Goal: Contribute content

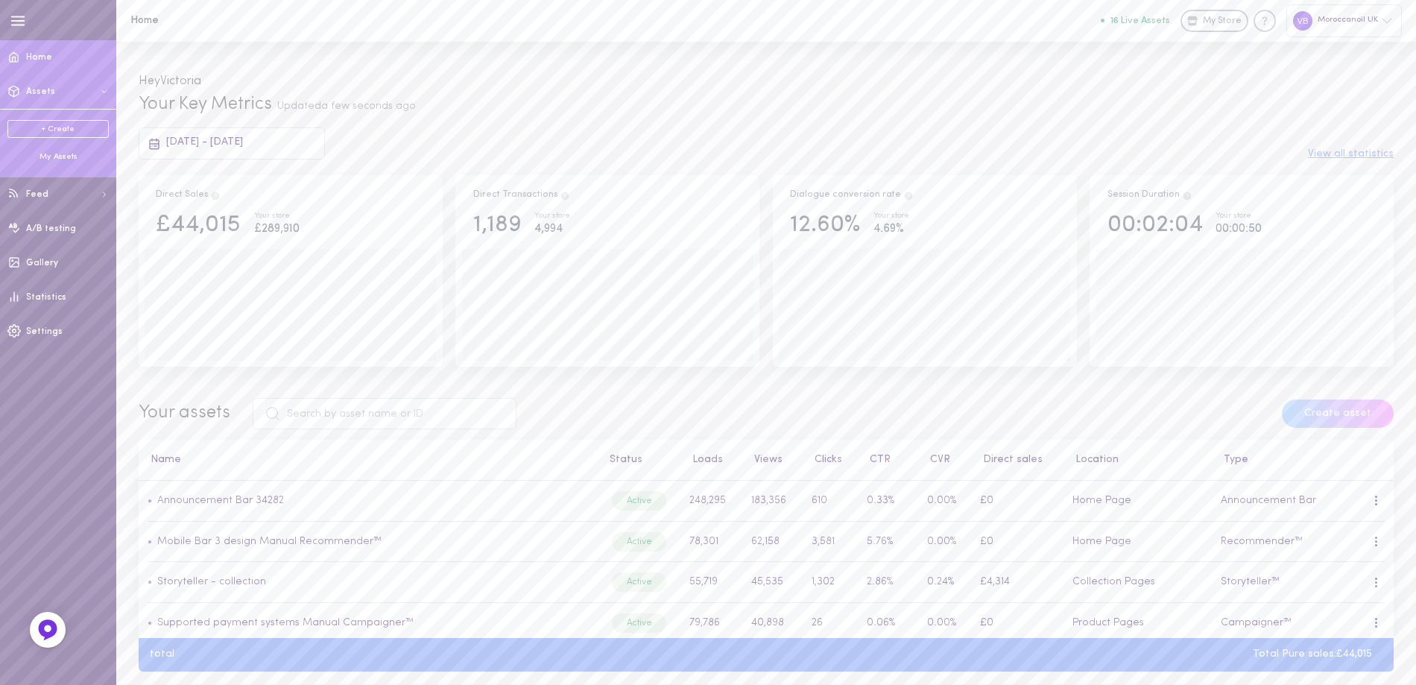
click at [51, 151] on ul "+ Create My Assets" at bounding box center [57, 141] width 101 height 42
click at [54, 155] on div "My Assets" at bounding box center [57, 156] width 101 height 11
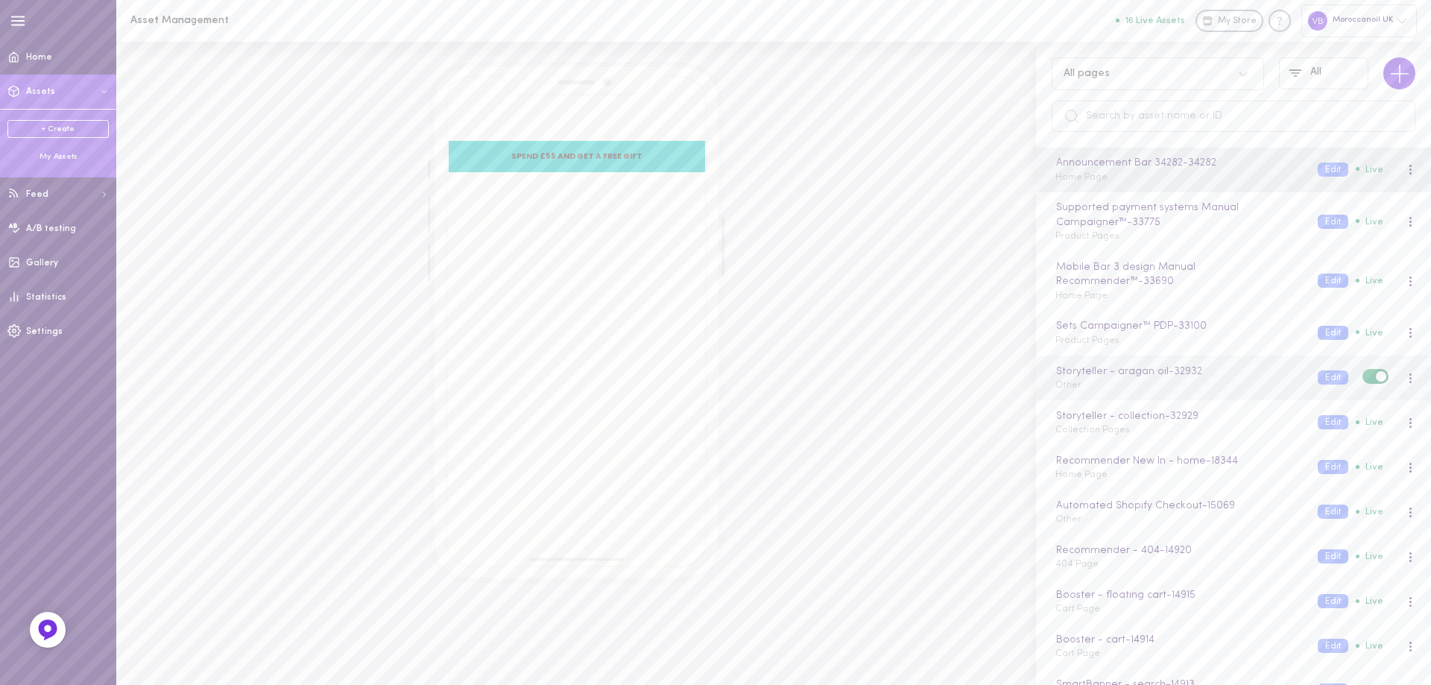
click at [1138, 390] on div "Storyteller - aragan oil - 32932 Other" at bounding box center [1175, 378] width 262 height 29
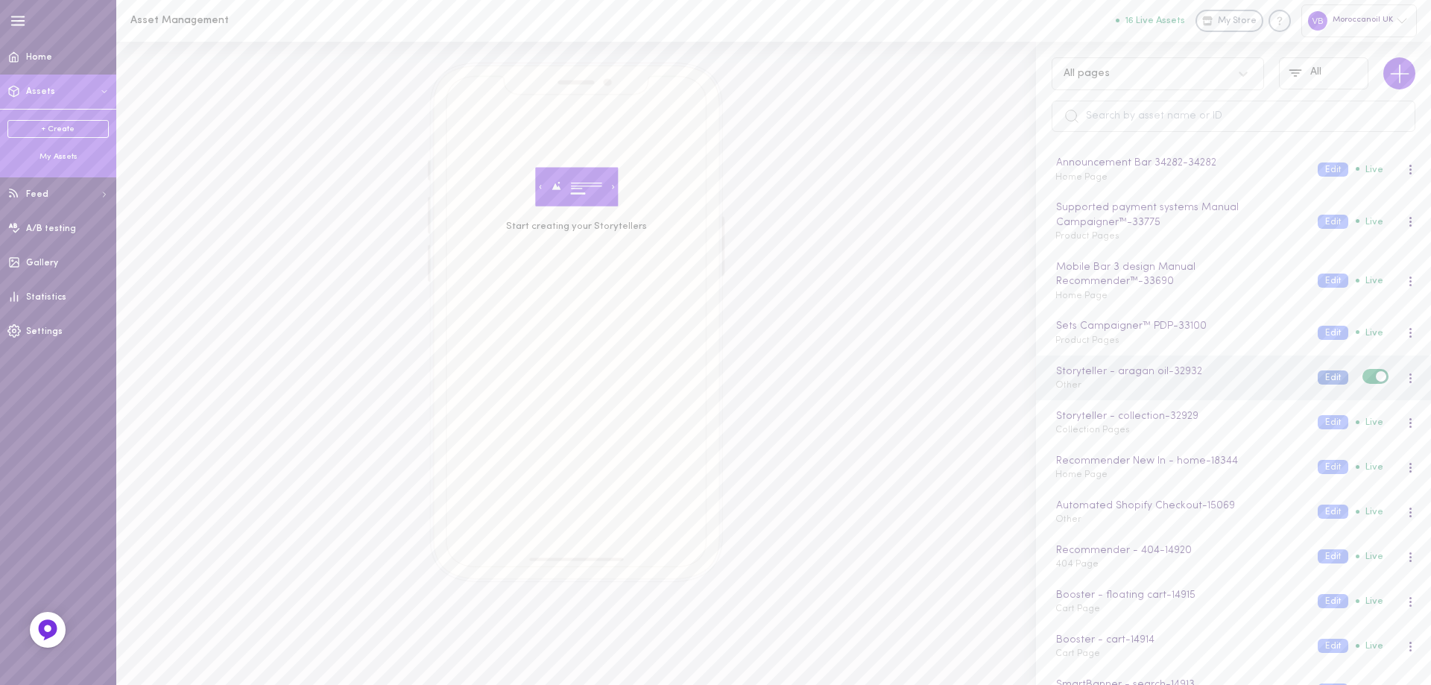
click at [1317, 377] on button "Edit" at bounding box center [1332, 377] width 31 height 14
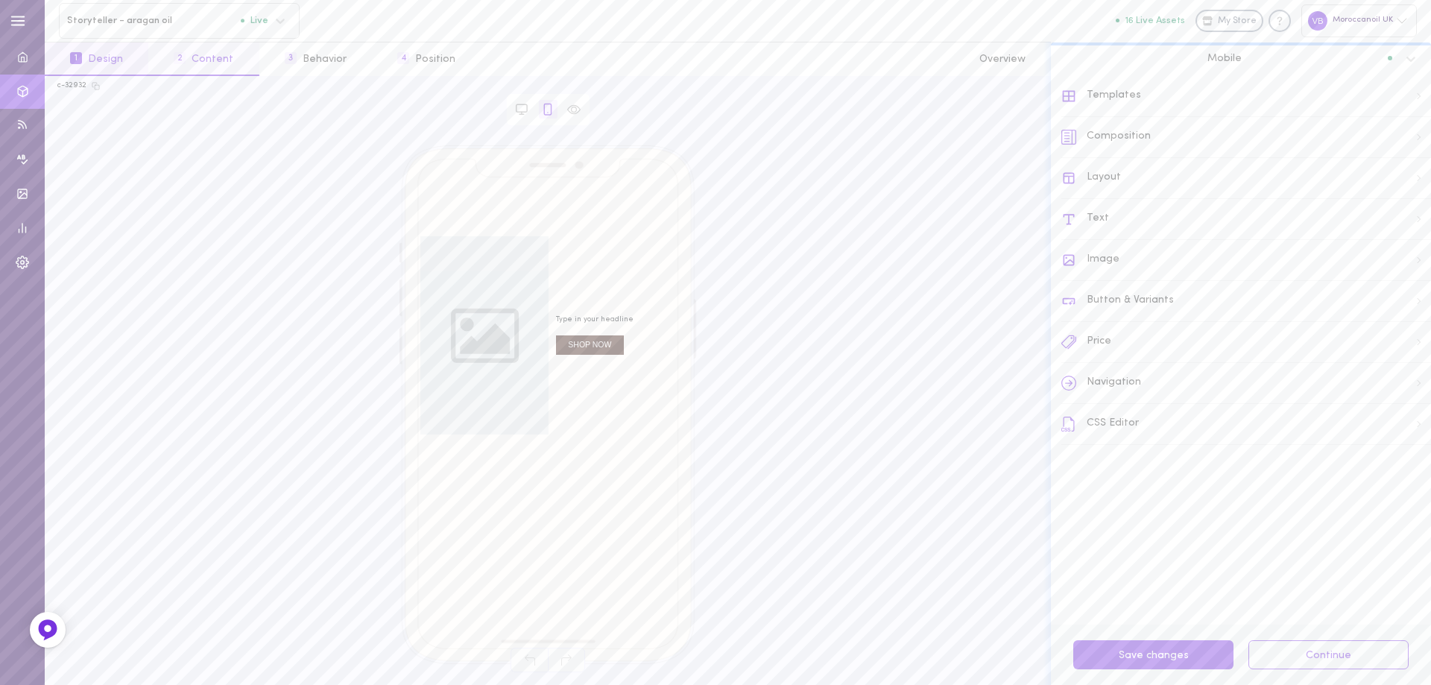
click at [209, 60] on button "2 Content" at bounding box center [203, 59] width 110 height 34
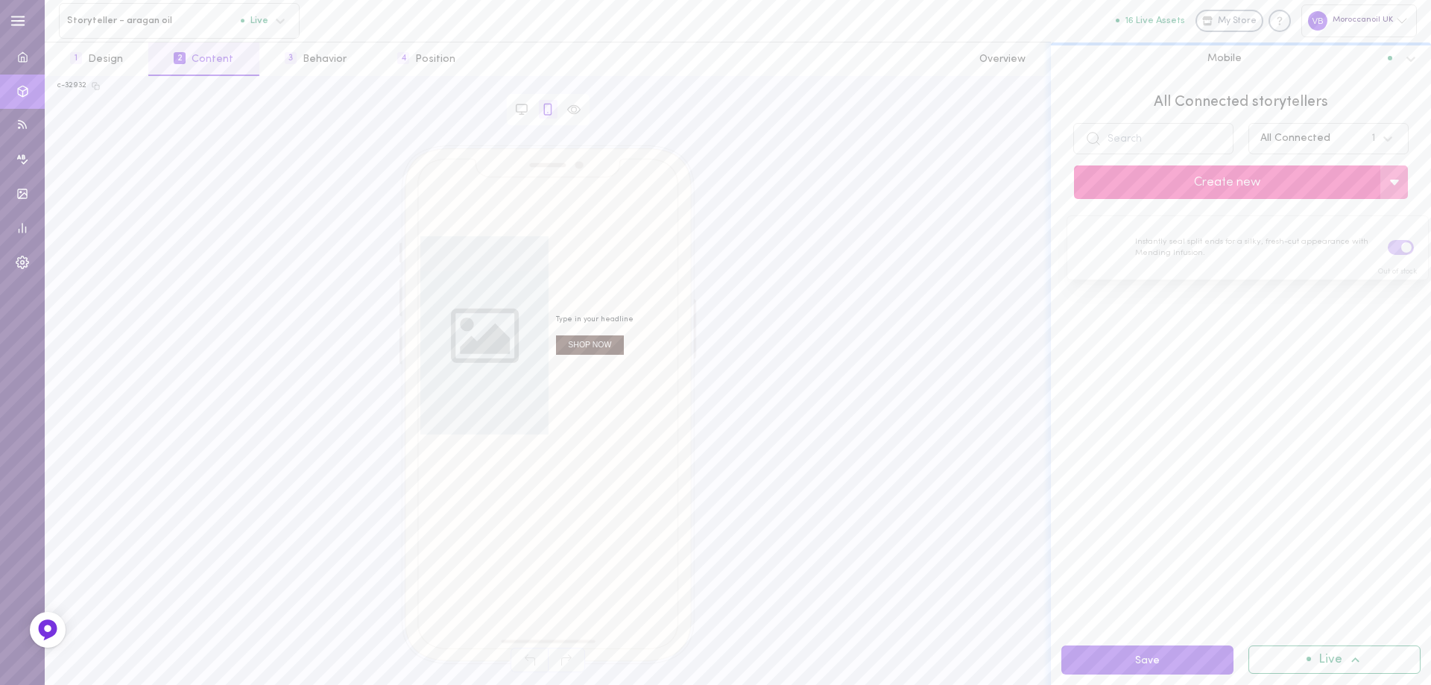
click at [1214, 179] on button "Create new" at bounding box center [1227, 182] width 306 height 34
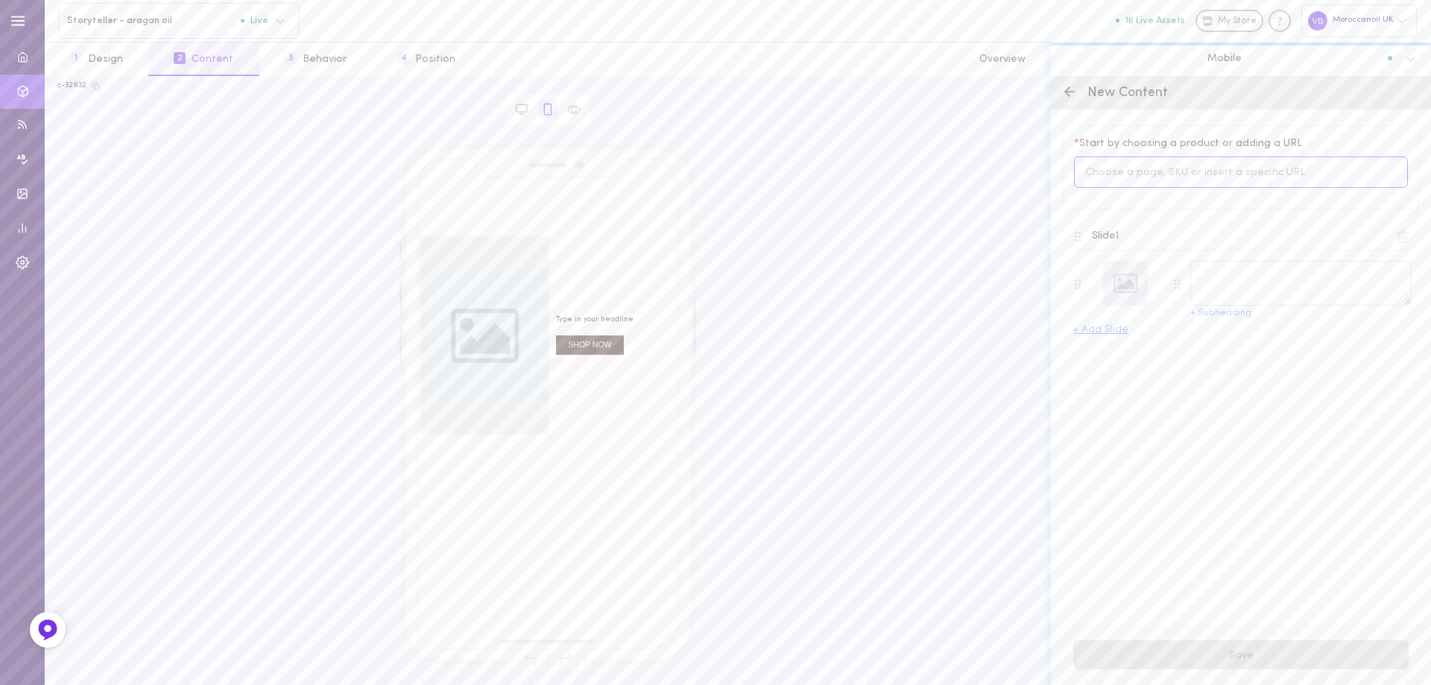
click at [1173, 171] on input at bounding box center [1241, 172] width 334 height 32
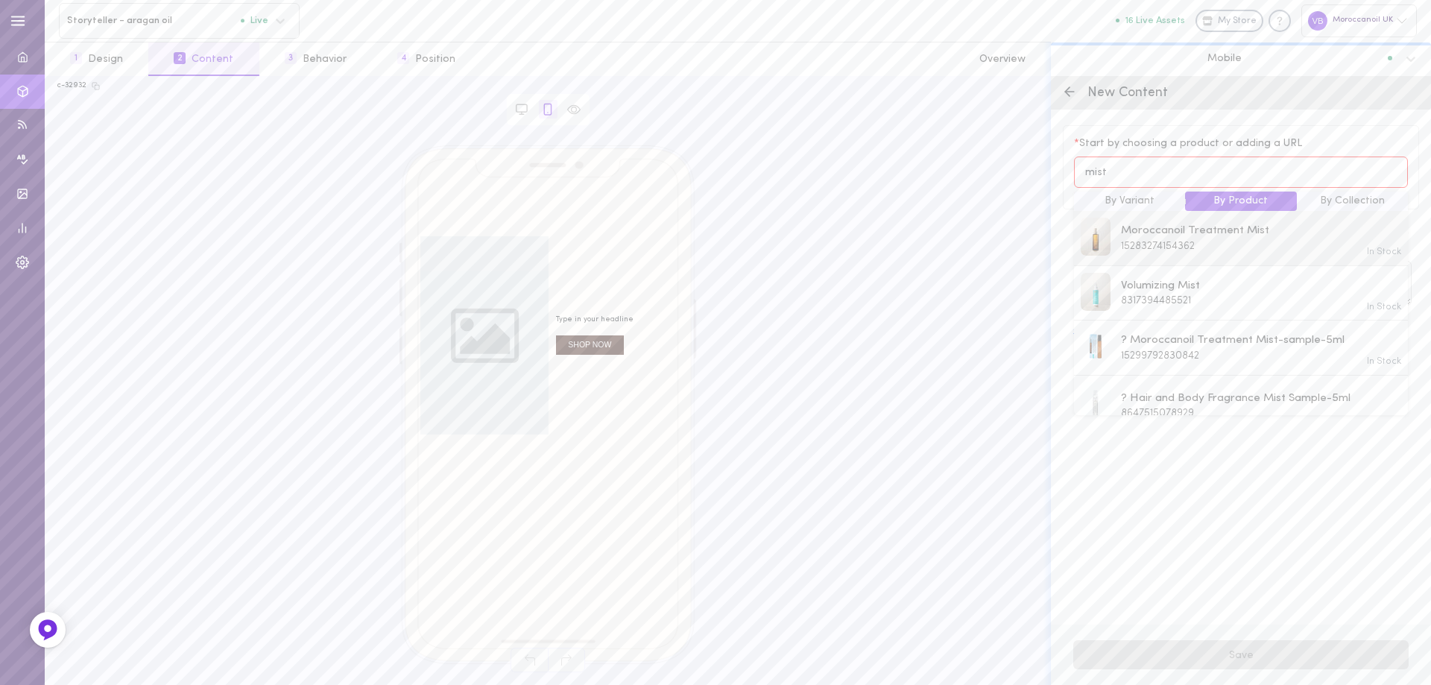
type input "mist"
click at [1145, 241] on span "15283274154362" at bounding box center [1158, 246] width 74 height 11
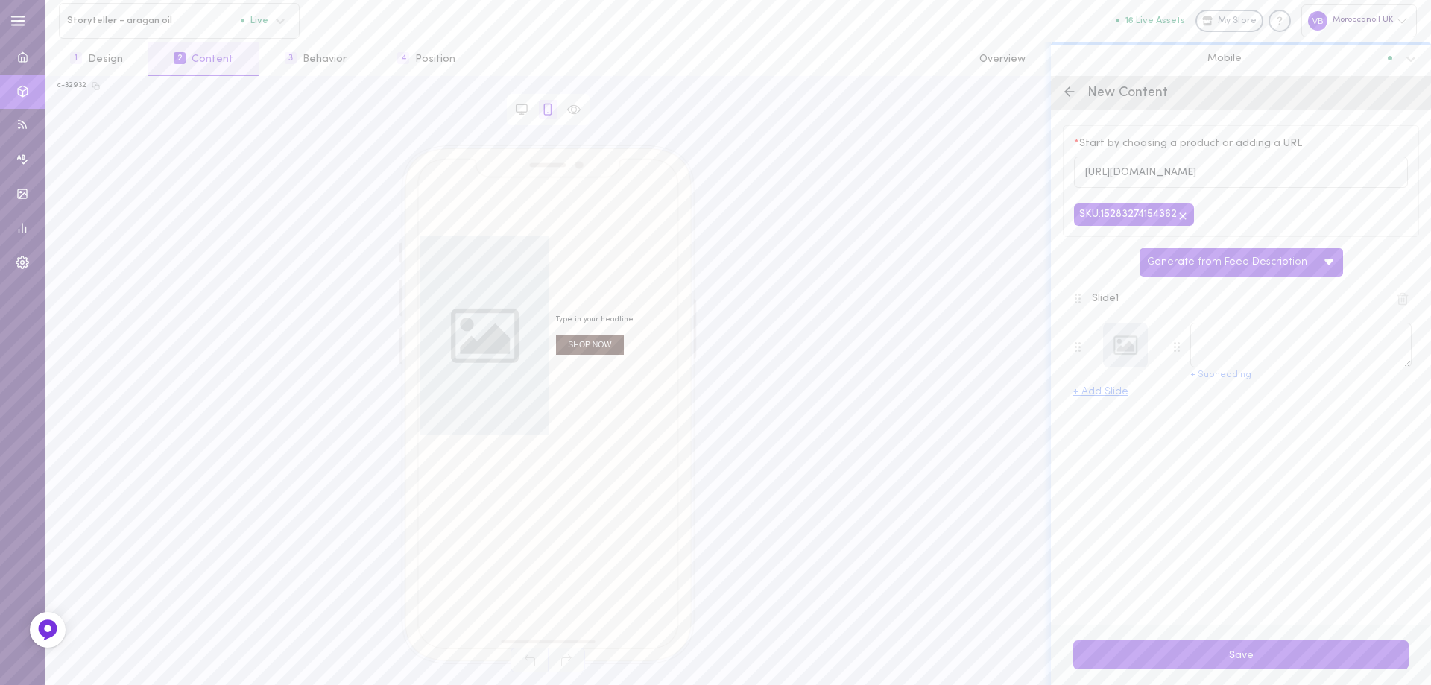
type textarea "Moroccanoil Treatment Mist"
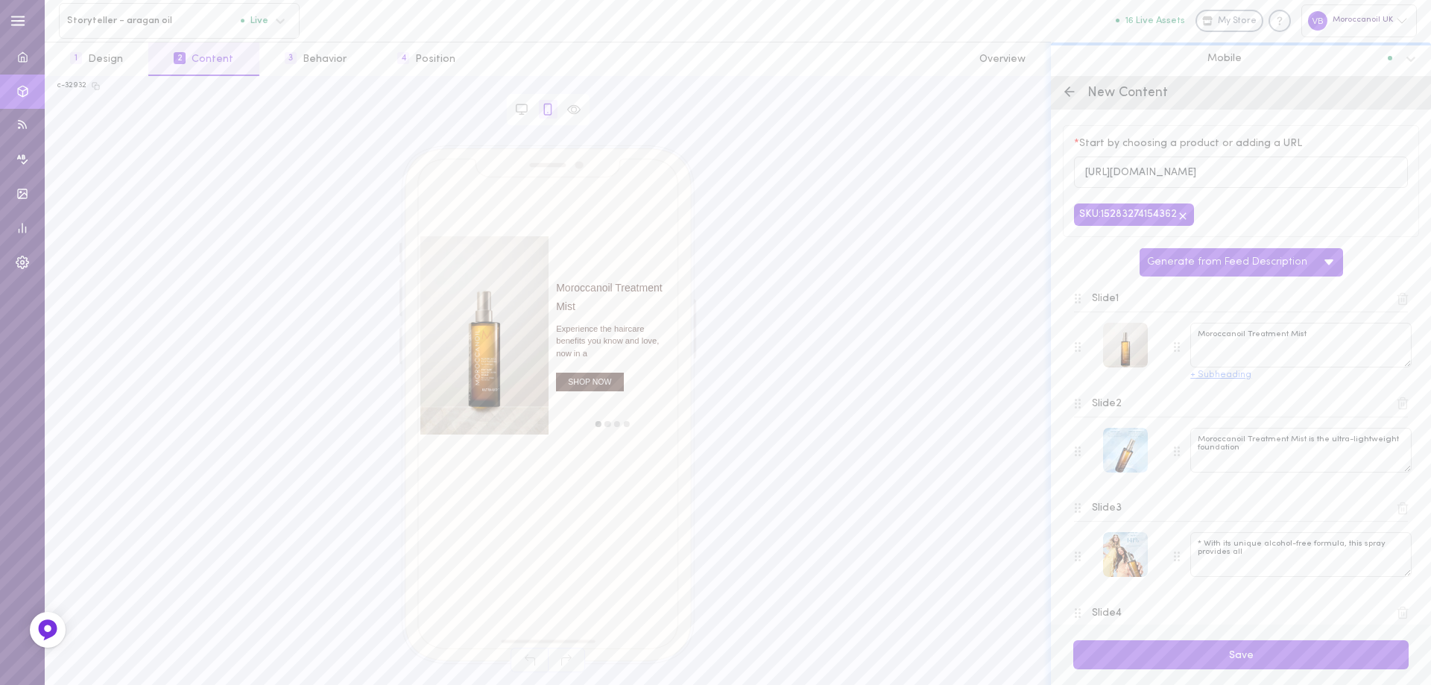
click at [1226, 376] on button "+ Subheading" at bounding box center [1220, 375] width 61 height 10
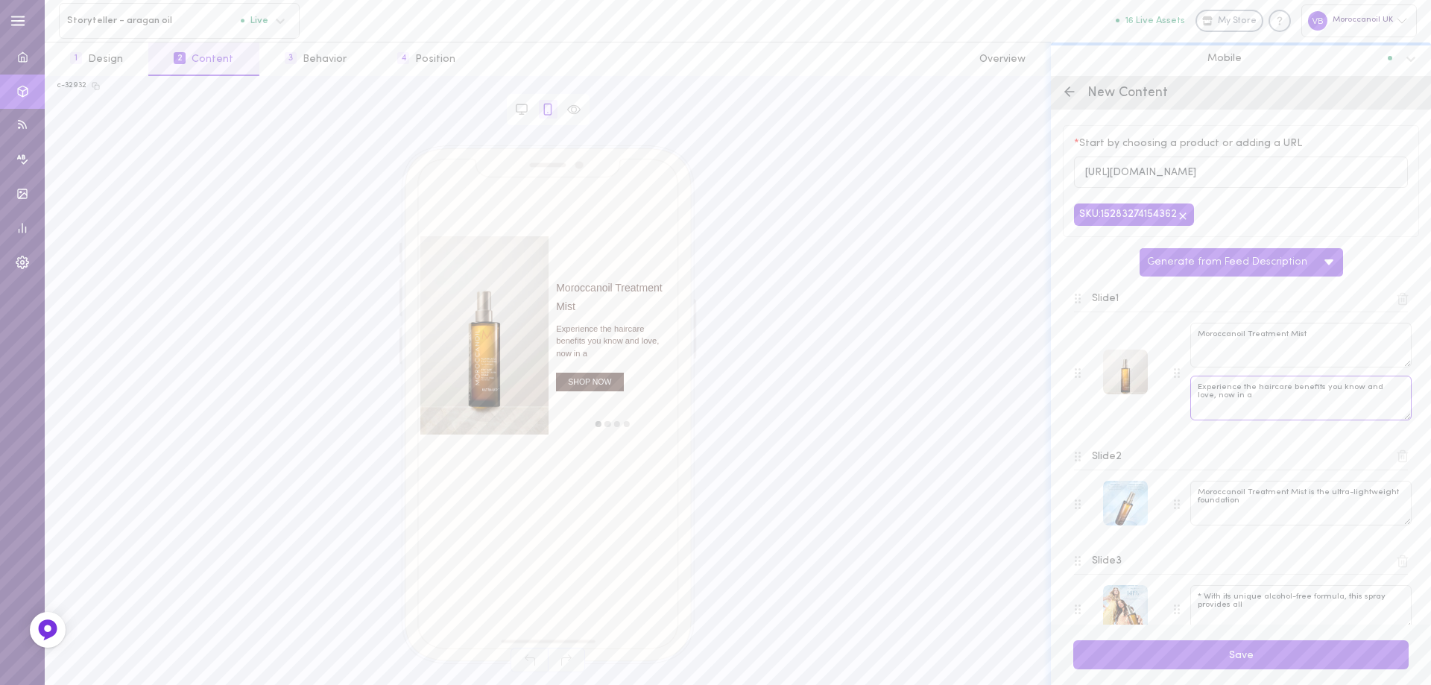
click at [1267, 402] on textarea "Experience the haircare benefits you know and love, now in a" at bounding box center [1300, 398] width 221 height 45
type textarea "E"
paste textarea "The iconic hair oil, now in a light-as-air mist"
type textarea "The iconic hair oil, now in a light-as-air mist"
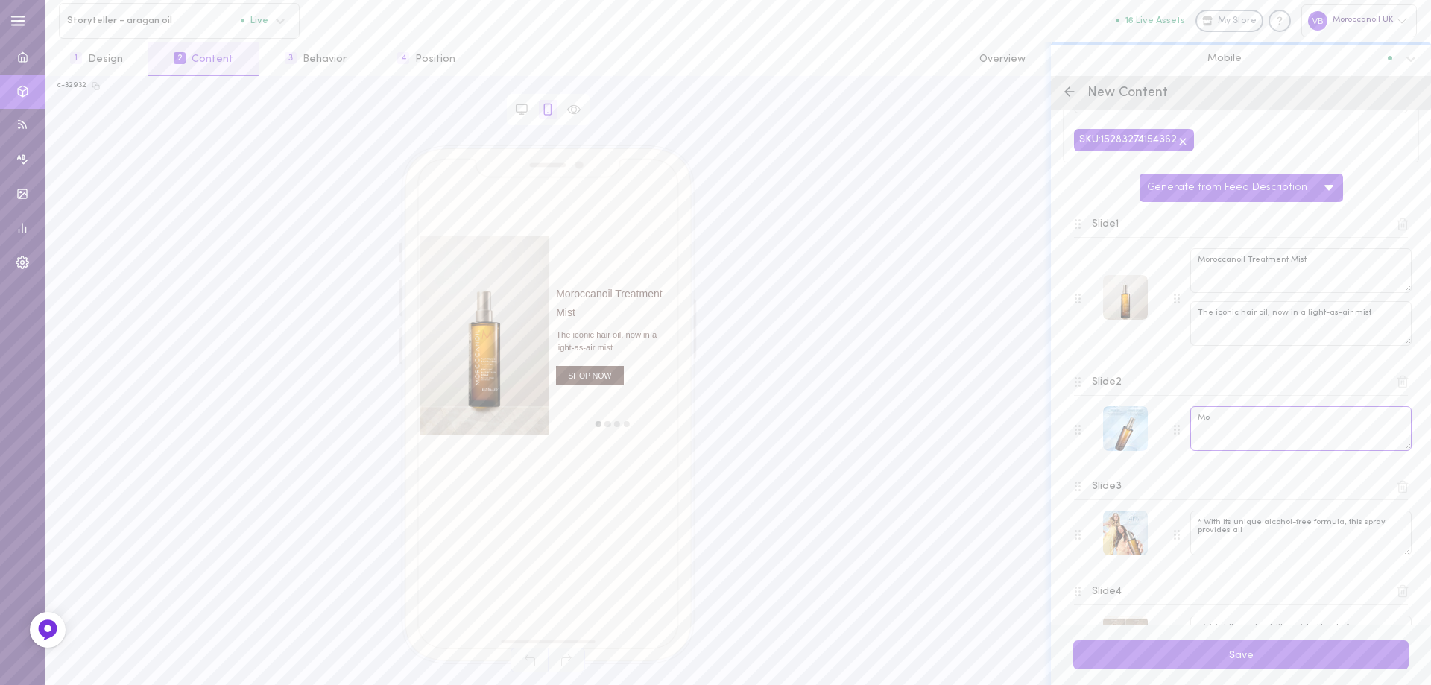
type textarea "M"
click at [1249, 431] on textarea "Moroccanoil Treatment Mist is the ultra-lightweight" at bounding box center [1300, 428] width 221 height 45
click at [1397, 588] on polyline at bounding box center [1402, 588] width 10 height 0
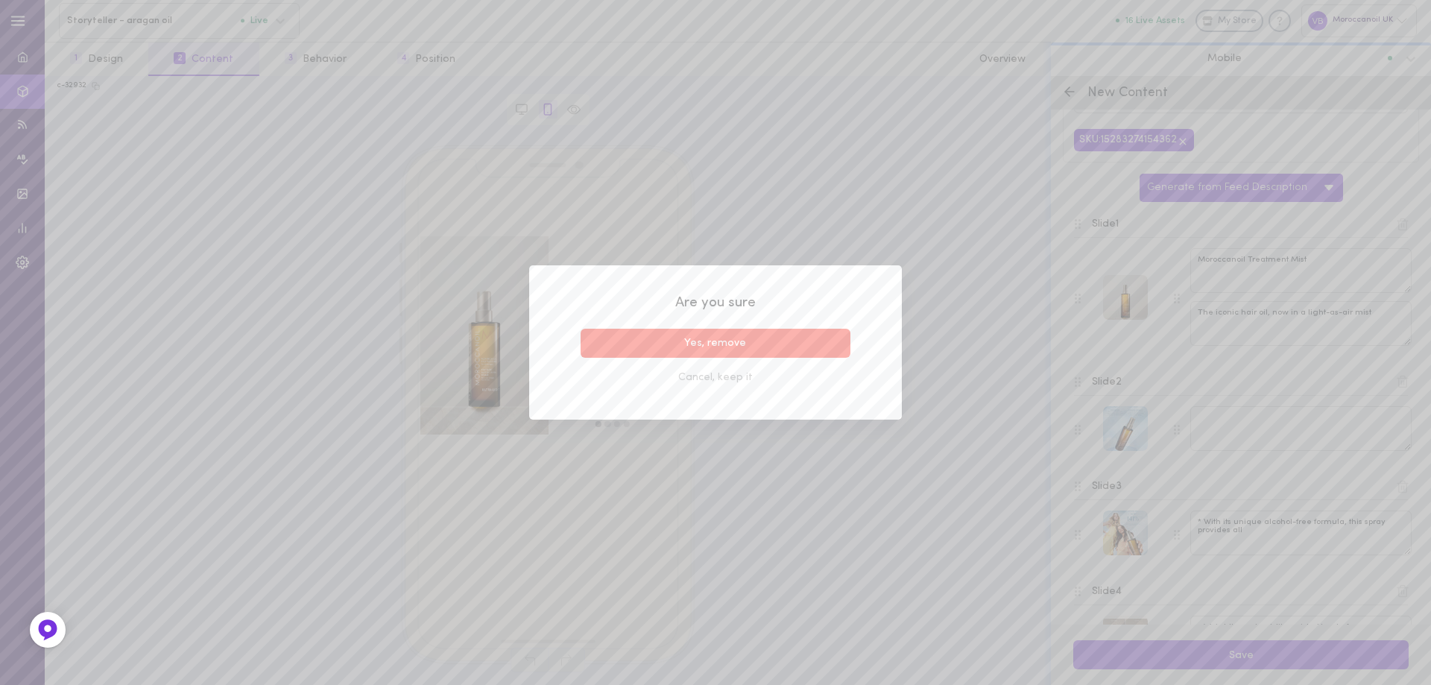
click at [811, 347] on button "Yes, remove" at bounding box center [715, 343] width 270 height 29
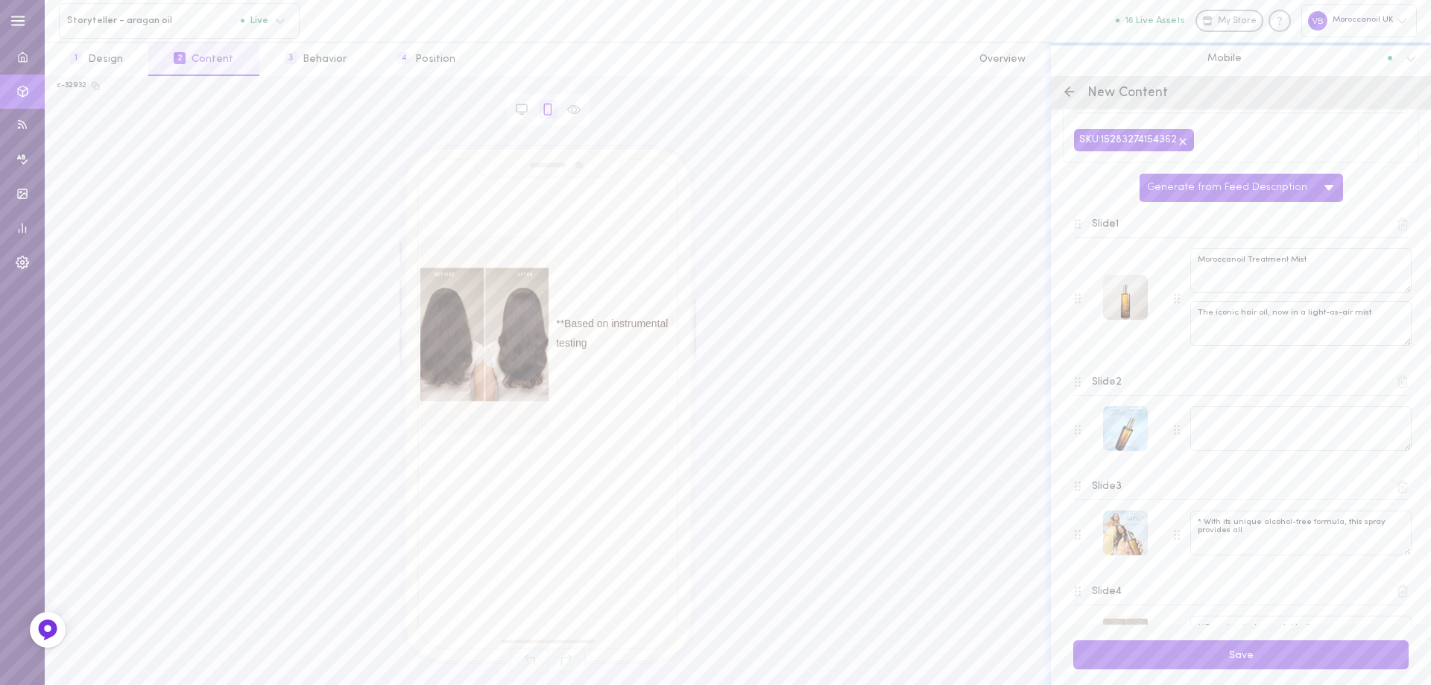
click at [1398, 586] on icon at bounding box center [1402, 591] width 8 height 11
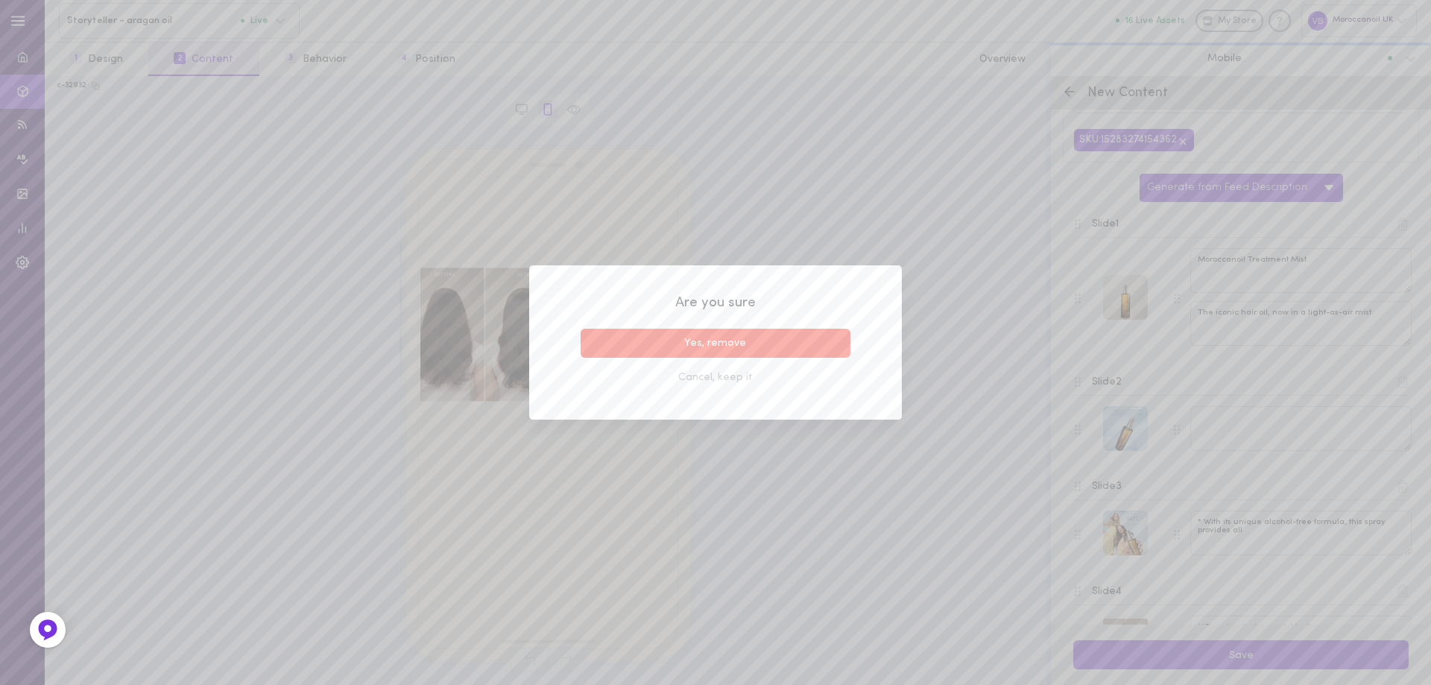
click at [746, 340] on button "Yes, remove" at bounding box center [715, 343] width 270 height 29
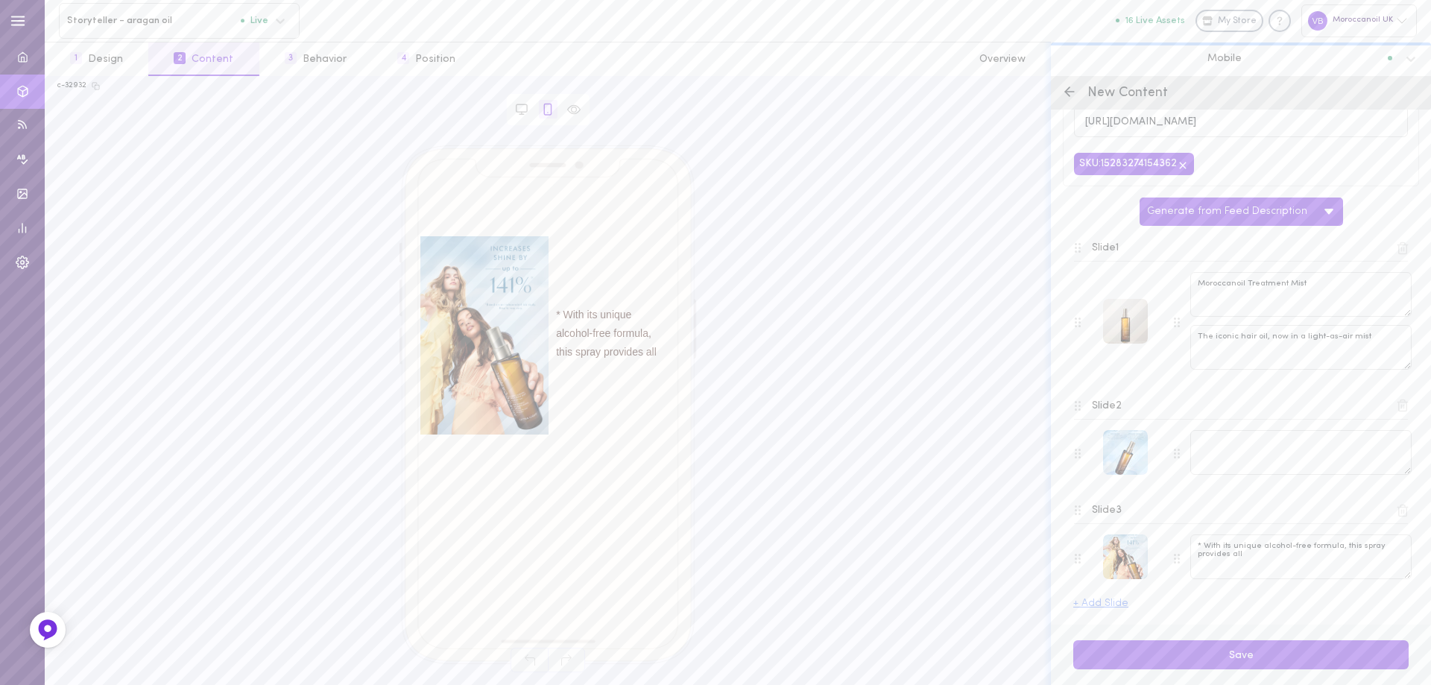
click at [1396, 506] on icon at bounding box center [1402, 510] width 13 height 13
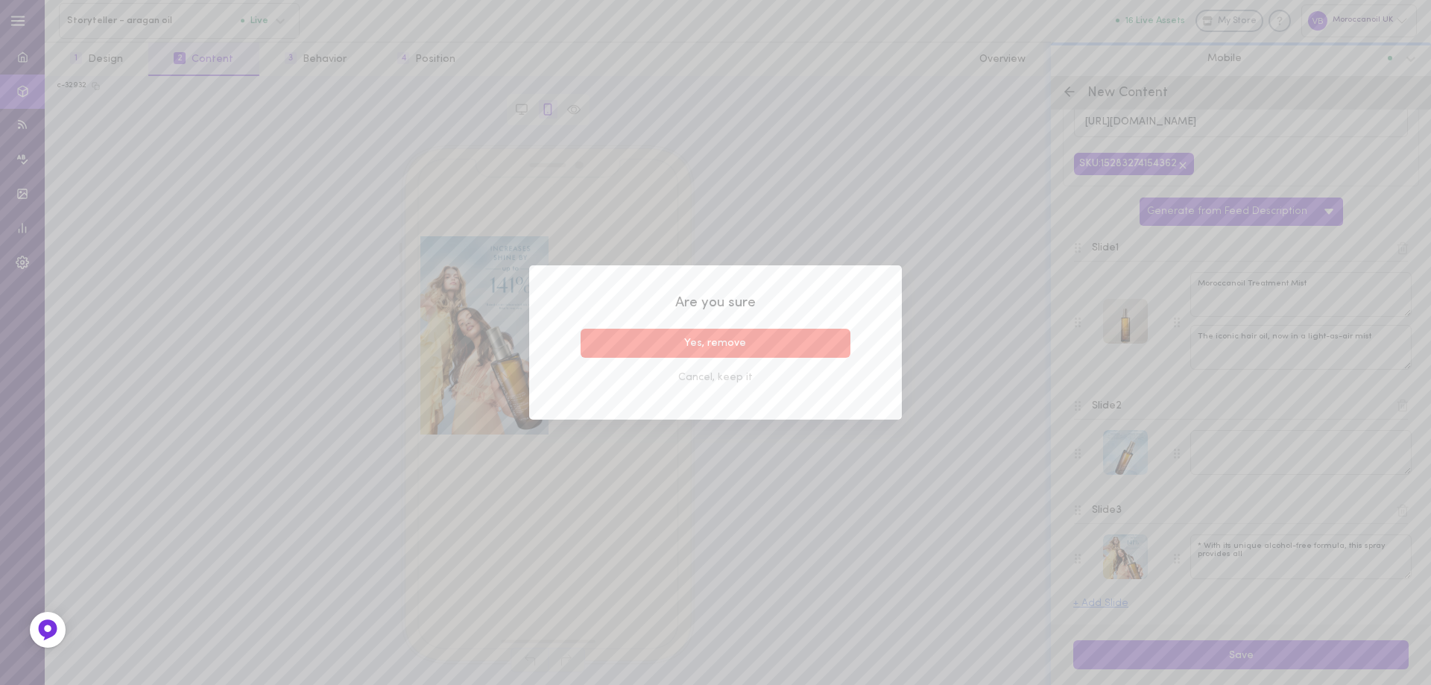
click at [809, 335] on button "Yes, remove" at bounding box center [715, 343] width 270 height 29
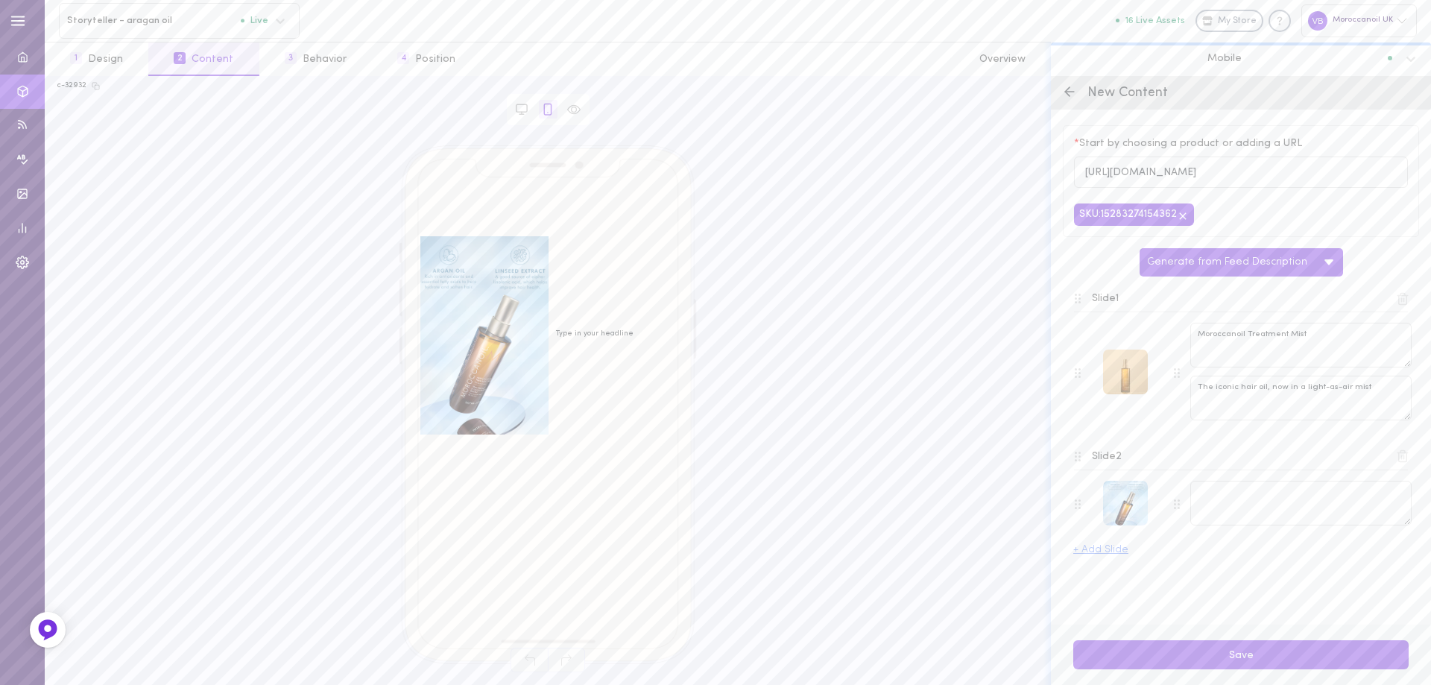
click at [1124, 384] on div at bounding box center [1125, 371] width 45 height 45
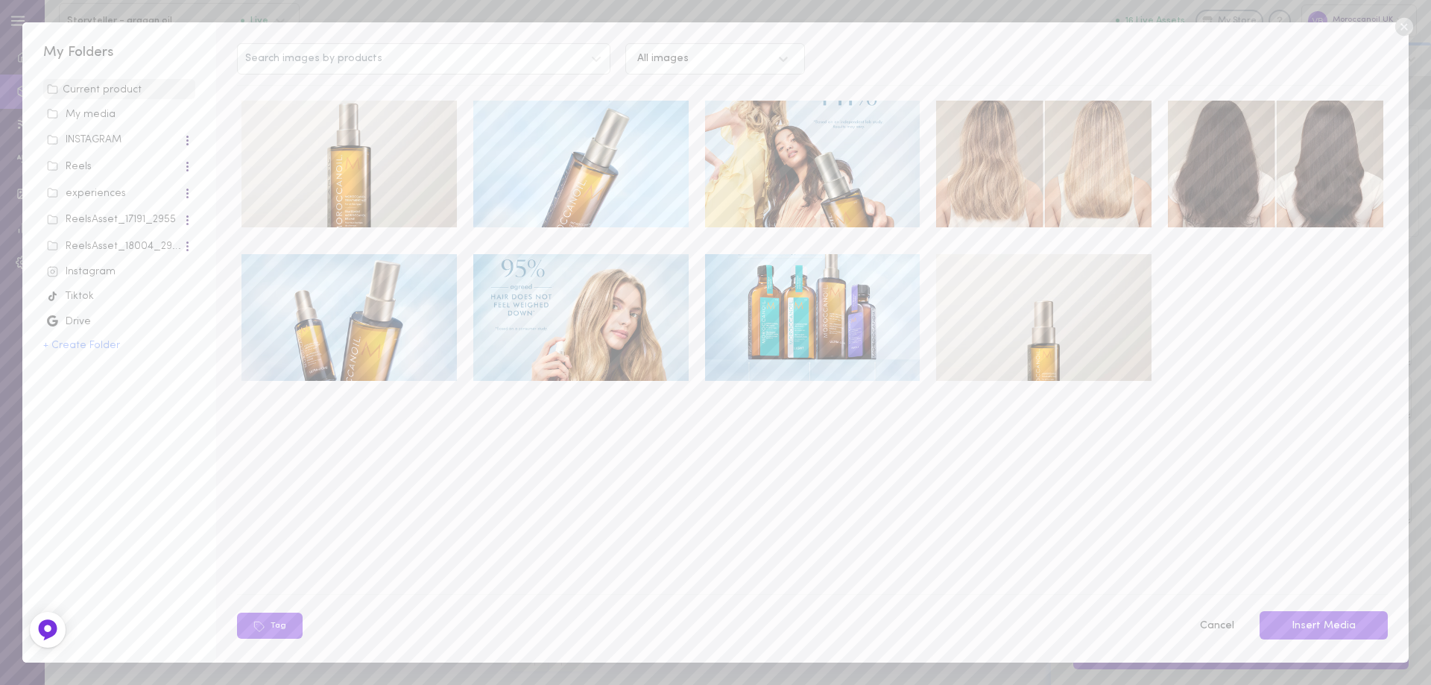
click at [83, 113] on div "My media" at bounding box center [119, 114] width 145 height 15
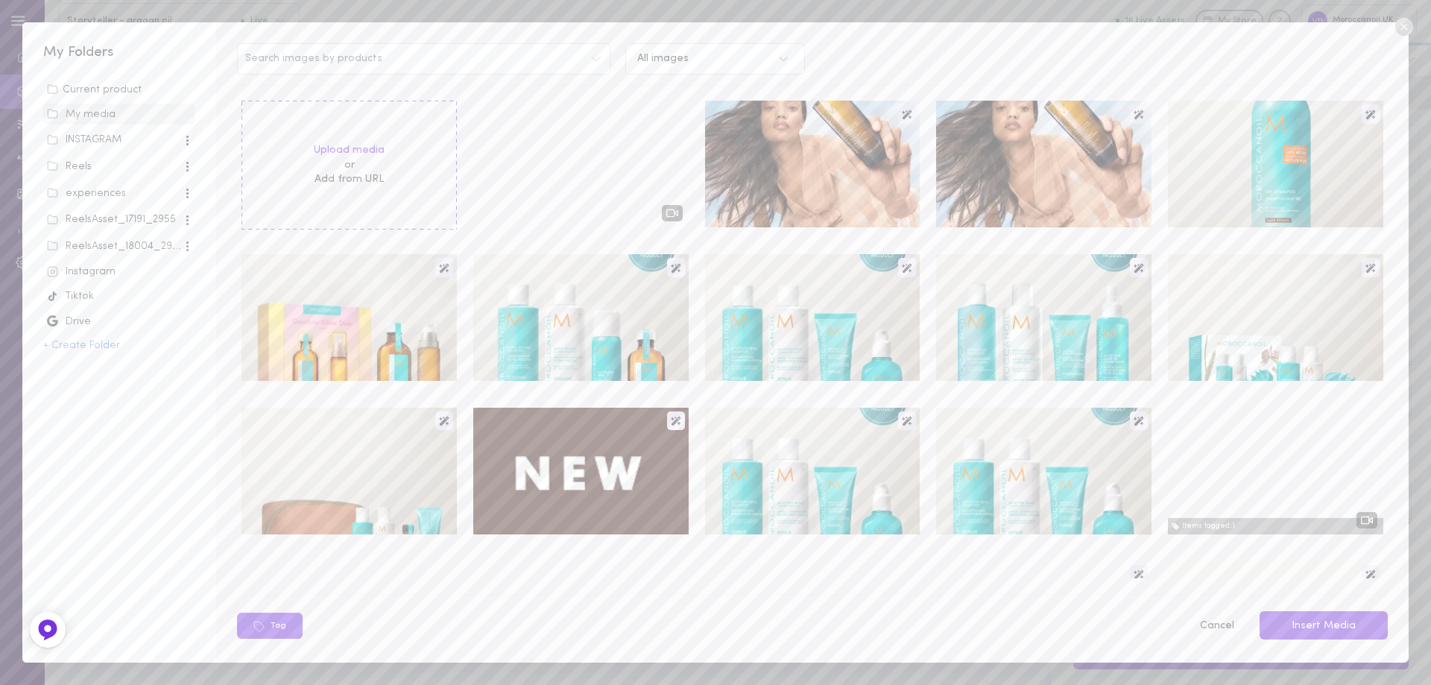
click at [1013, 178] on div at bounding box center [1043, 164] width 215 height 127
click at [1306, 628] on button "Insert Media" at bounding box center [1323, 625] width 128 height 29
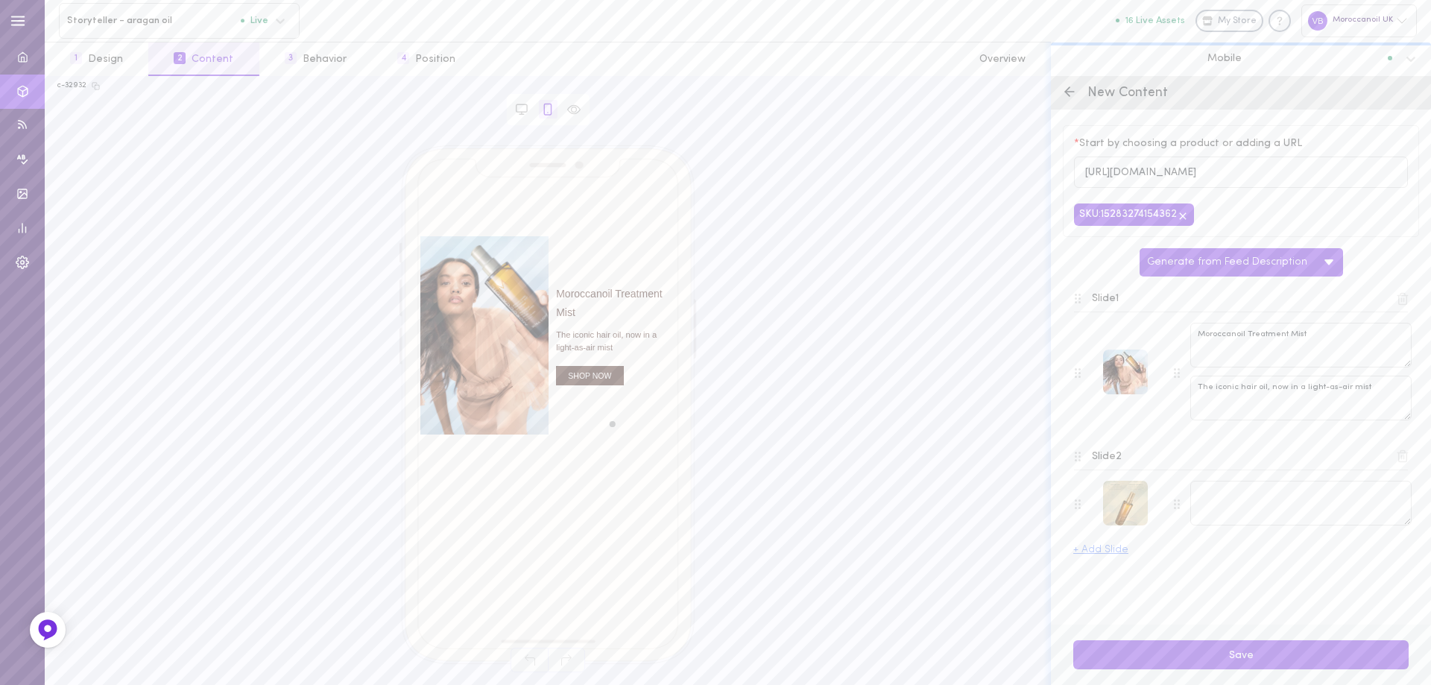
click at [1123, 507] on div at bounding box center [1125, 503] width 45 height 45
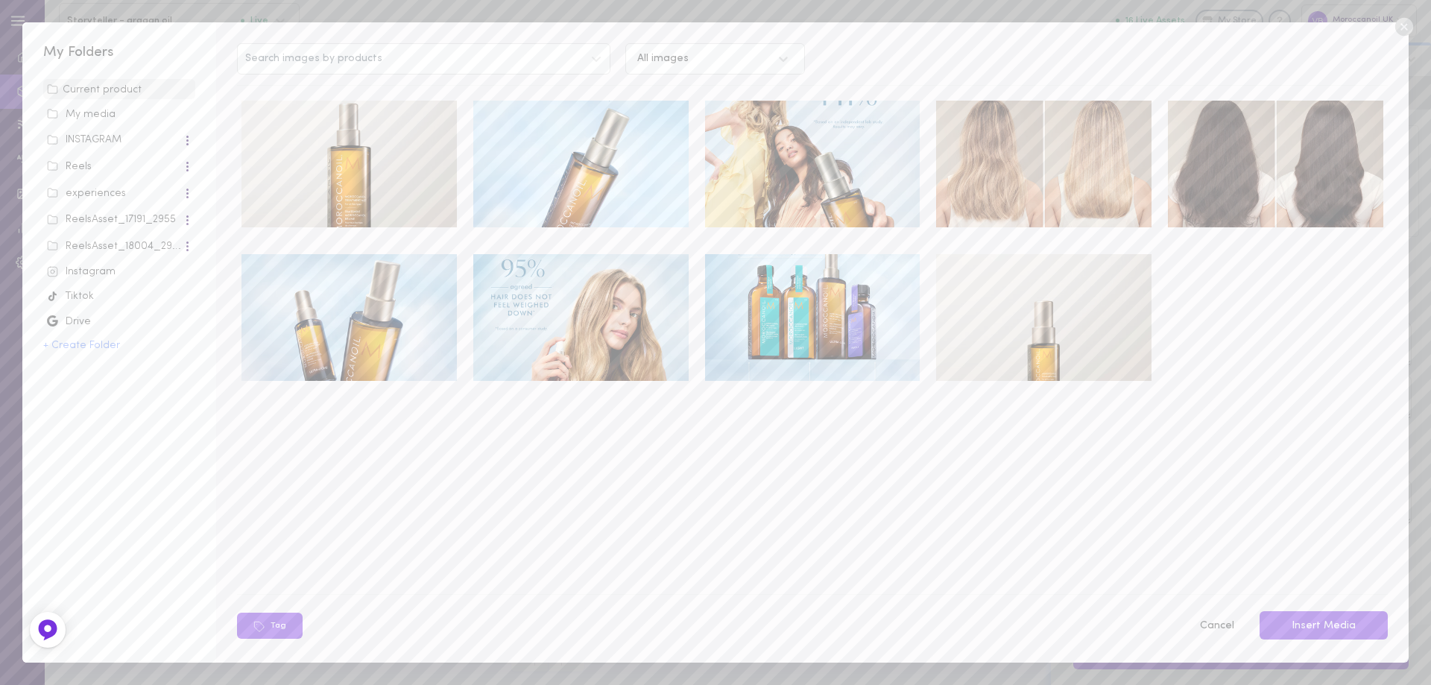
click at [100, 117] on div "My media" at bounding box center [119, 114] width 145 height 15
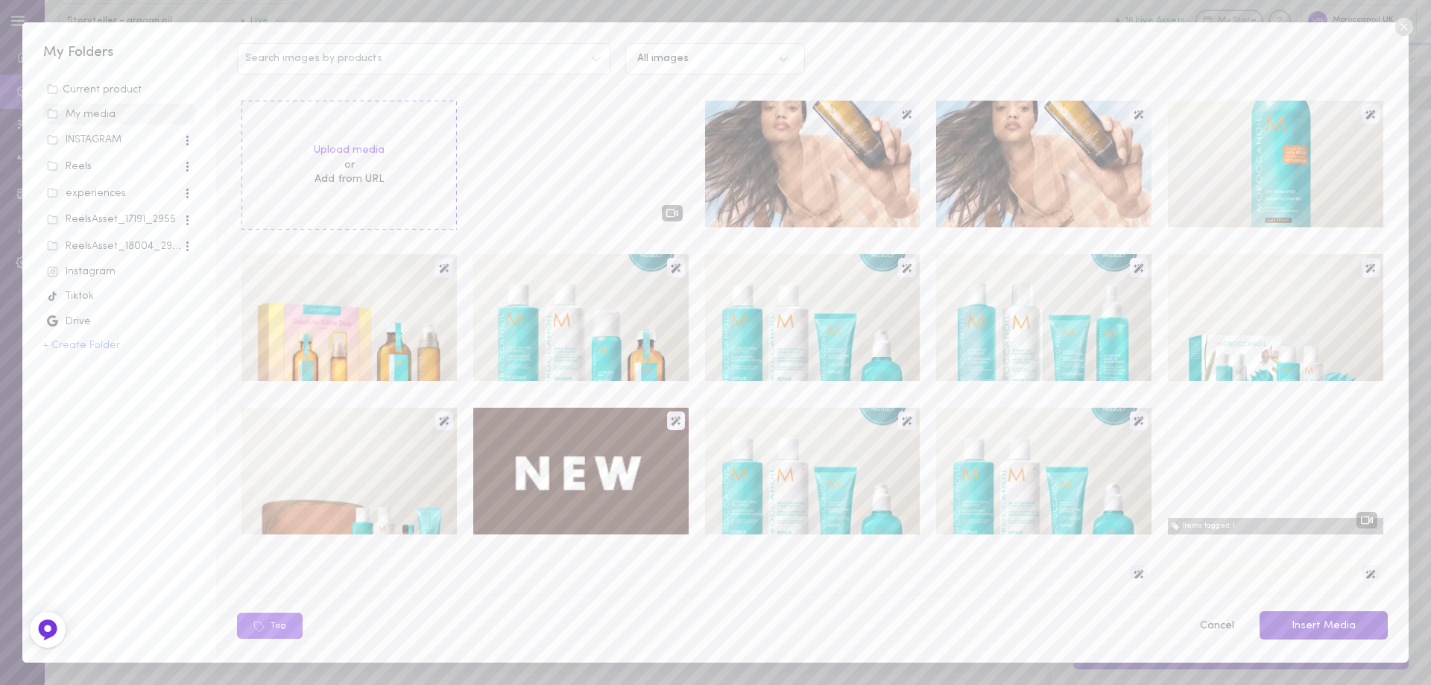
click at [536, 192] on div at bounding box center [580, 164] width 215 height 127
click at [1325, 621] on button "Insert Media" at bounding box center [1323, 625] width 128 height 29
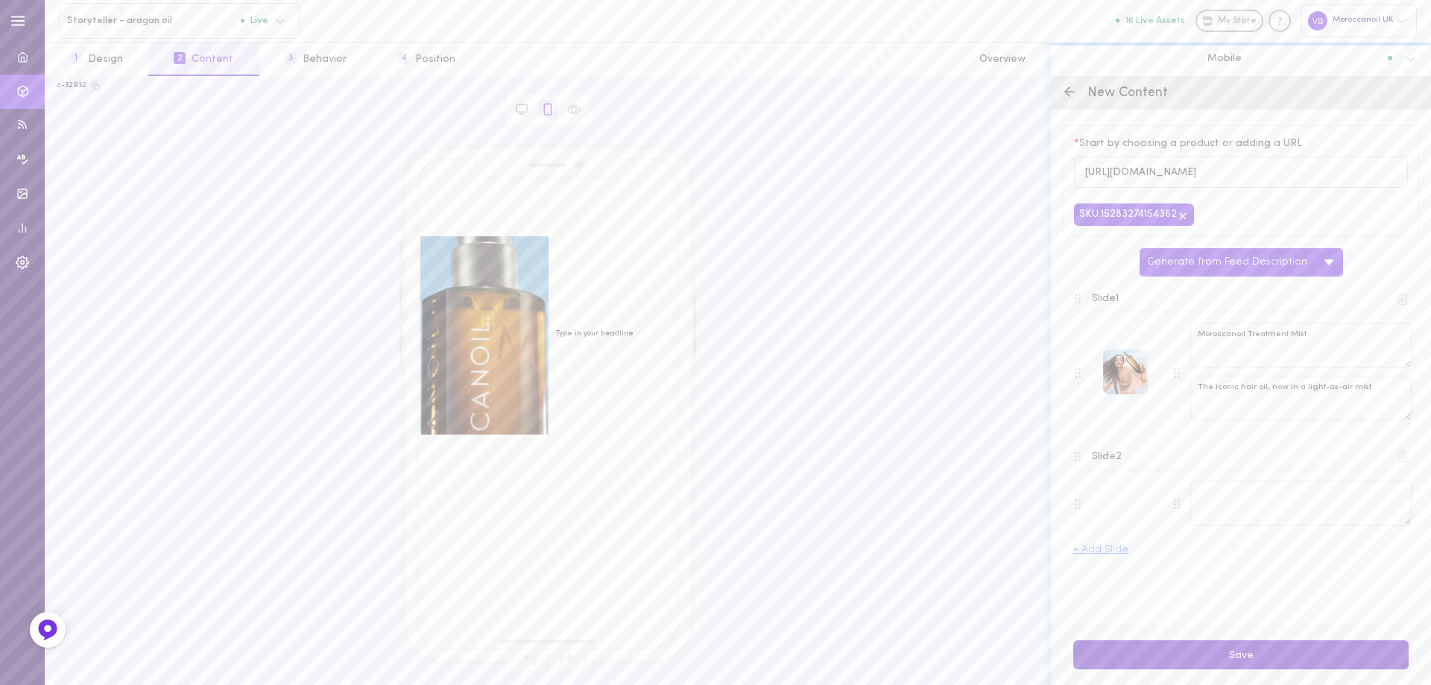
click at [1241, 656] on button "Save" at bounding box center [1240, 654] width 335 height 29
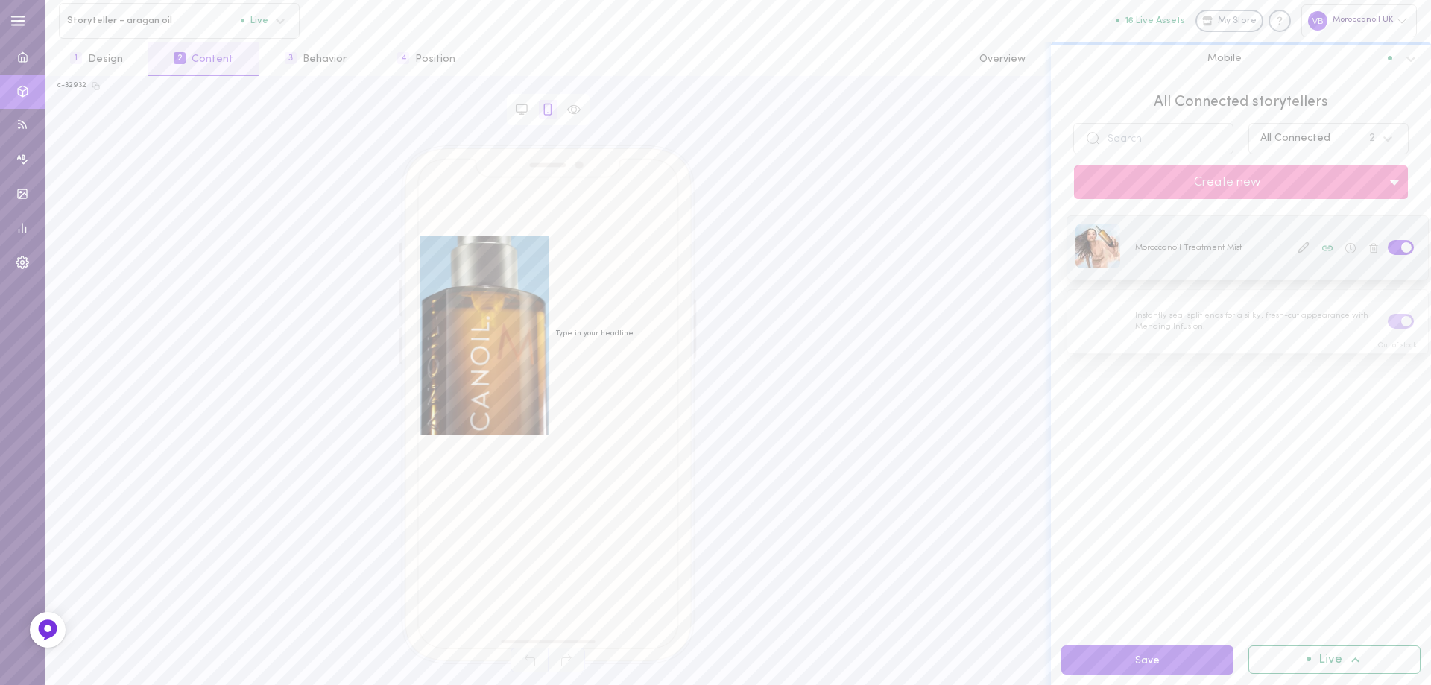
click at [1187, 247] on div at bounding box center [1247, 247] width 361 height 63
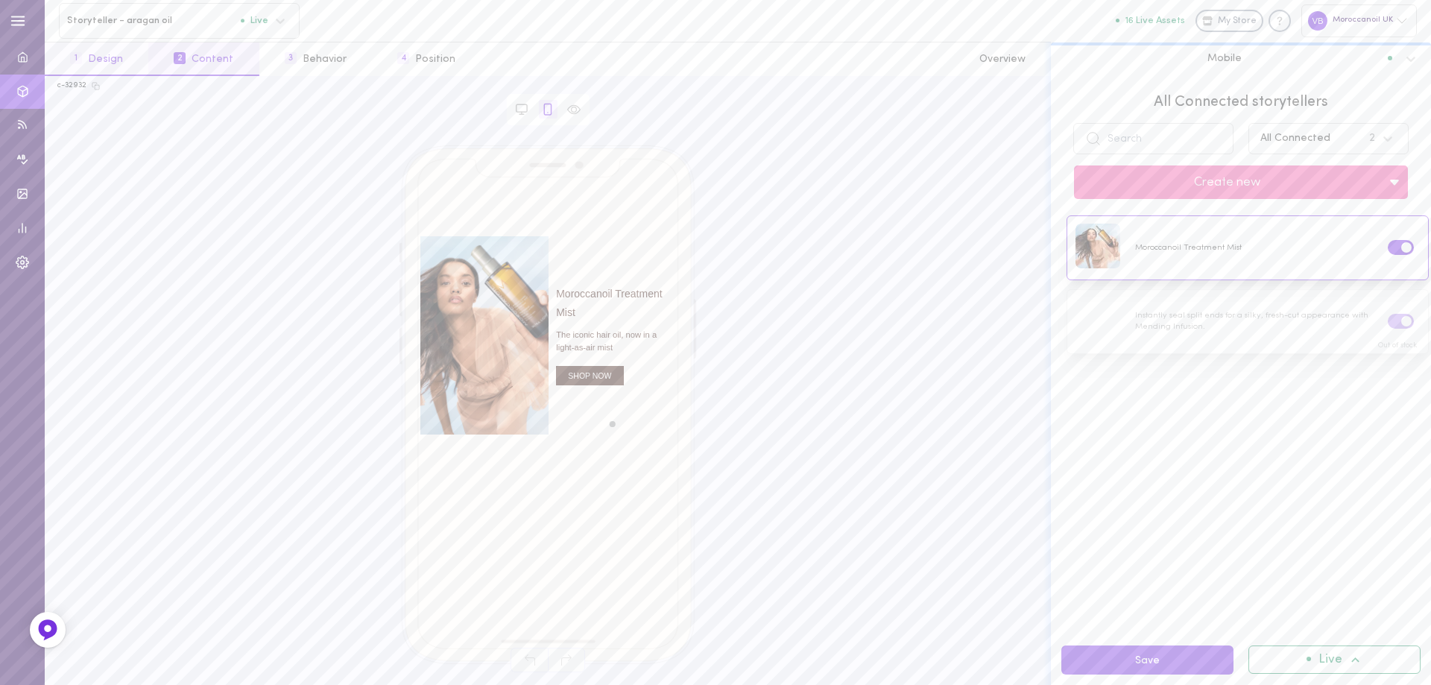
click at [114, 57] on button "1 Design" at bounding box center [97, 59] width 104 height 34
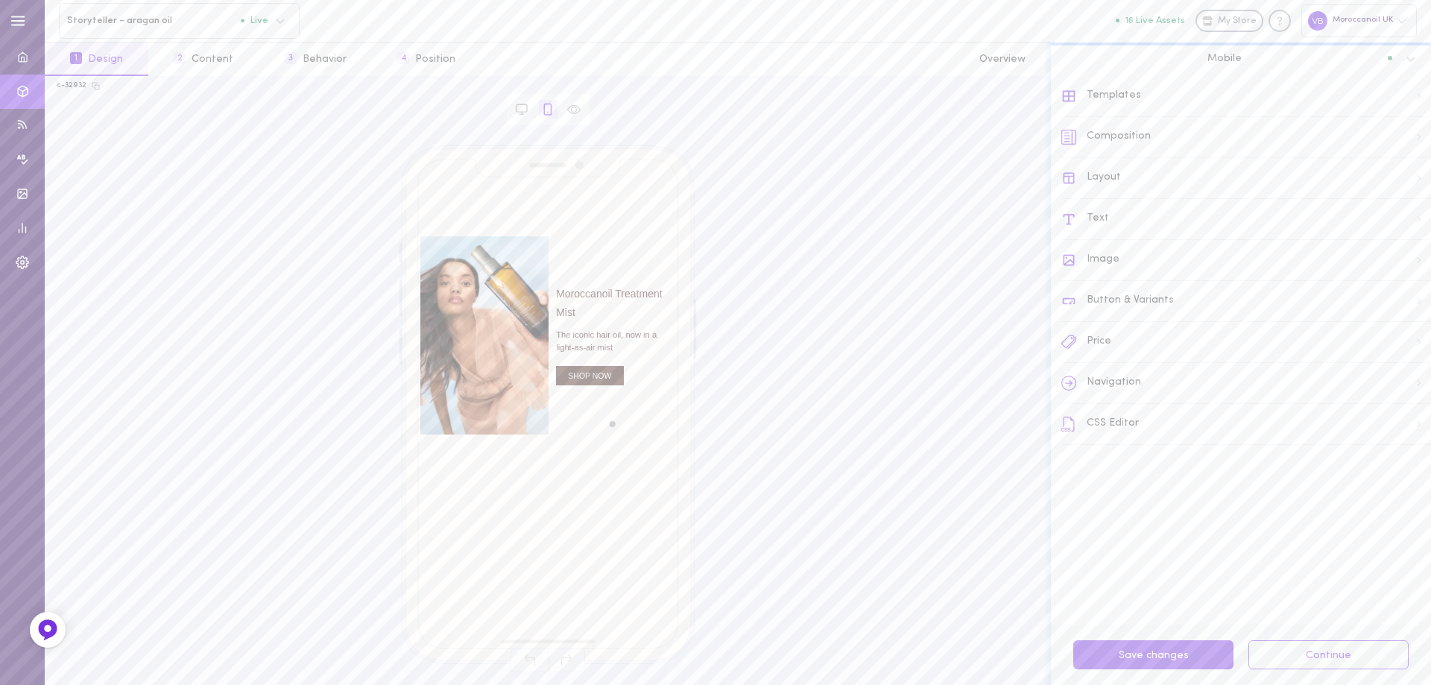
click at [1098, 99] on div "Templates" at bounding box center [1246, 96] width 370 height 41
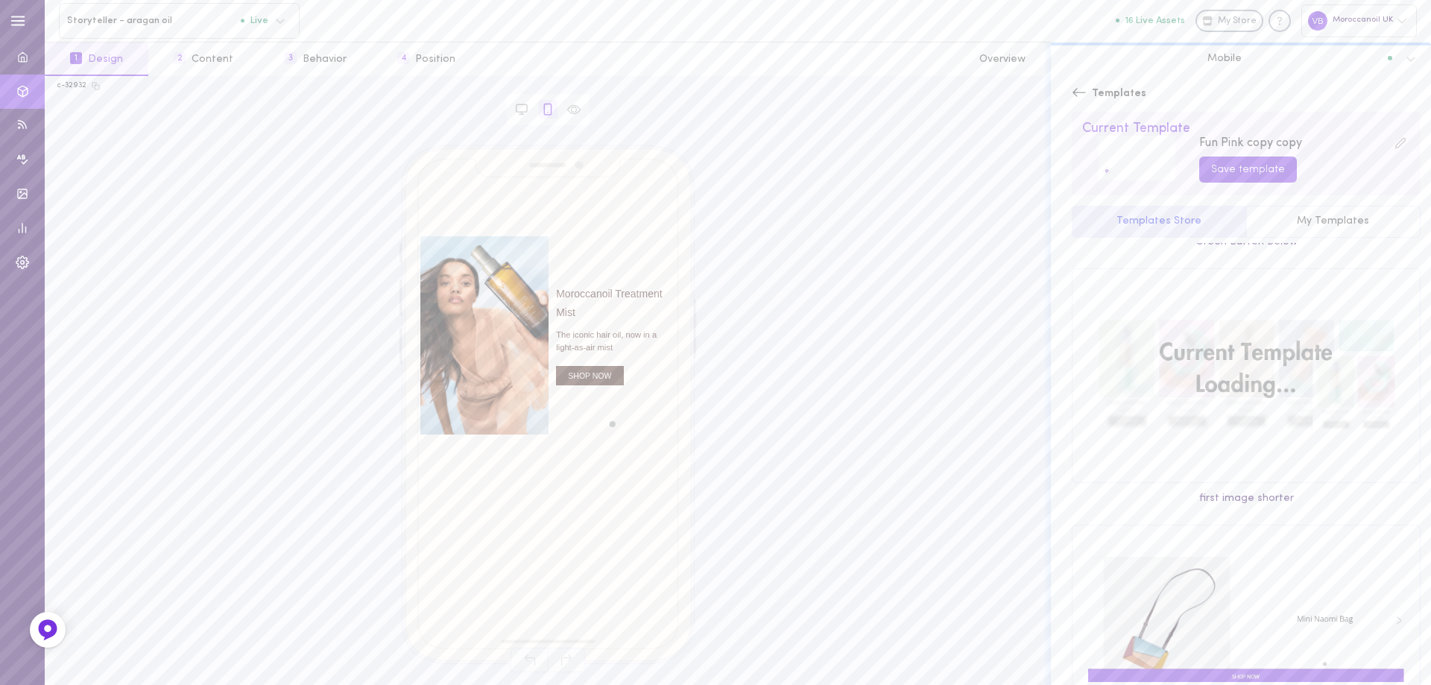
scroll to position [894, 0]
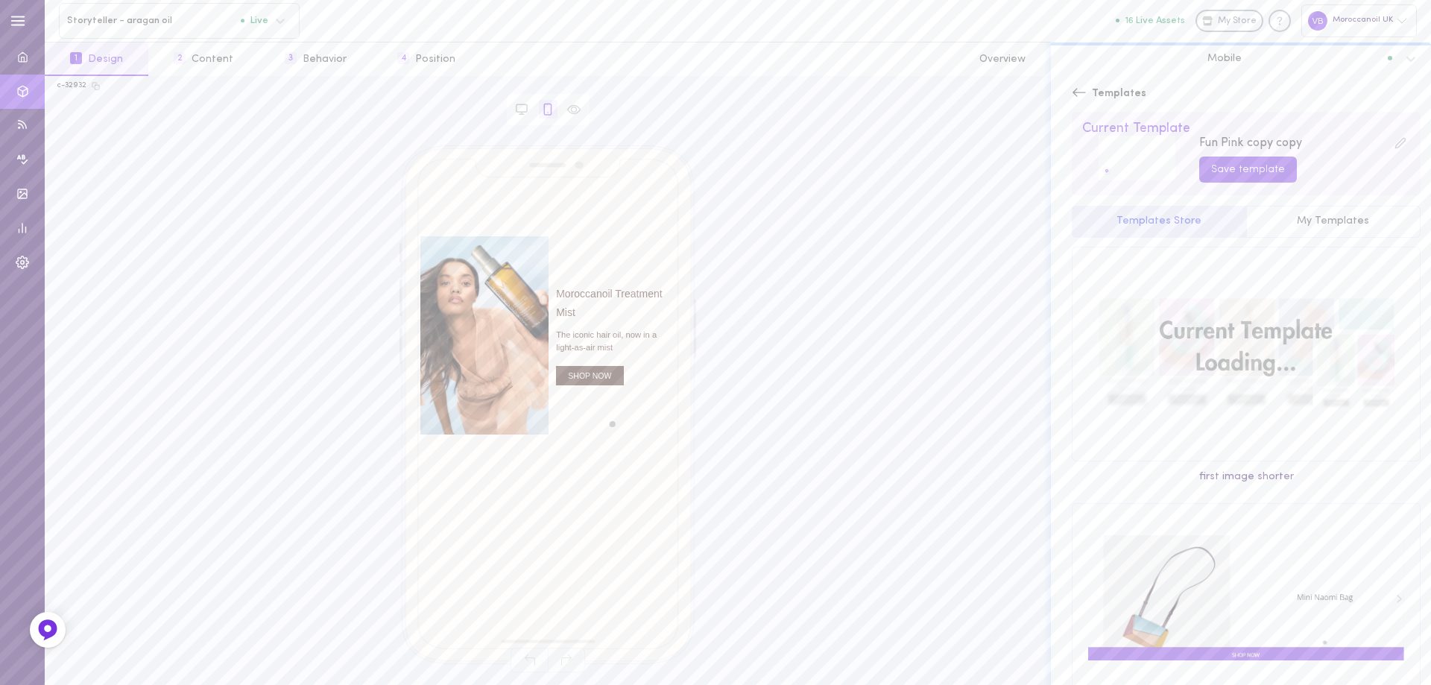
click at [1078, 90] on icon at bounding box center [1078, 92] width 15 height 15
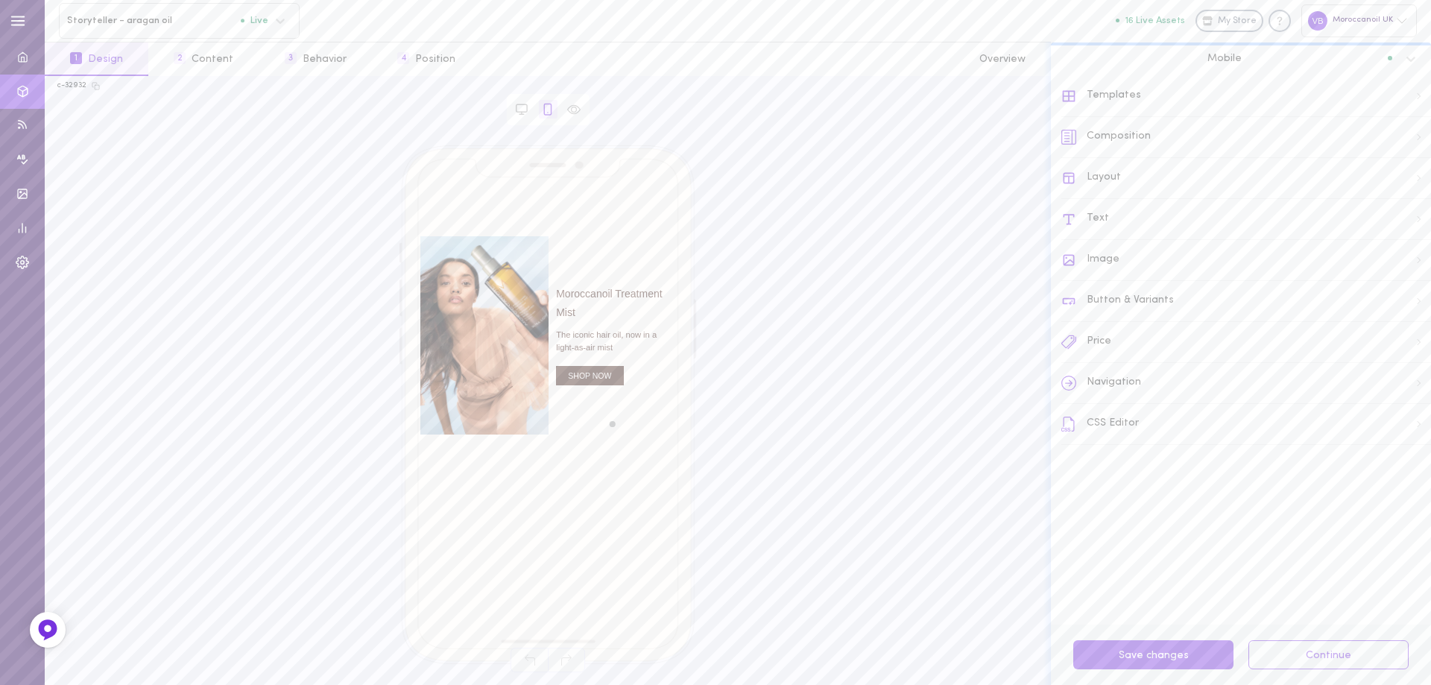
click at [1095, 131] on div "Composition" at bounding box center [1246, 137] width 370 height 41
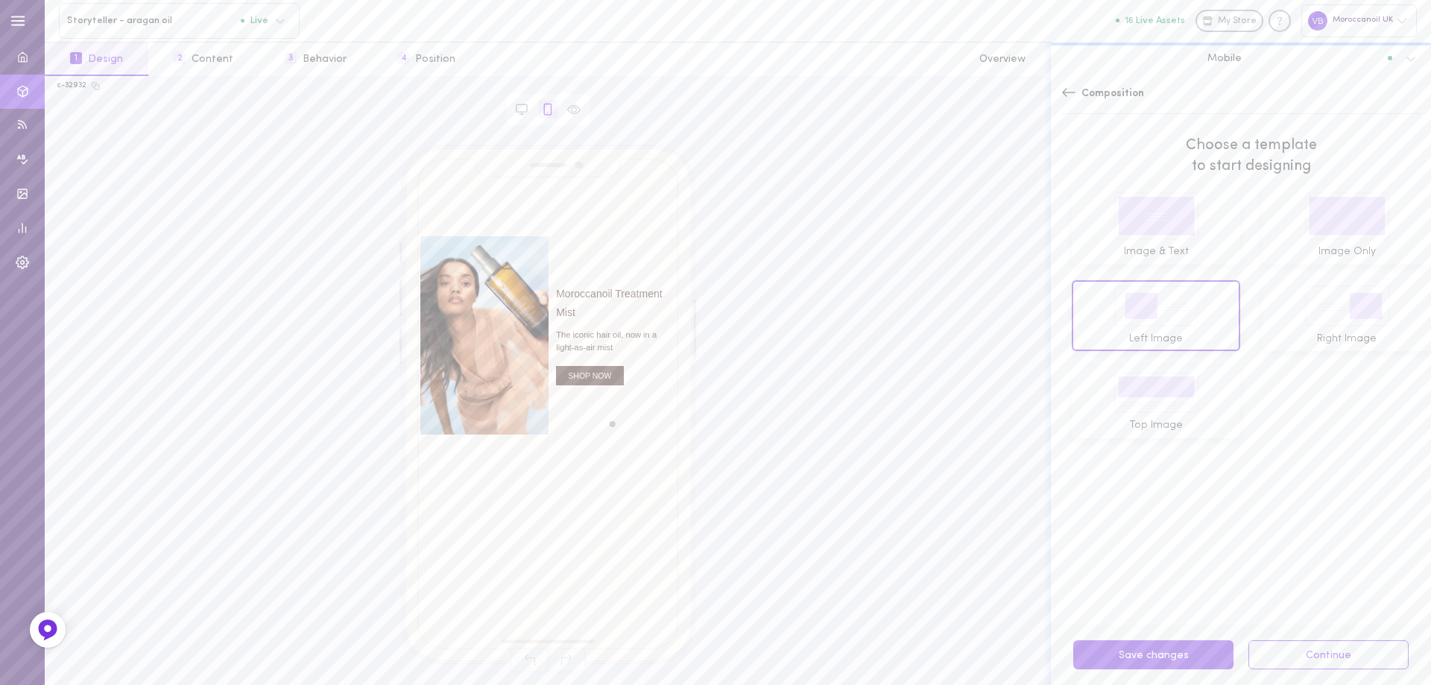
click at [1061, 90] on icon at bounding box center [1068, 92] width 15 height 15
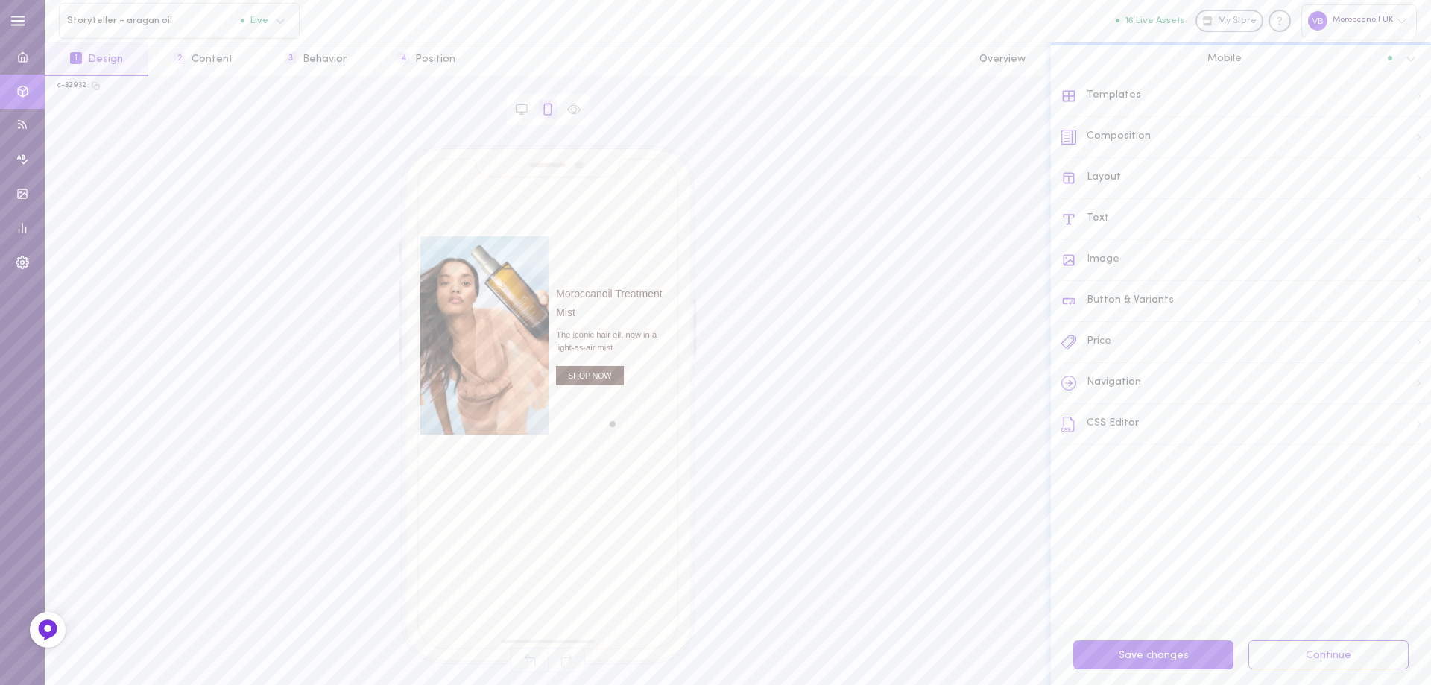
click at [1105, 191] on div "Layout" at bounding box center [1246, 178] width 370 height 41
drag, startPoint x: 1328, startPoint y: 370, endPoint x: 1311, endPoint y: 369, distance: 17.9
click at [1311, 369] on div "% 50" at bounding box center [1355, 369] width 105 height 28
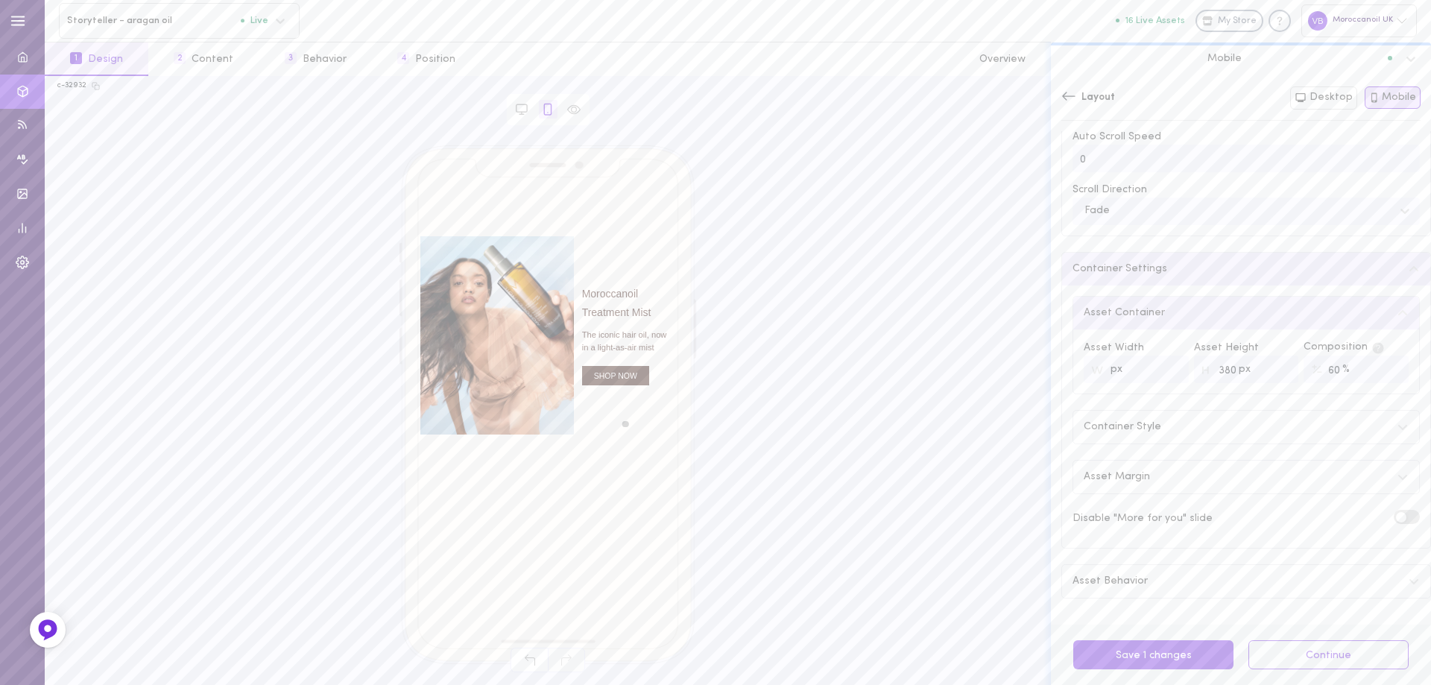
type input "60"
click at [1062, 349] on div "Asset Container Asset Width px Asset Height px 380 Composition % 60 Container S…" at bounding box center [1246, 416] width 368 height 263
click at [1062, 95] on icon at bounding box center [1068, 96] width 15 height 15
click at [1097, 133] on div "Composition" at bounding box center [1246, 137] width 370 height 41
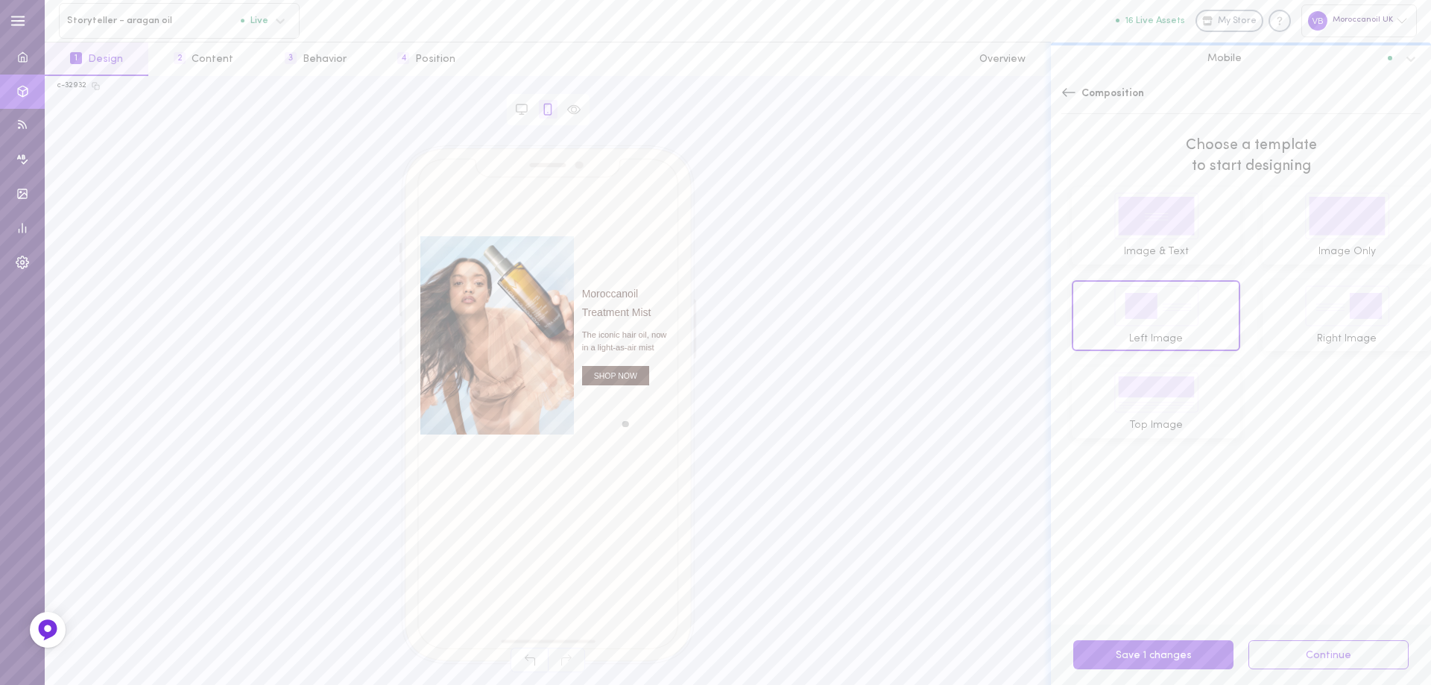
click at [1144, 229] on rect at bounding box center [1155, 216] width 77 height 39
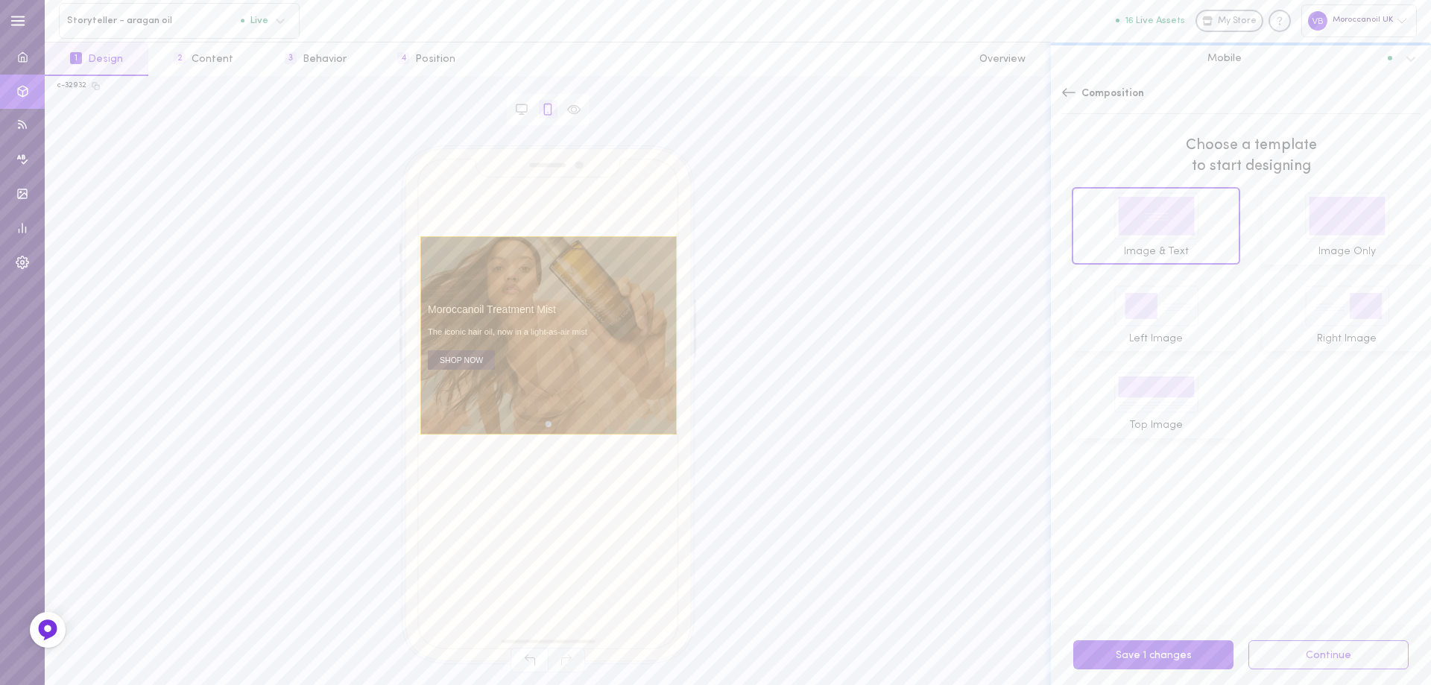
drag, startPoint x: 617, startPoint y: 403, endPoint x: 508, endPoint y: 402, distance: 108.8
click at [508, 402] on div at bounding box center [548, 335] width 256 height 198
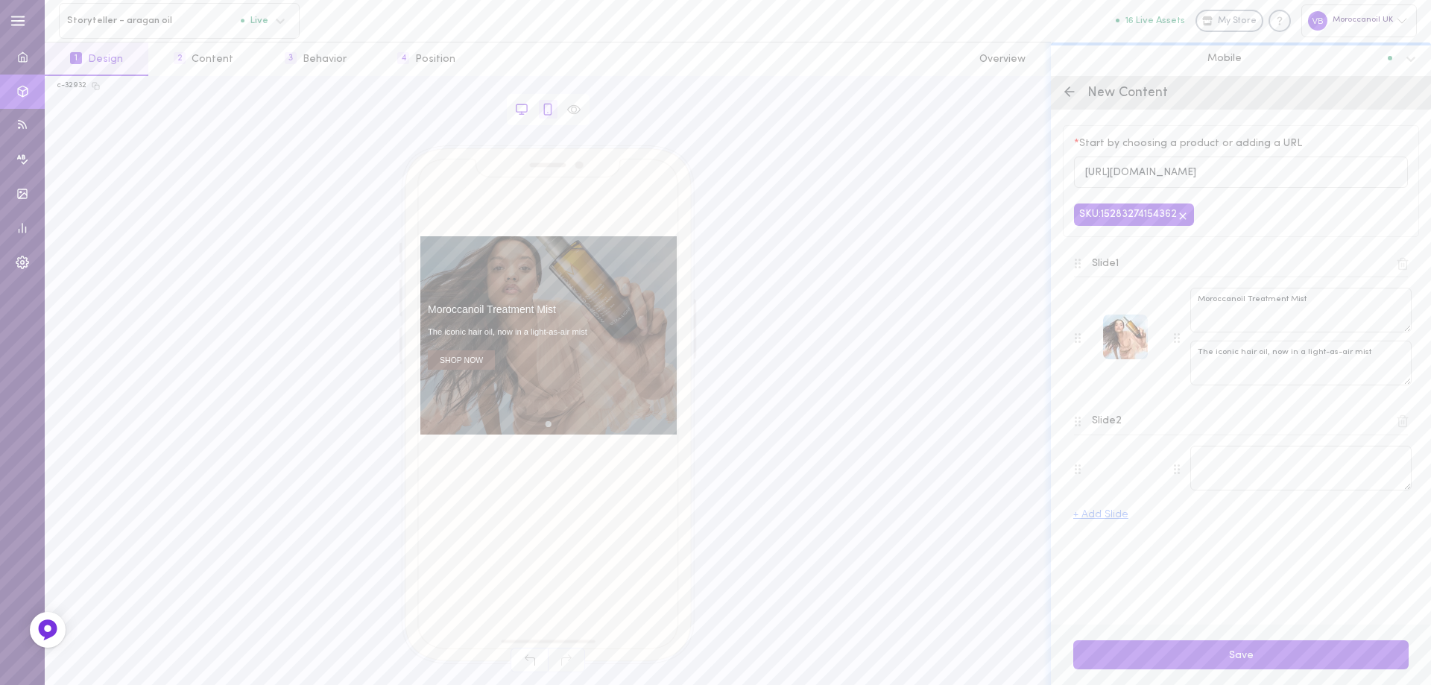
click at [521, 104] on icon at bounding box center [521, 109] width 13 height 13
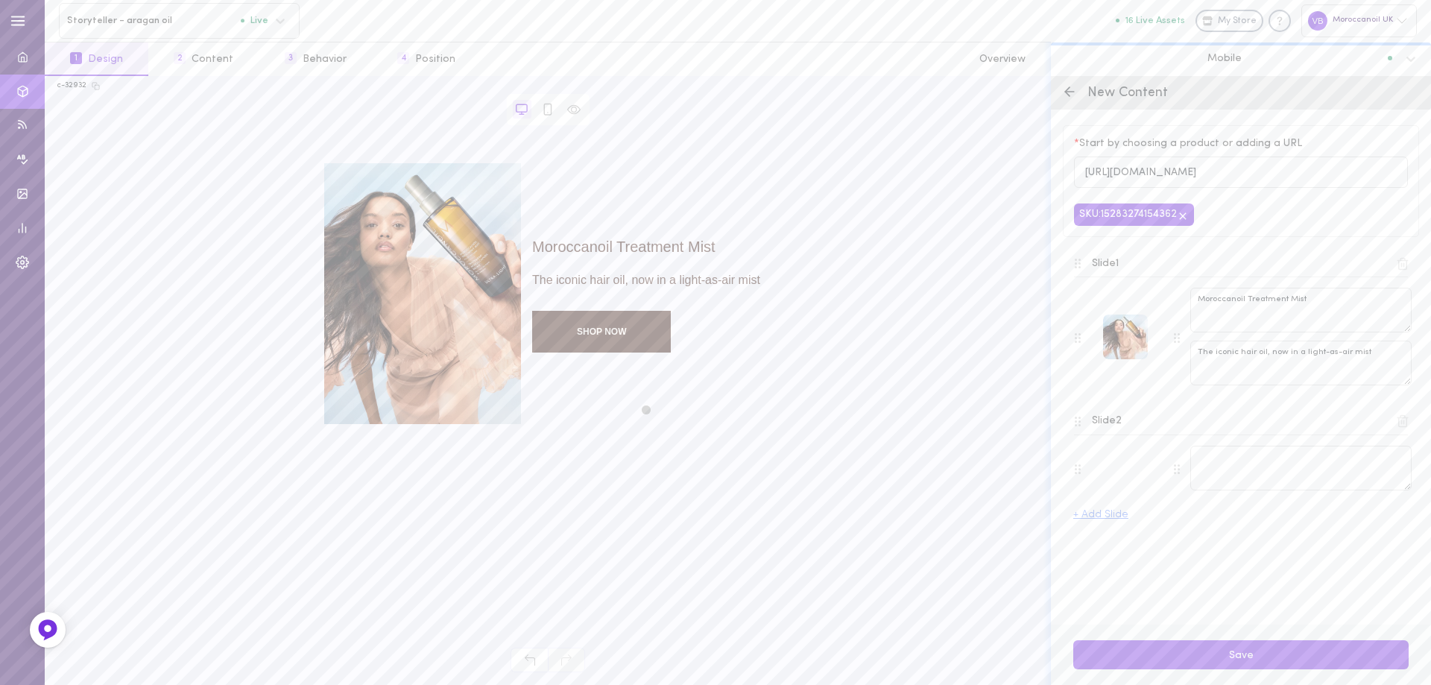
click at [647, 409] on div "move to slide 1" at bounding box center [645, 409] width 13 height 13
click at [622, 410] on div at bounding box center [660, 308] width 224 height 231
click at [545, 109] on icon at bounding box center [547, 109] width 7 height 10
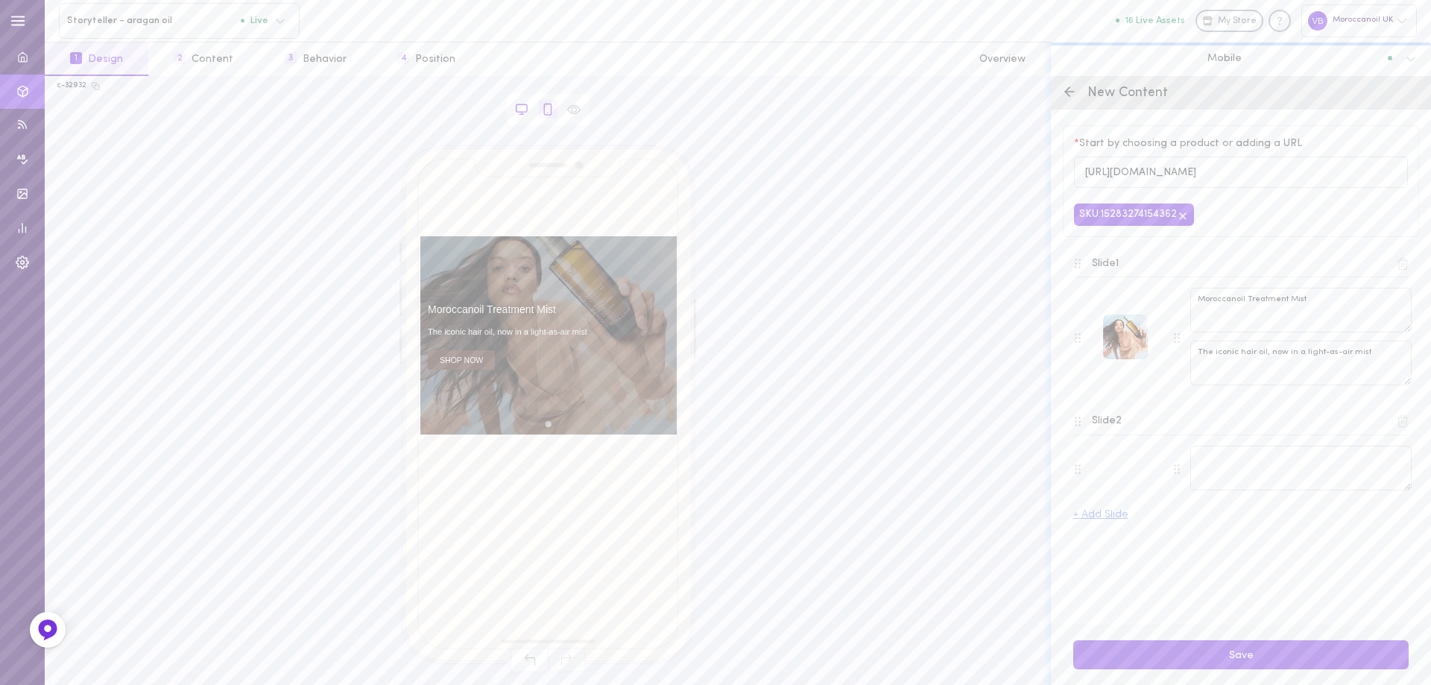
click at [523, 109] on icon at bounding box center [521, 109] width 13 height 13
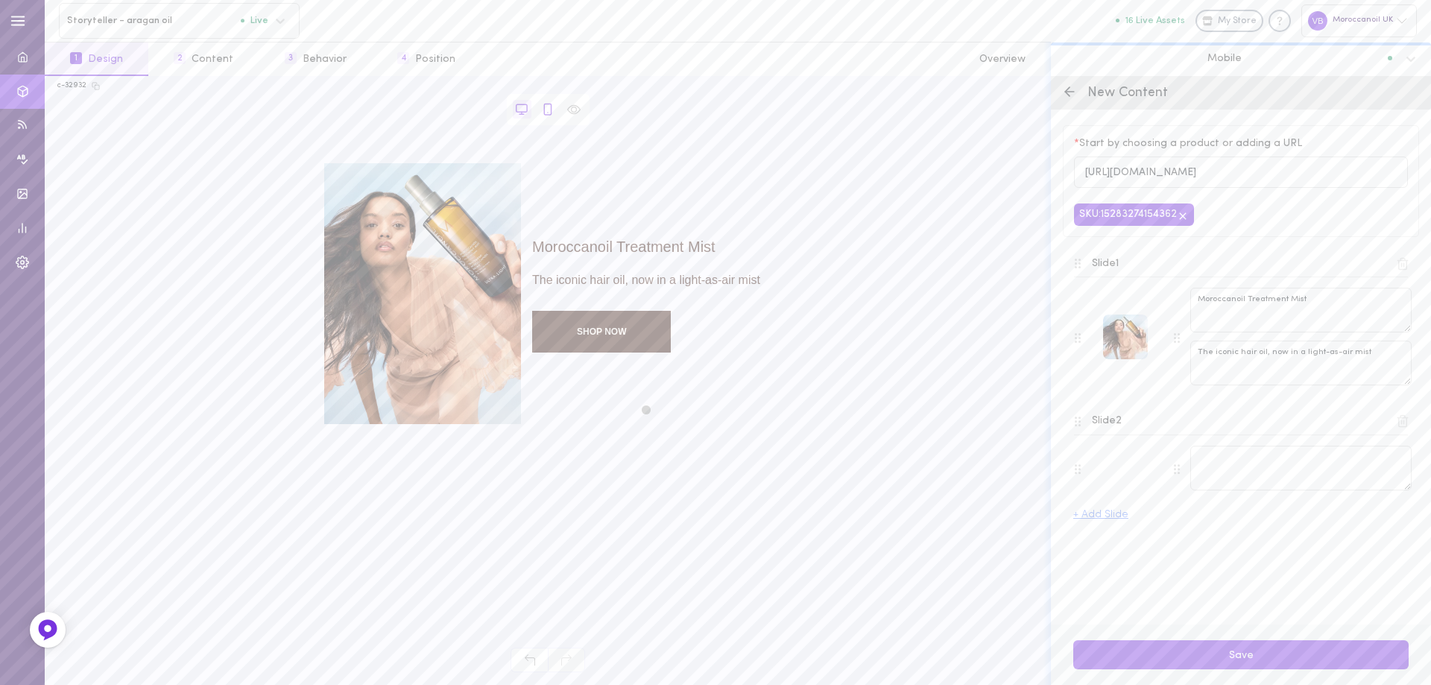
click at [543, 107] on icon at bounding box center [547, 109] width 13 height 13
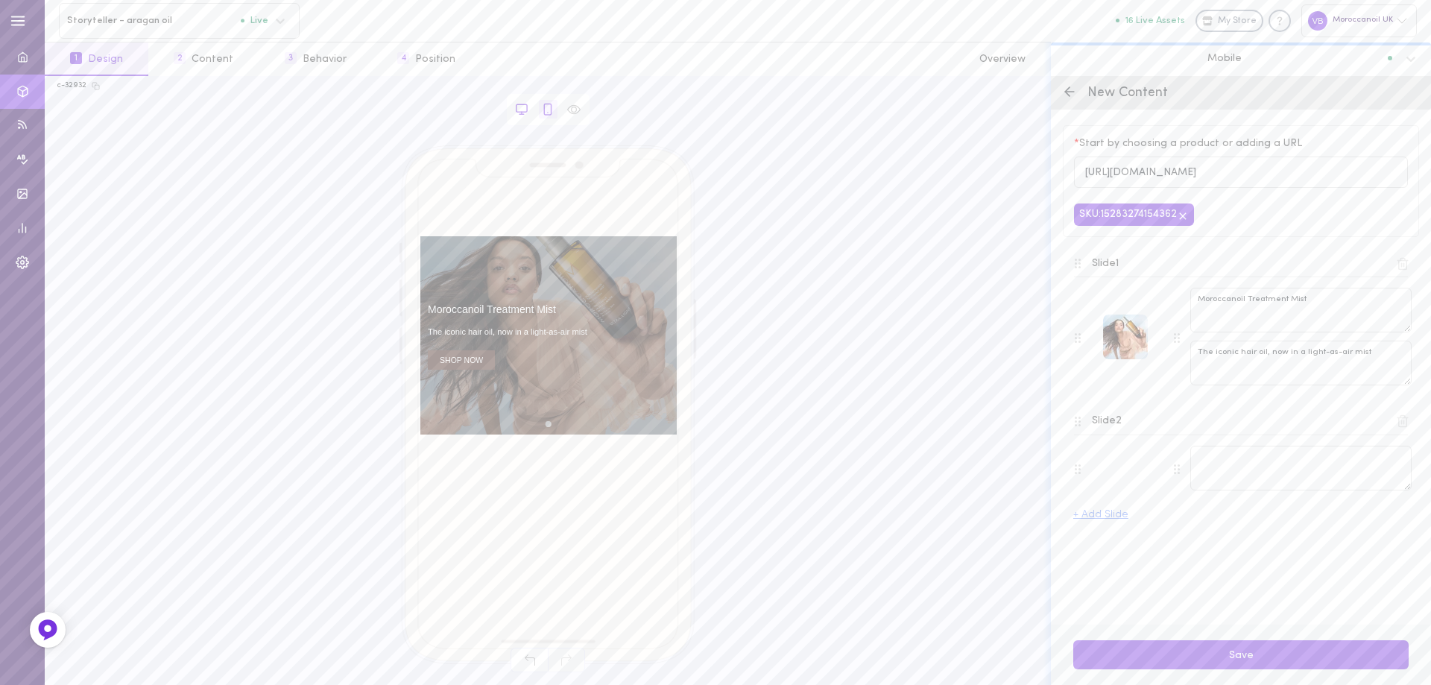
click at [522, 107] on icon at bounding box center [521, 109] width 13 height 13
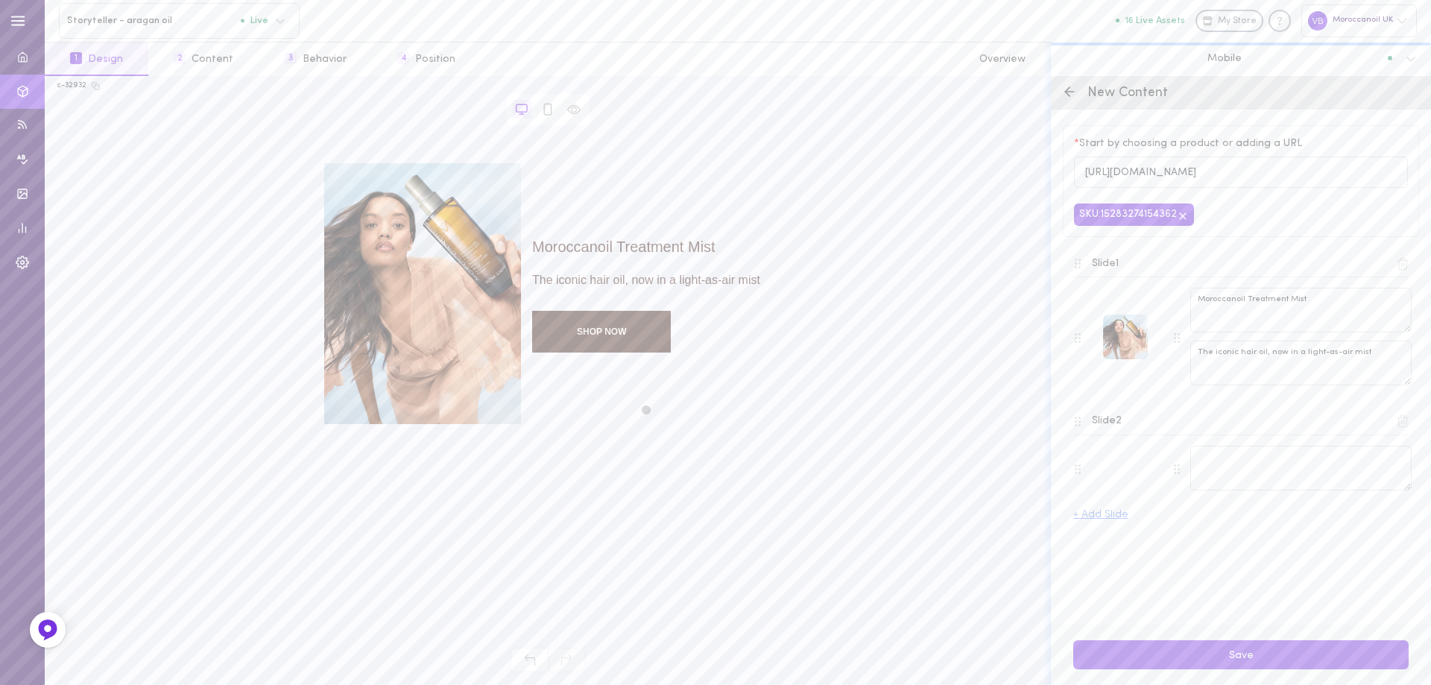
click at [1066, 93] on polyline at bounding box center [1067, 91] width 4 height 9
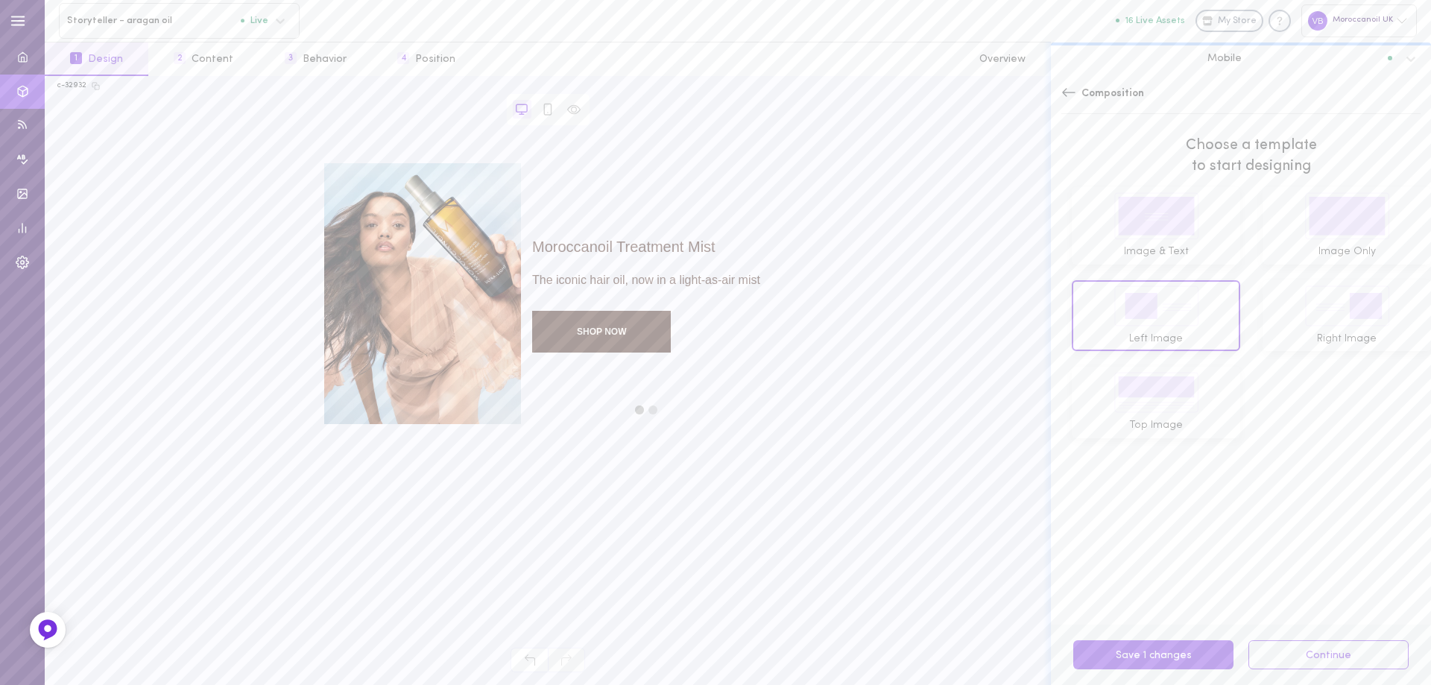
click at [1311, 311] on rect at bounding box center [1346, 306] width 76 height 32
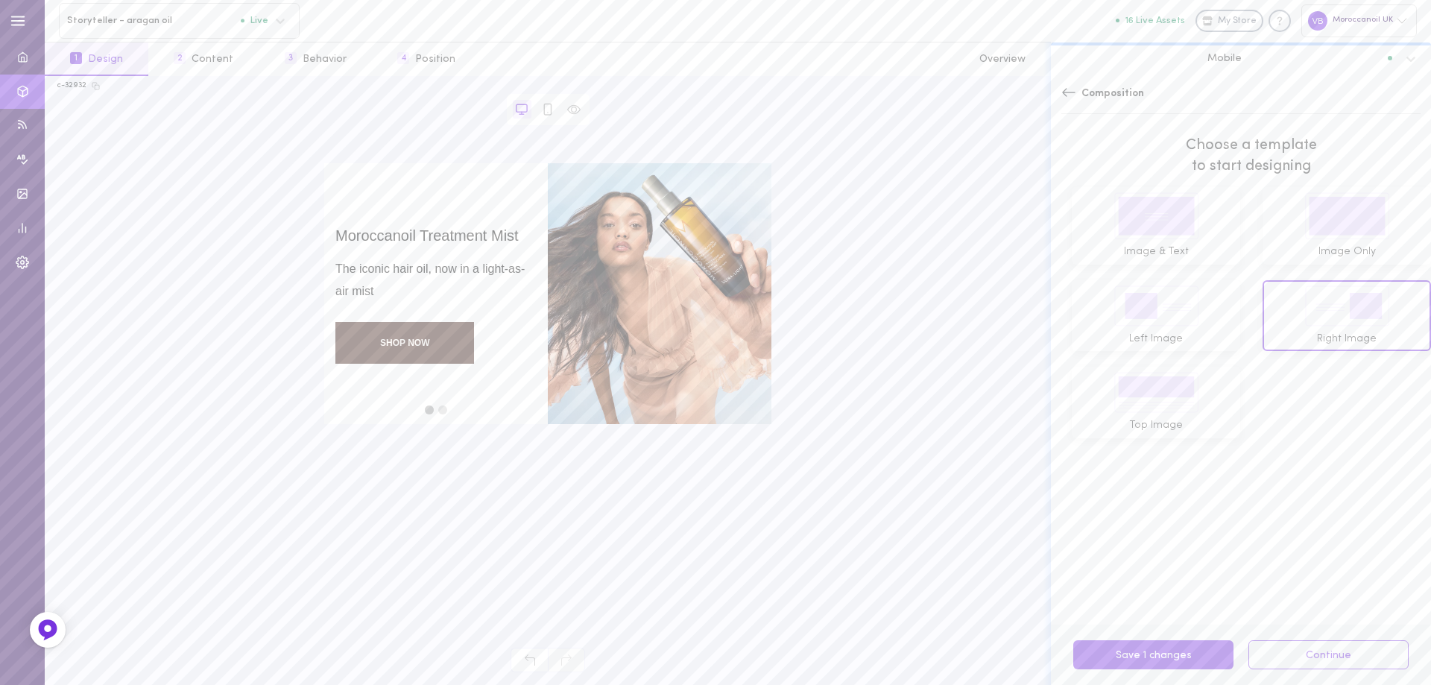
click at [1143, 402] on rect at bounding box center [1156, 392] width 76 height 32
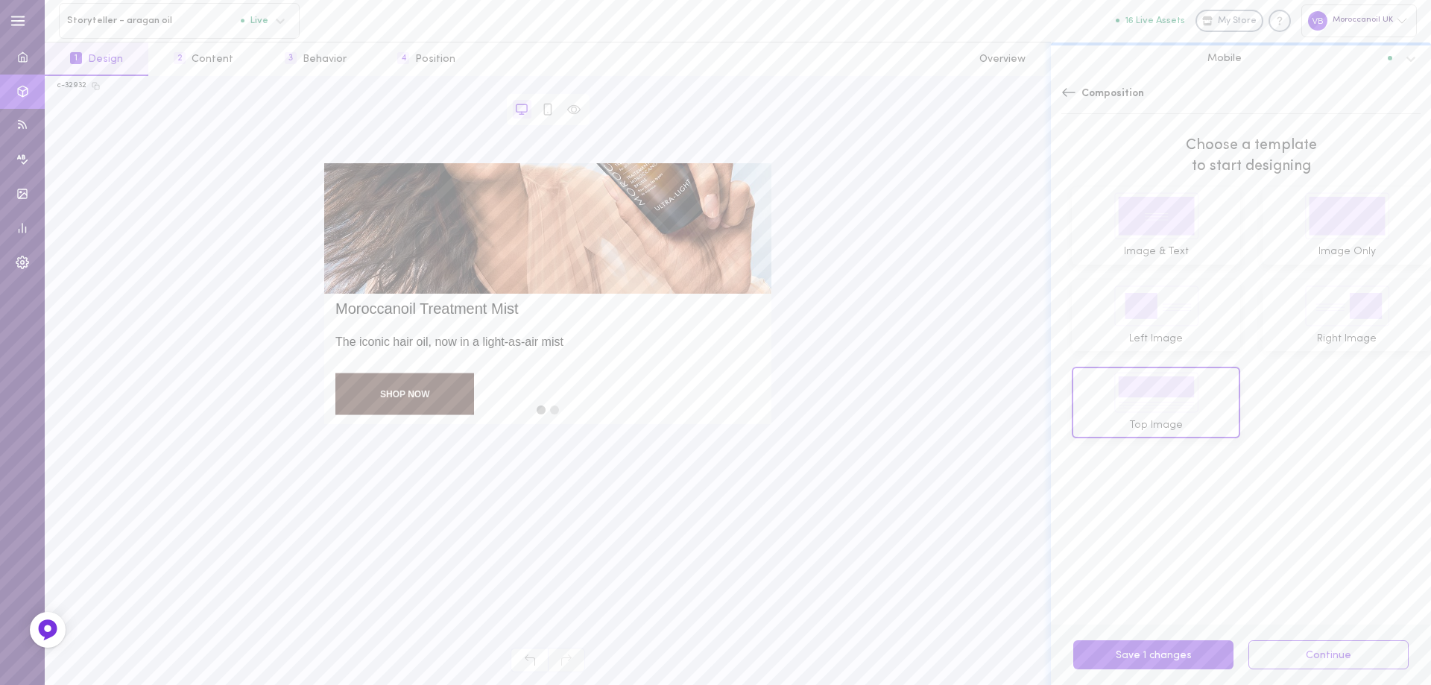
click at [1139, 227] on rect at bounding box center [1155, 216] width 77 height 39
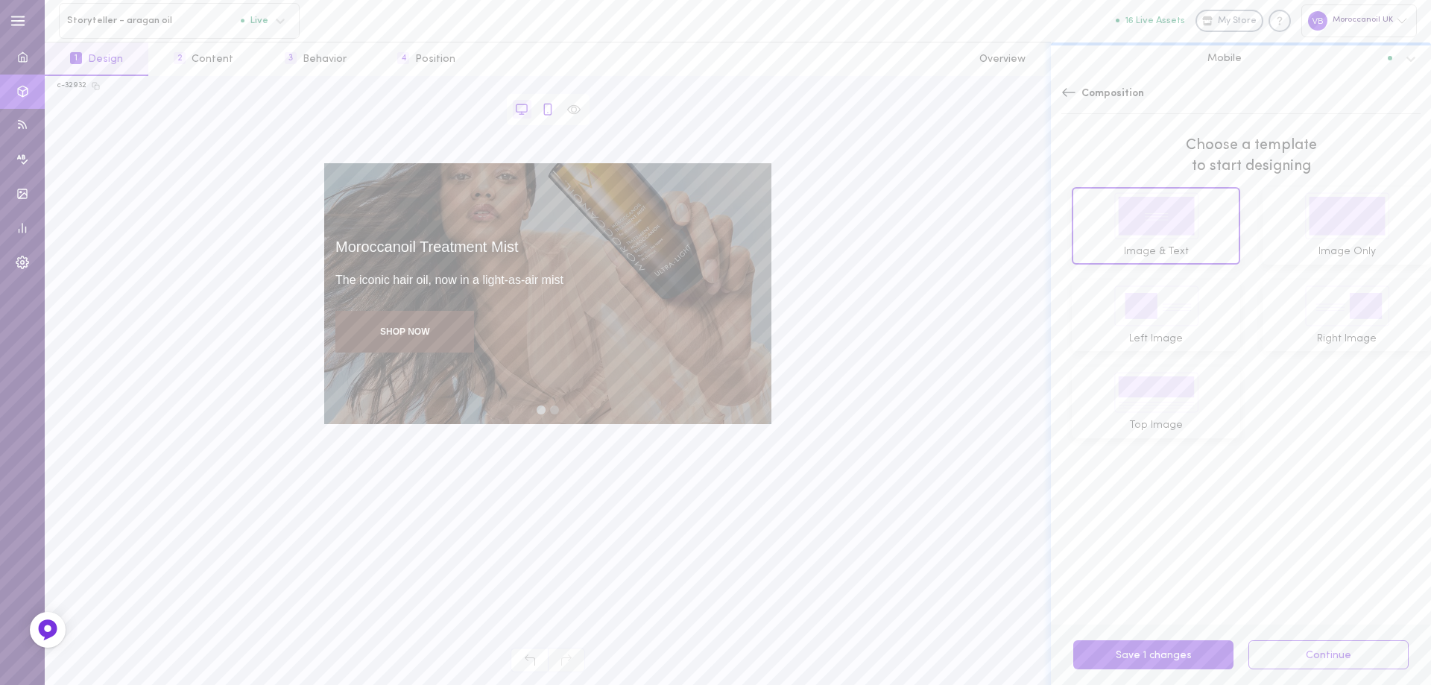
click at [548, 108] on icon at bounding box center [547, 109] width 13 height 13
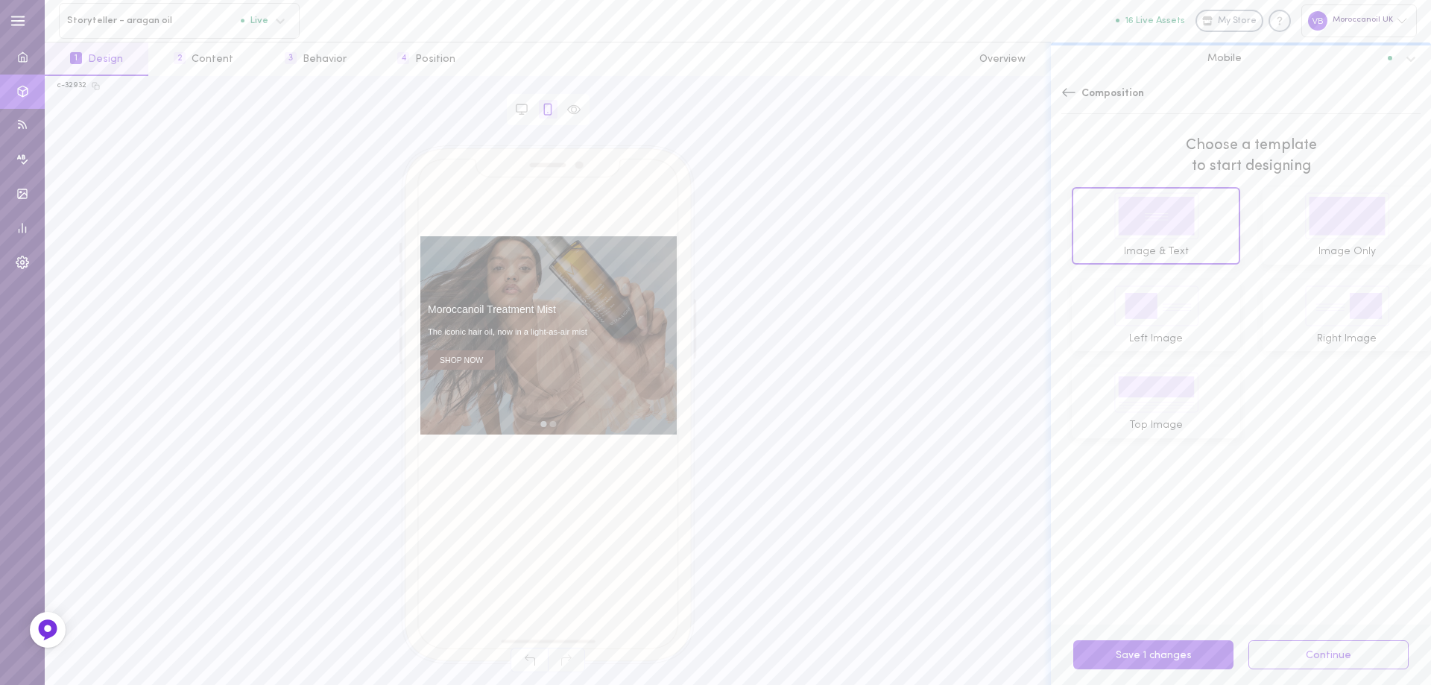
click at [1308, 233] on rect at bounding box center [1346, 216] width 77 height 39
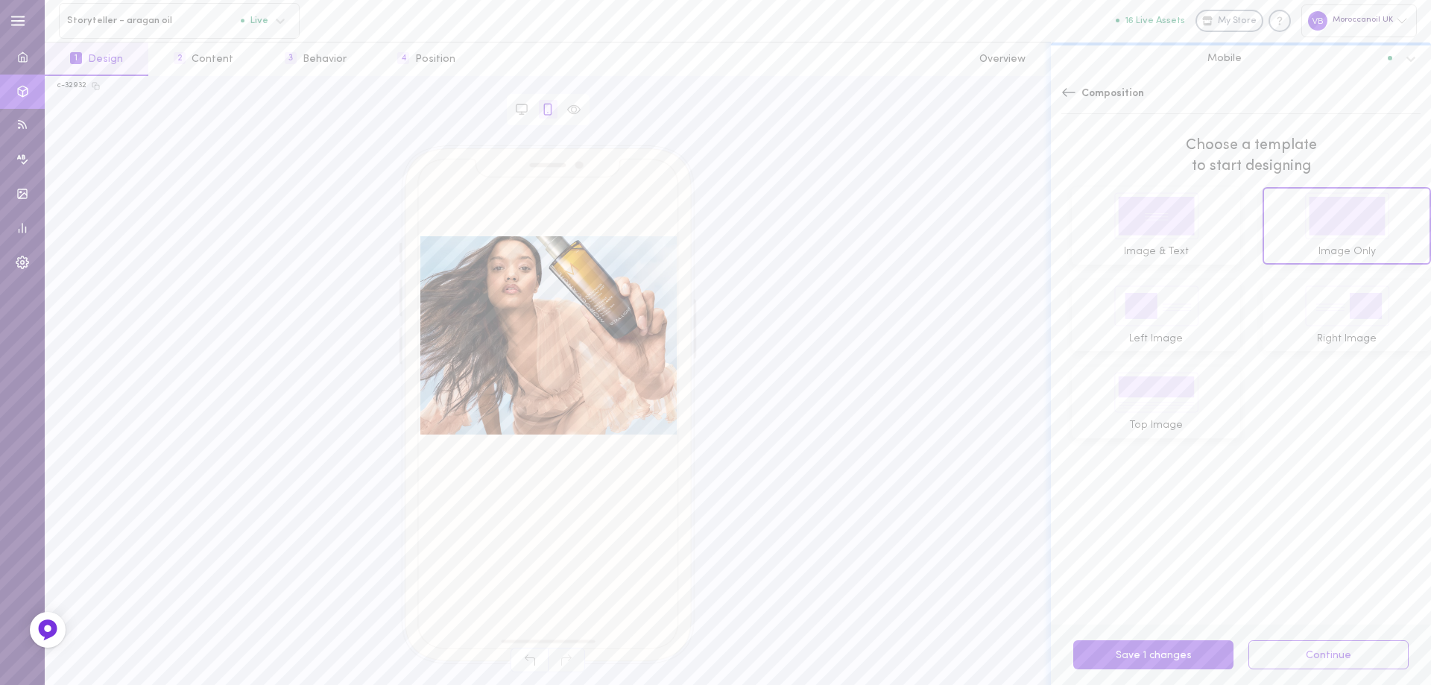
click at [1185, 230] on rect at bounding box center [1155, 216] width 77 height 39
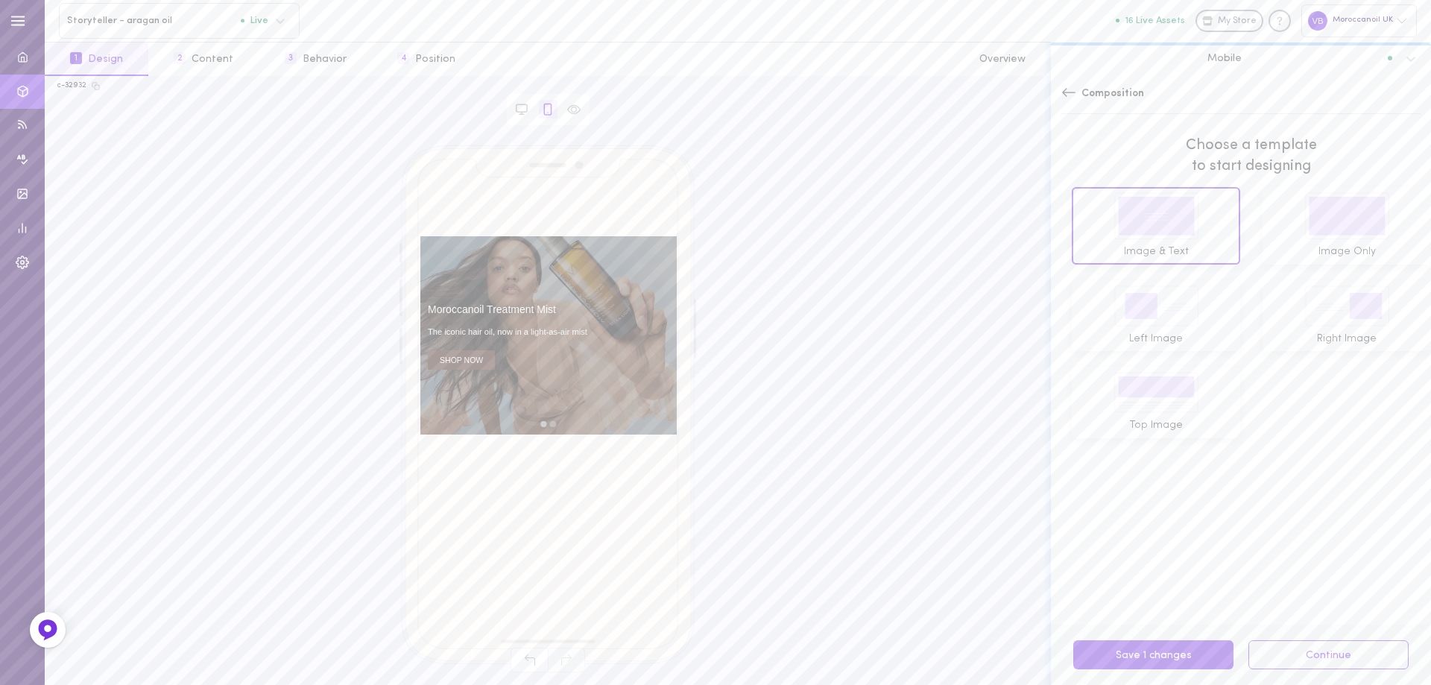
click at [1066, 89] on icon at bounding box center [1068, 92] width 15 height 15
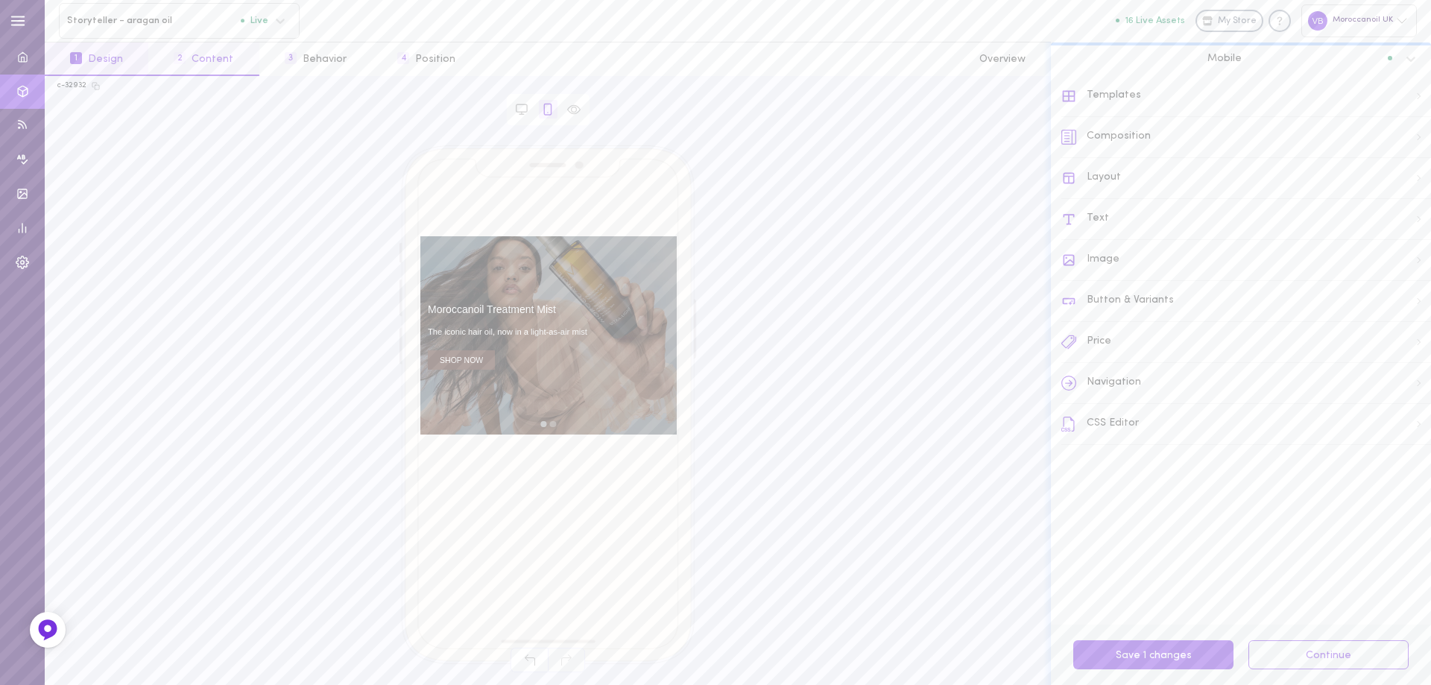
click at [233, 55] on button "2 Content" at bounding box center [203, 59] width 110 height 34
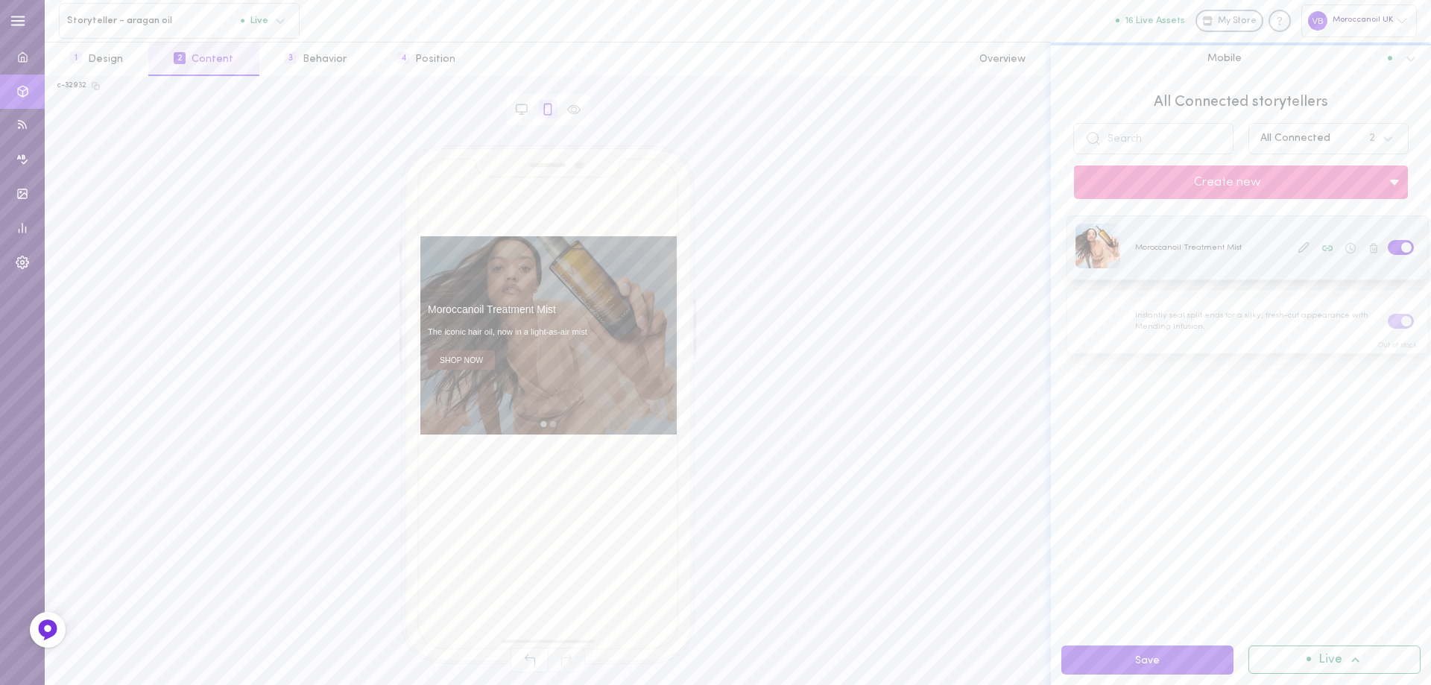
click at [1232, 249] on div at bounding box center [1247, 247] width 361 height 63
click at [1203, 244] on div at bounding box center [1247, 247] width 361 height 63
click at [1198, 250] on div at bounding box center [1247, 247] width 361 height 63
click at [311, 63] on button "3 Behavior" at bounding box center [315, 59] width 113 height 34
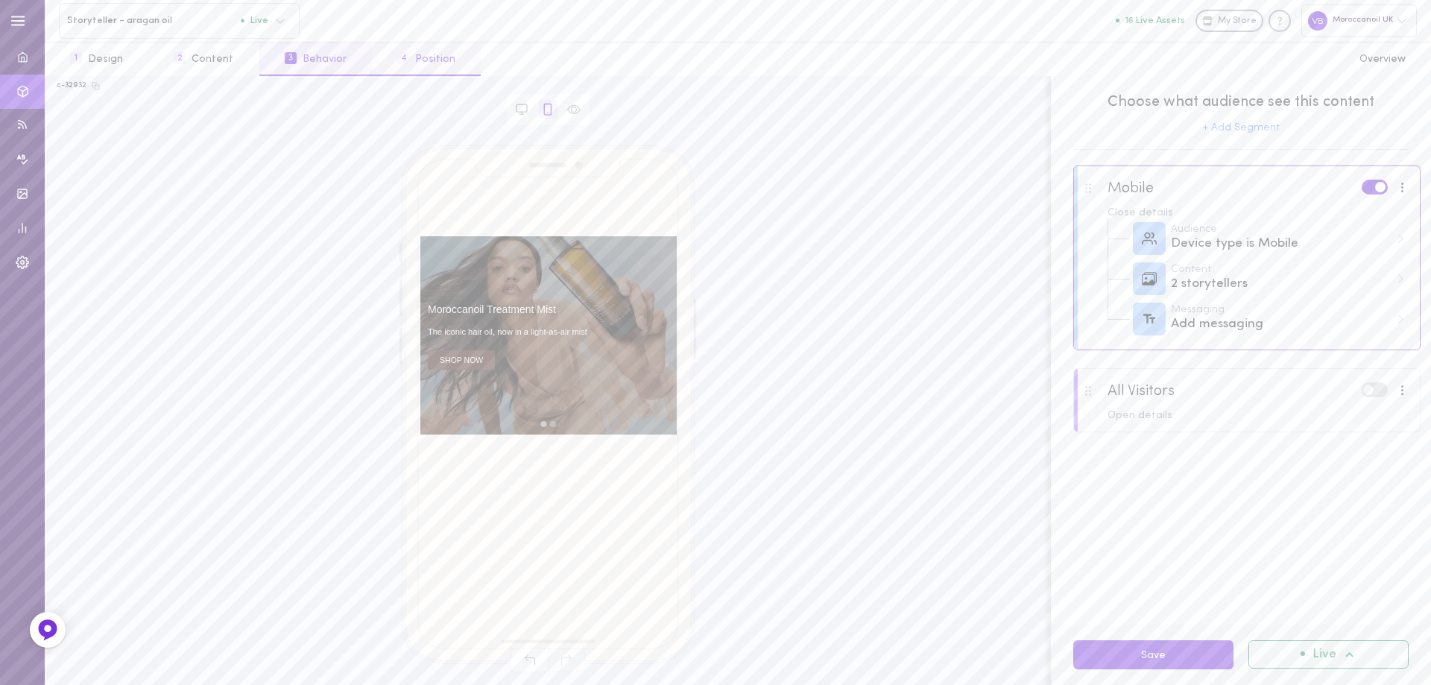
click at [409, 57] on button "4 Position" at bounding box center [426, 59] width 109 height 34
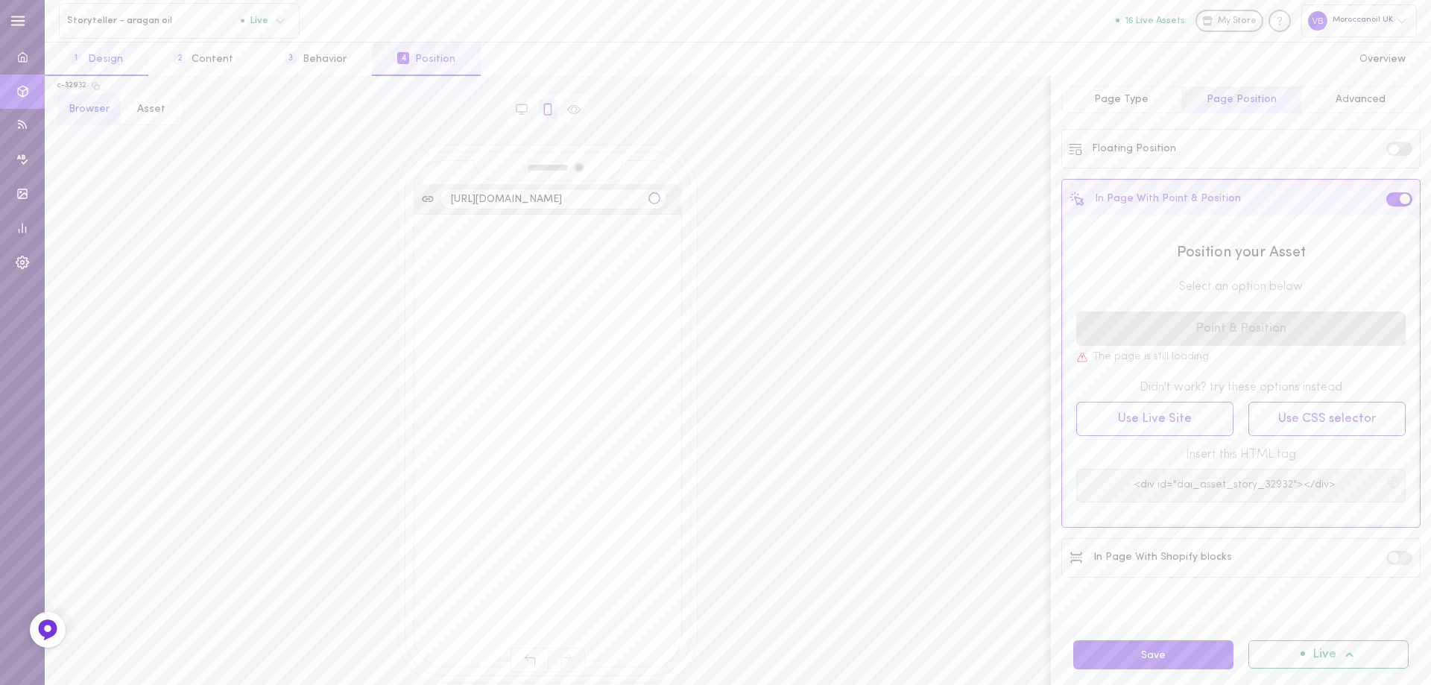
click at [103, 63] on button "1 Design" at bounding box center [97, 59] width 104 height 34
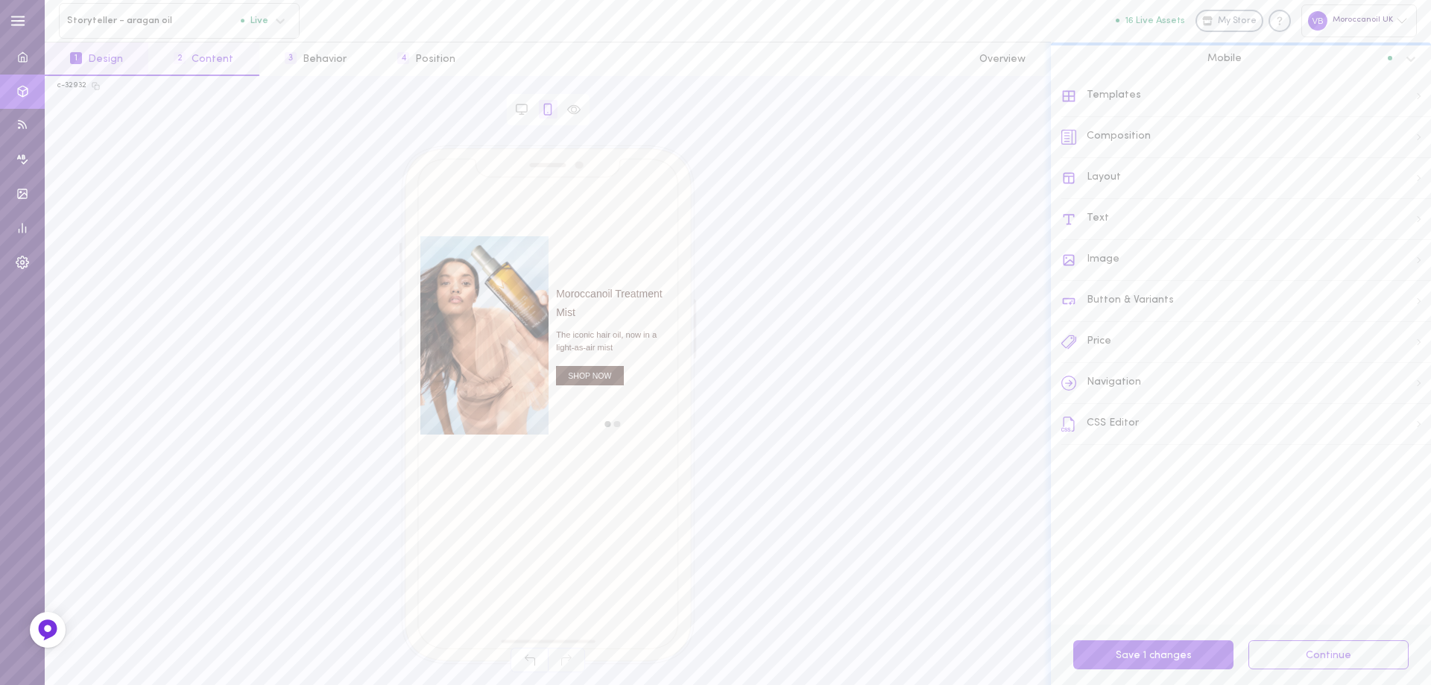
click at [188, 72] on button "2 Content" at bounding box center [203, 59] width 110 height 34
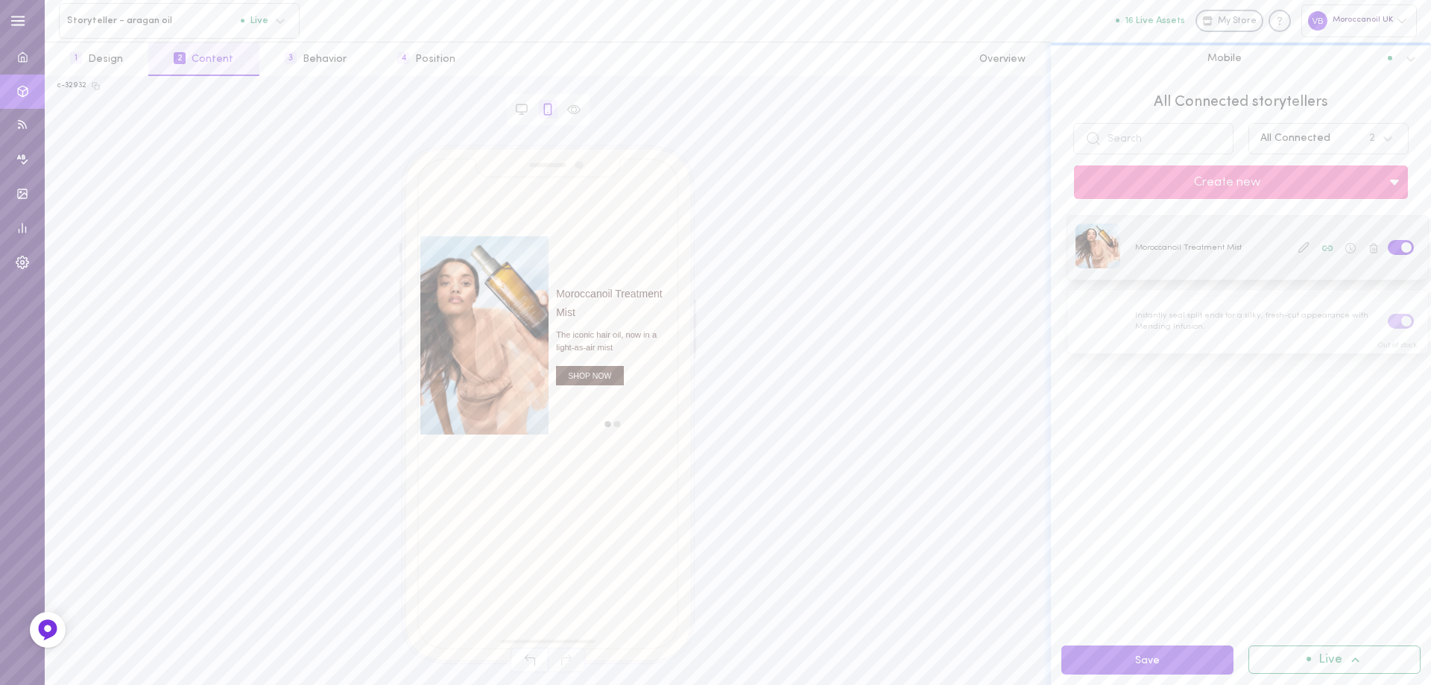
click at [1306, 268] on div at bounding box center [1247, 247] width 361 height 63
click at [1158, 248] on div at bounding box center [1247, 247] width 361 height 63
click at [130, 55] on button "1 Design" at bounding box center [97, 59] width 104 height 34
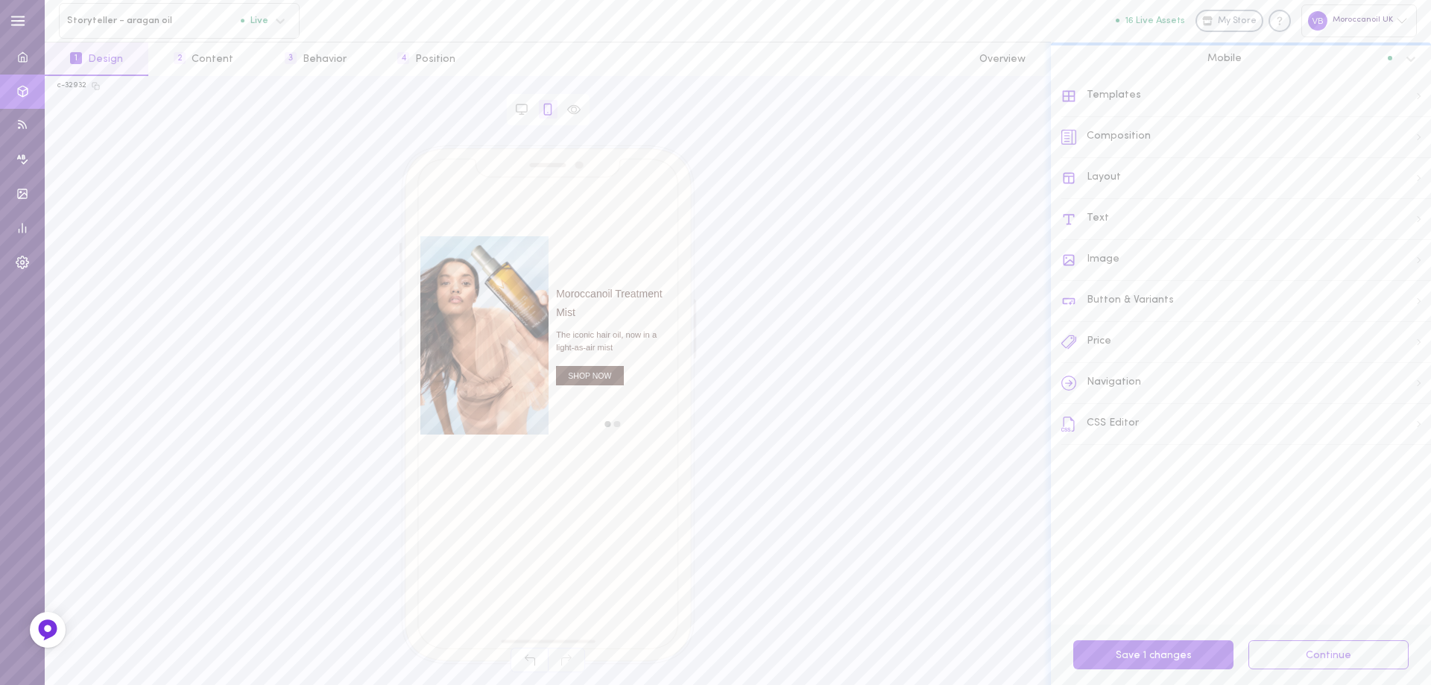
click at [1127, 125] on div "Composition" at bounding box center [1246, 137] width 370 height 41
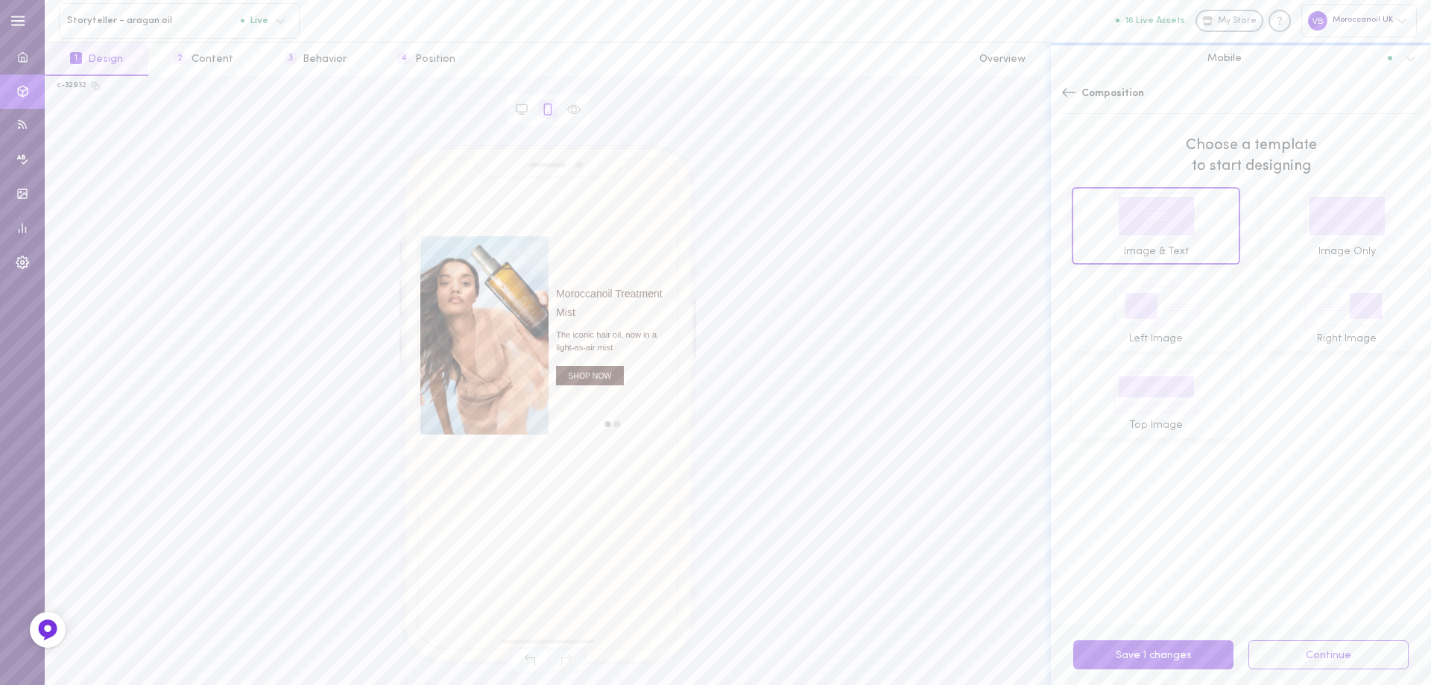
click at [1086, 98] on span "Composition" at bounding box center [1112, 93] width 63 height 15
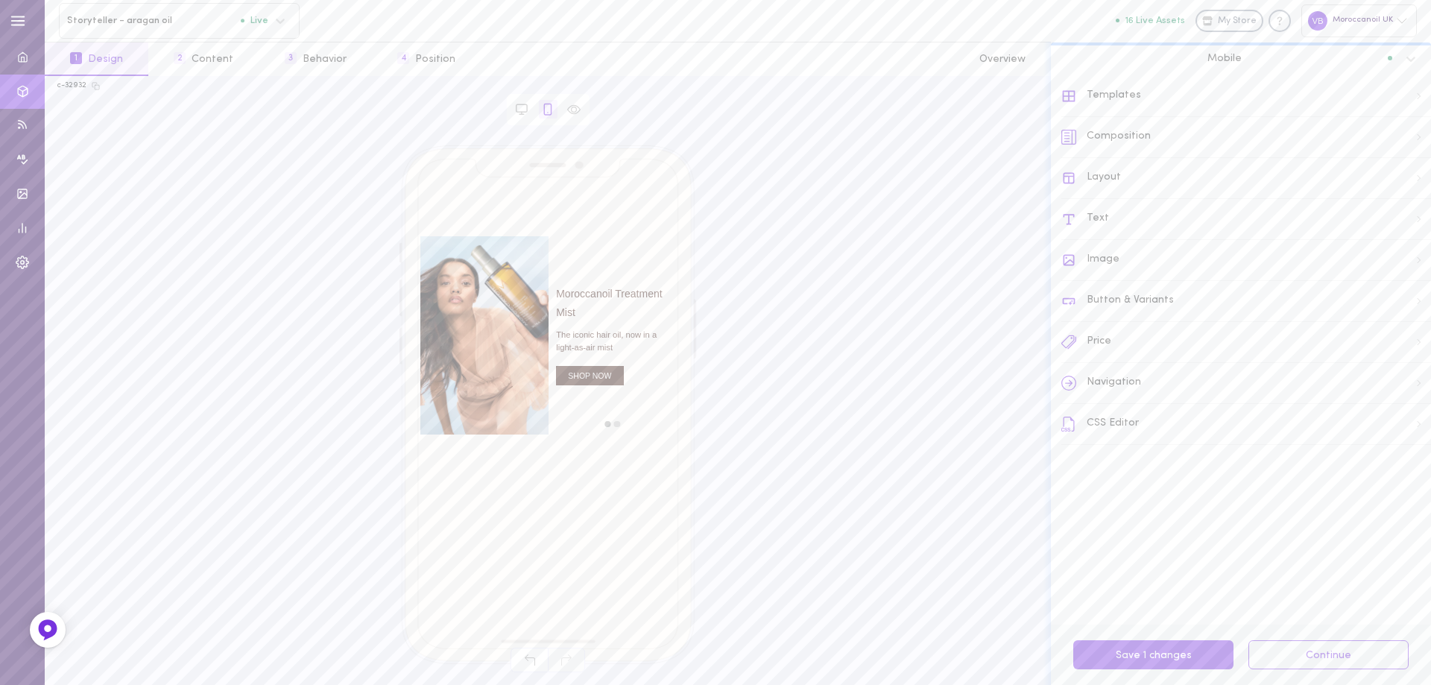
click at [1115, 247] on div "Image" at bounding box center [1246, 260] width 370 height 41
click at [1204, 156] on div "Image Style" at bounding box center [1246, 148] width 368 height 33
click at [1201, 148] on div "Image Style" at bounding box center [1246, 148] width 368 height 33
click at [1156, 256] on div "Media Settings" at bounding box center [1246, 248] width 368 height 33
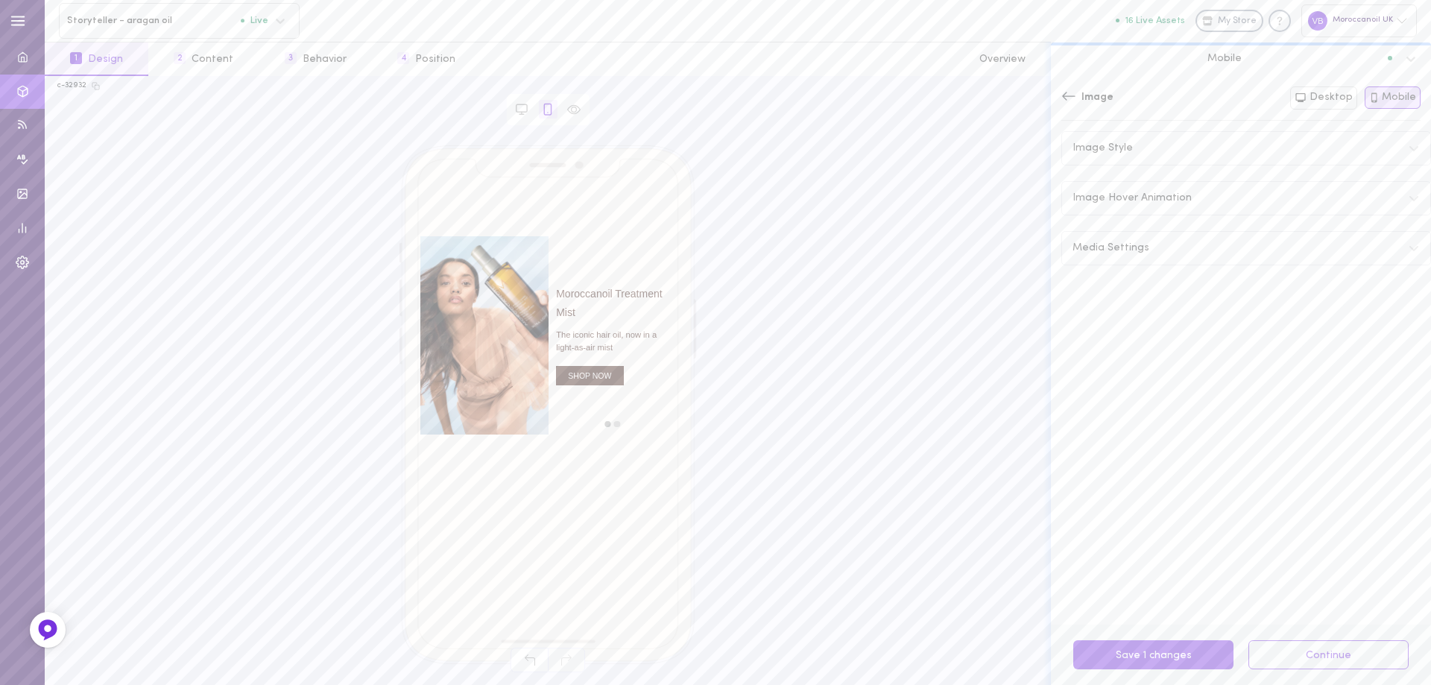
click at [1065, 98] on icon at bounding box center [1068, 96] width 13 height 8
click at [206, 60] on button "2 Content" at bounding box center [203, 59] width 110 height 34
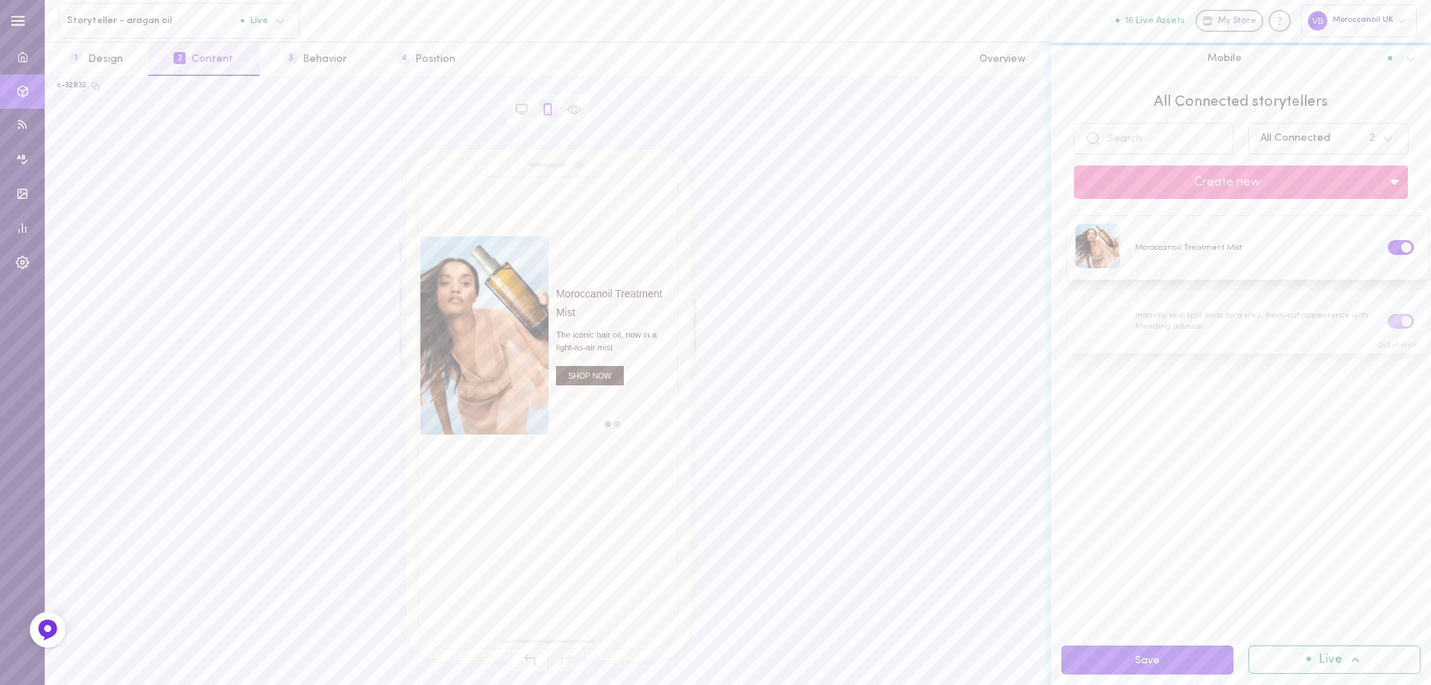
click at [614, 424] on div "move to slide 2" at bounding box center [617, 424] width 10 height 10
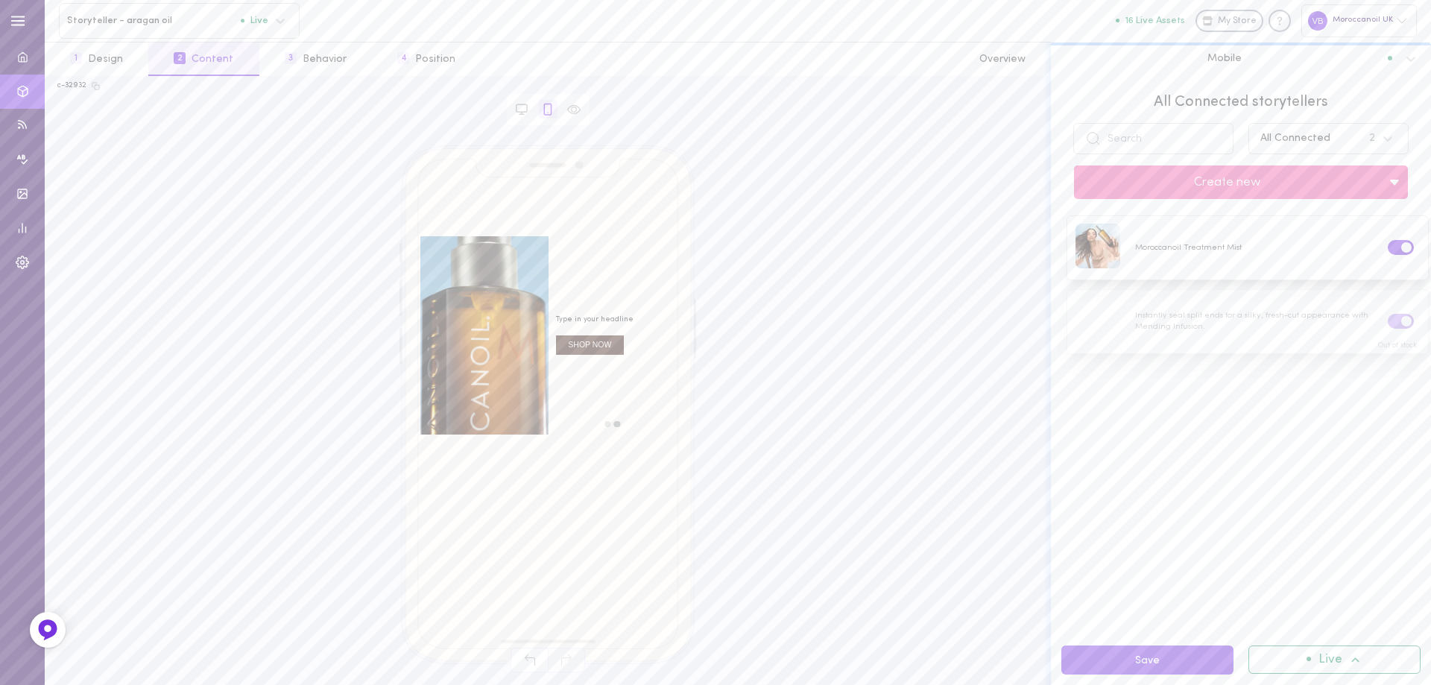
click at [606, 422] on div "move to slide 1" at bounding box center [608, 424] width 10 height 10
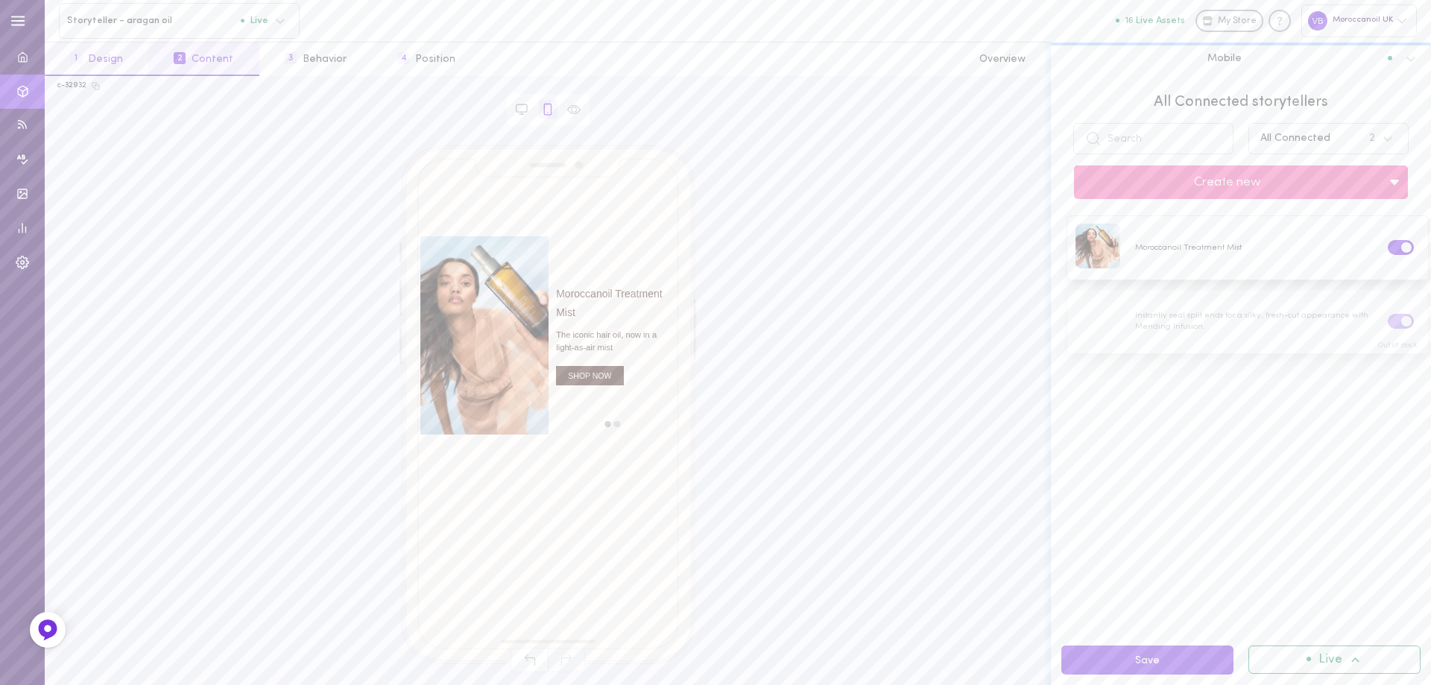
click at [100, 69] on button "1 Design" at bounding box center [97, 59] width 104 height 34
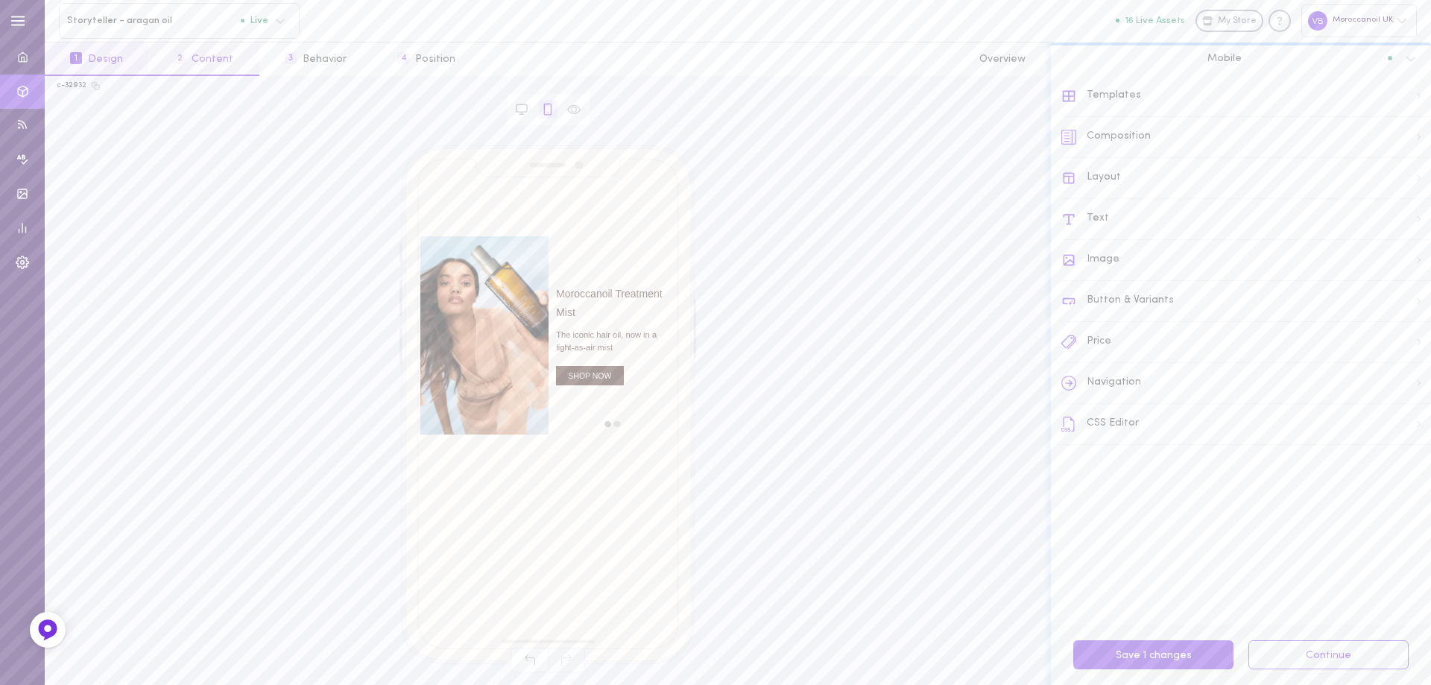
click at [180, 55] on span "2" at bounding box center [180, 58] width 12 height 12
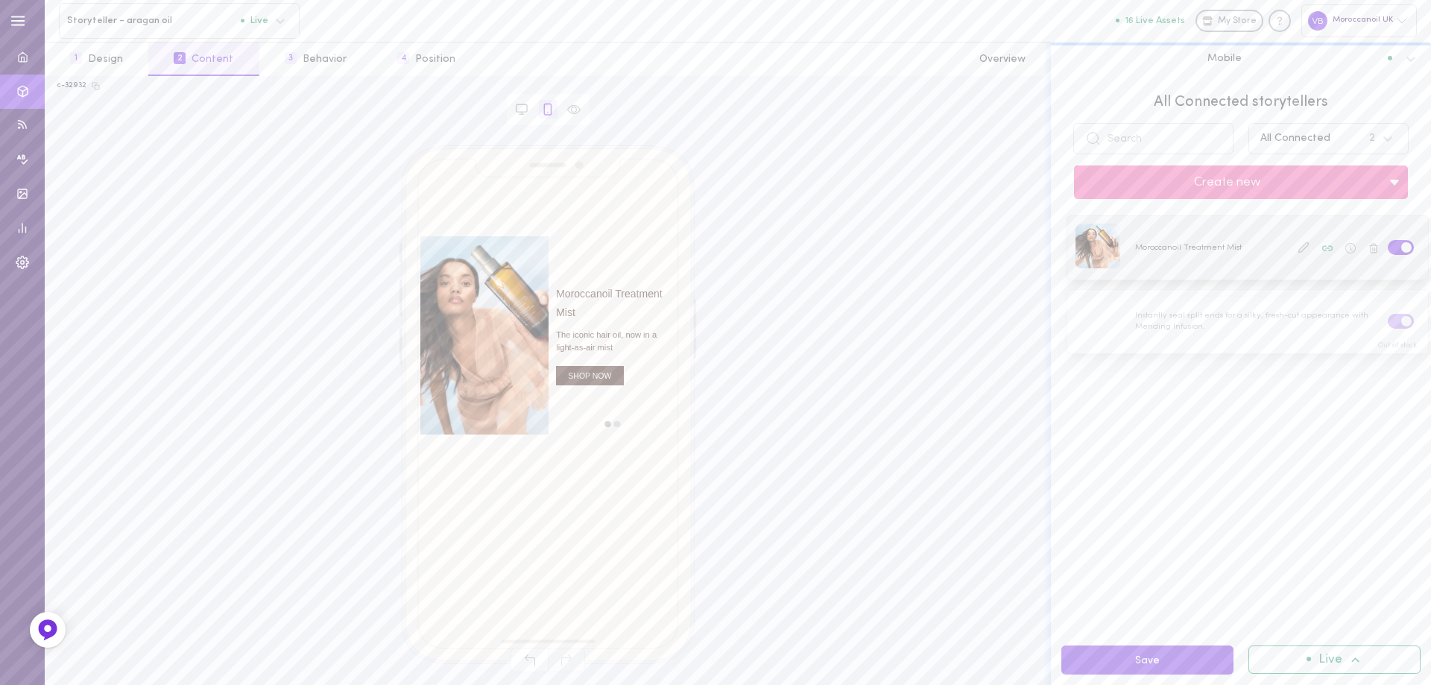
click at [1191, 259] on div at bounding box center [1247, 247] width 361 height 63
click at [1293, 250] on button at bounding box center [1302, 247] width 19 height 19
click at [1279, 250] on div "All Connected storytellers All Connected 2 Create new Moroccanoil Treatment Mis…" at bounding box center [1241, 380] width 380 height 609
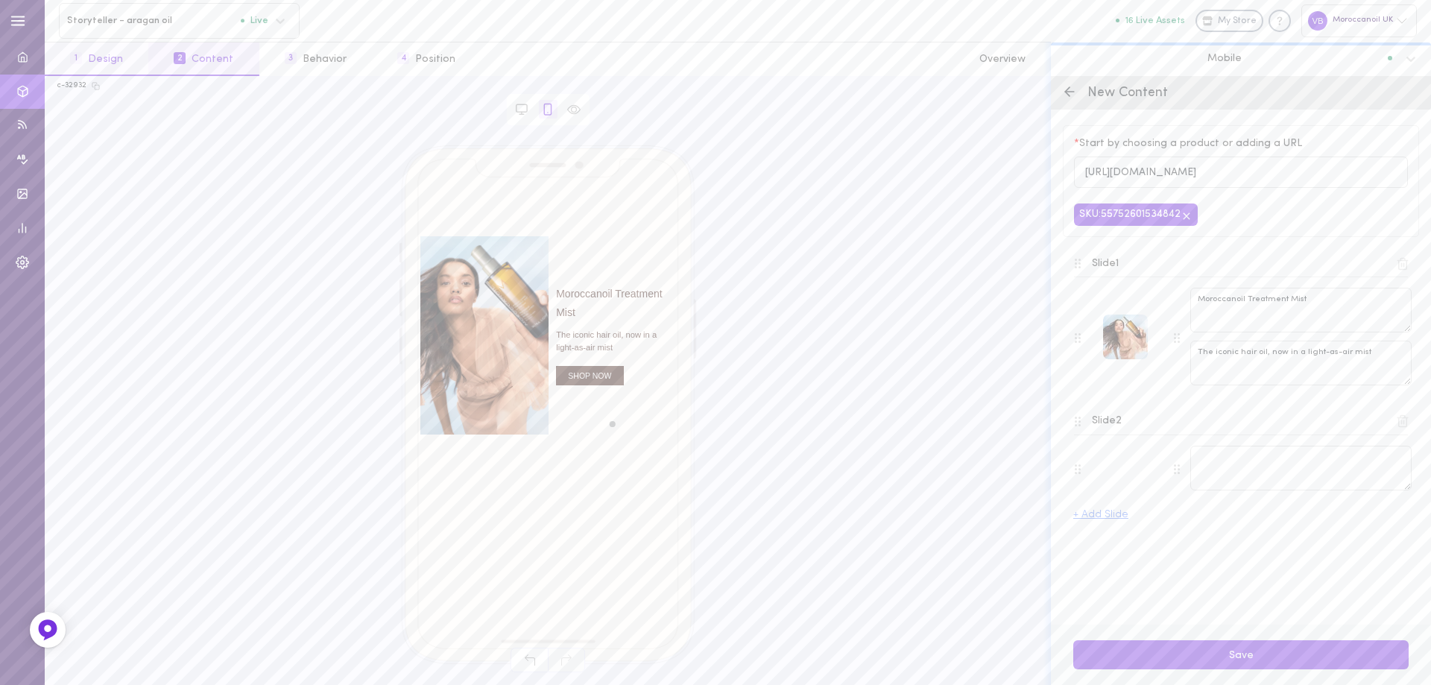
click at [88, 66] on button "1 Design" at bounding box center [97, 59] width 104 height 34
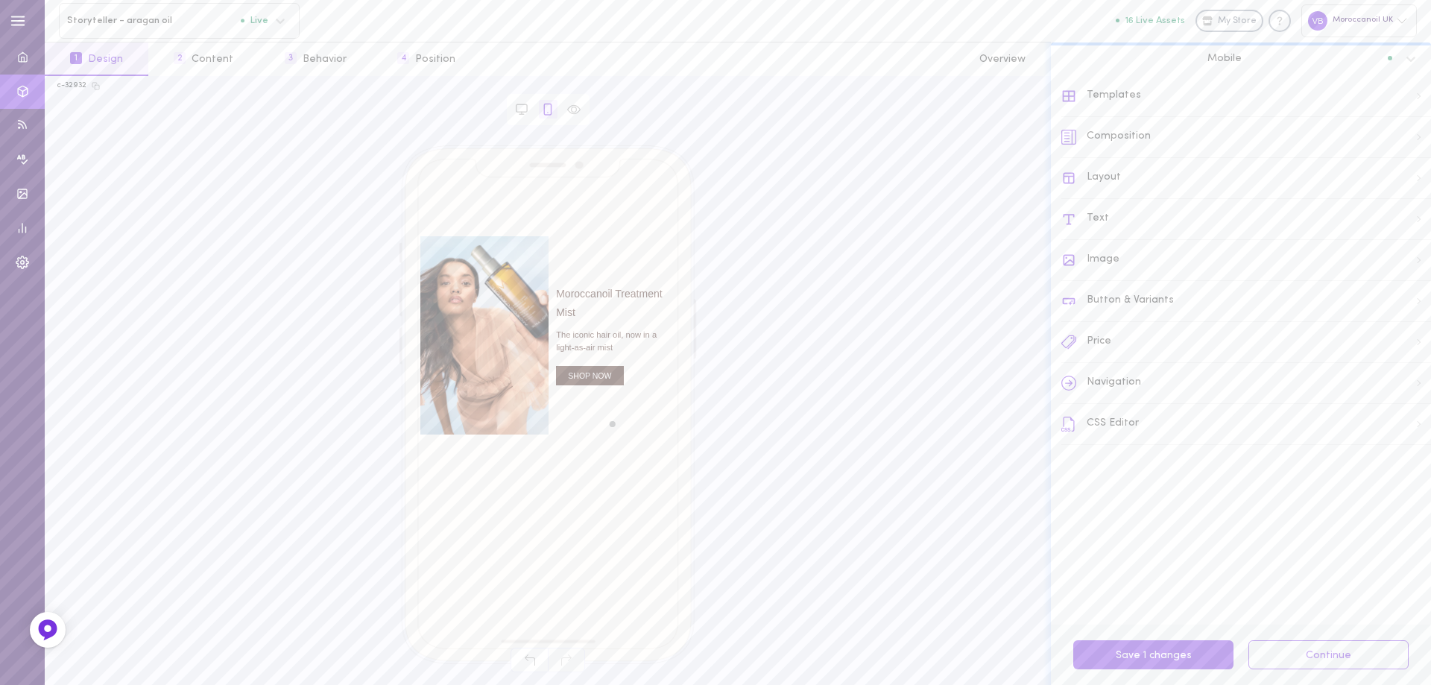
click at [1101, 138] on div "Composition" at bounding box center [1246, 137] width 370 height 41
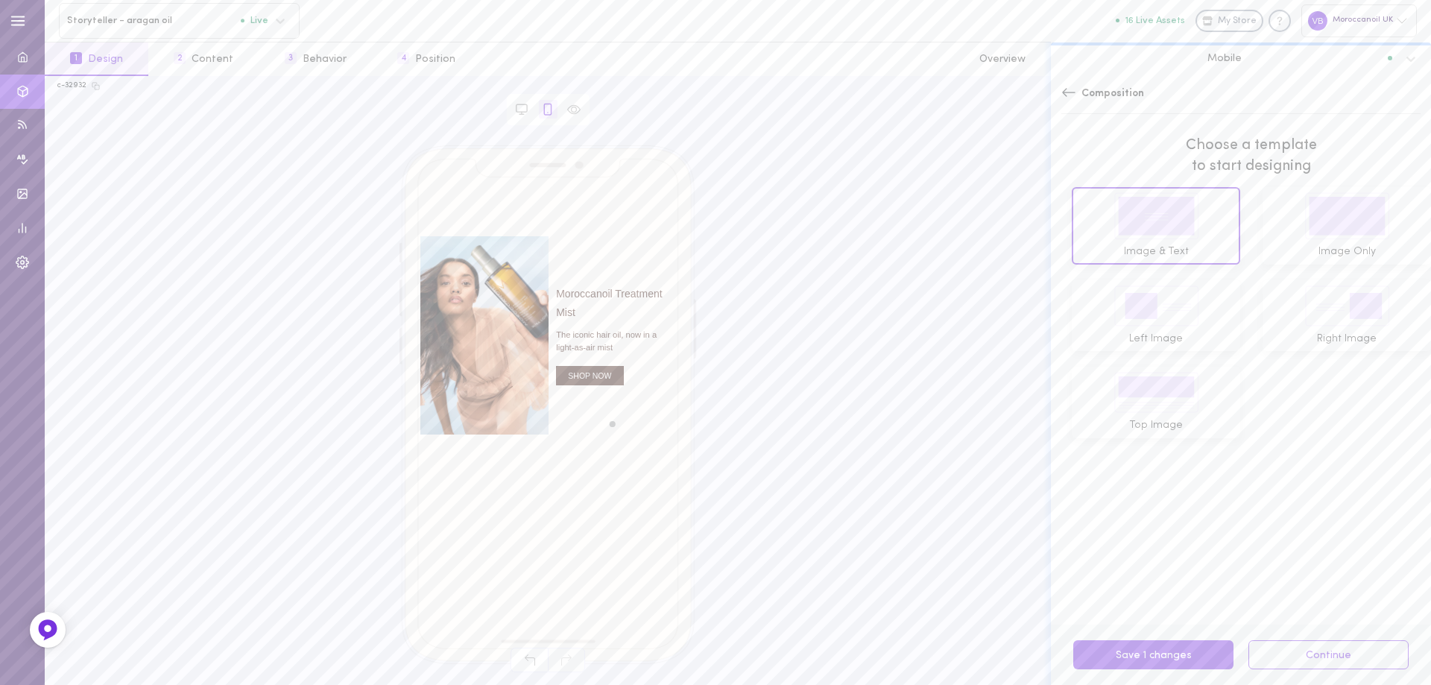
click at [1071, 89] on icon at bounding box center [1068, 92] width 15 height 15
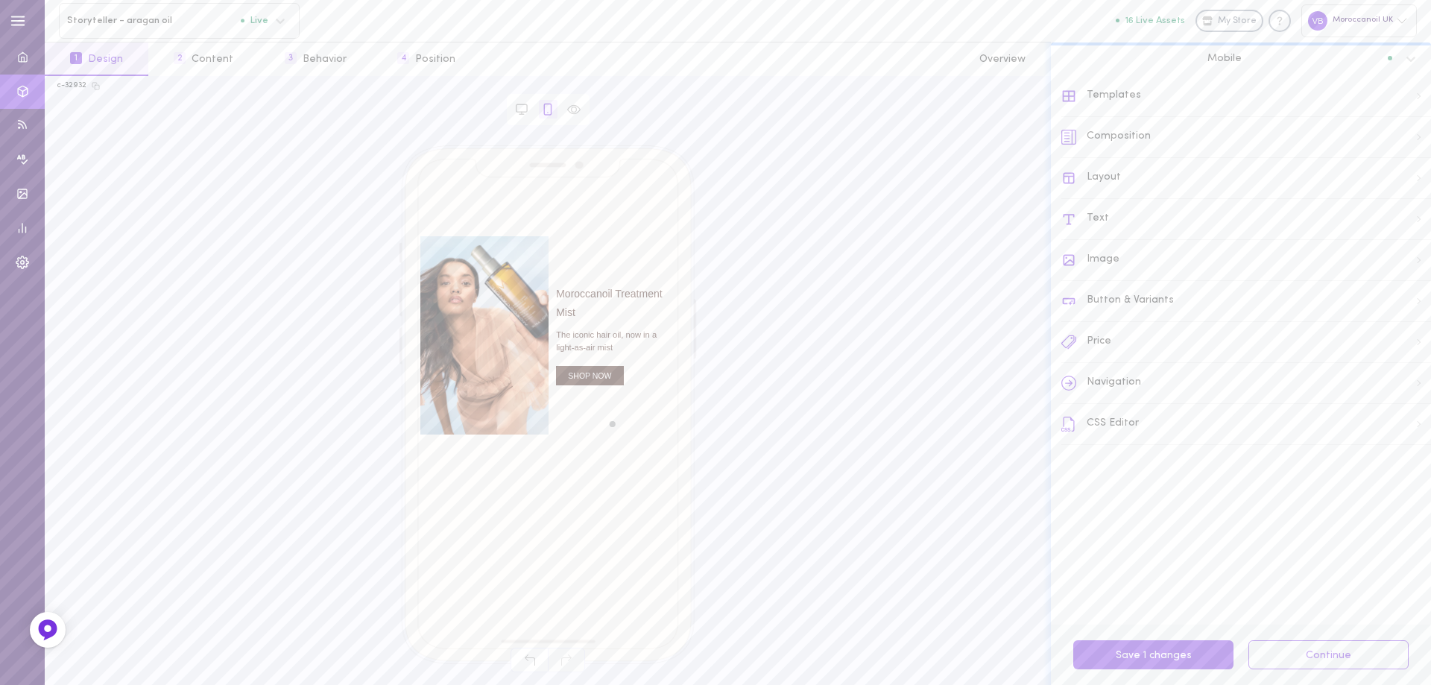
click at [1089, 133] on div "Composition" at bounding box center [1246, 137] width 370 height 41
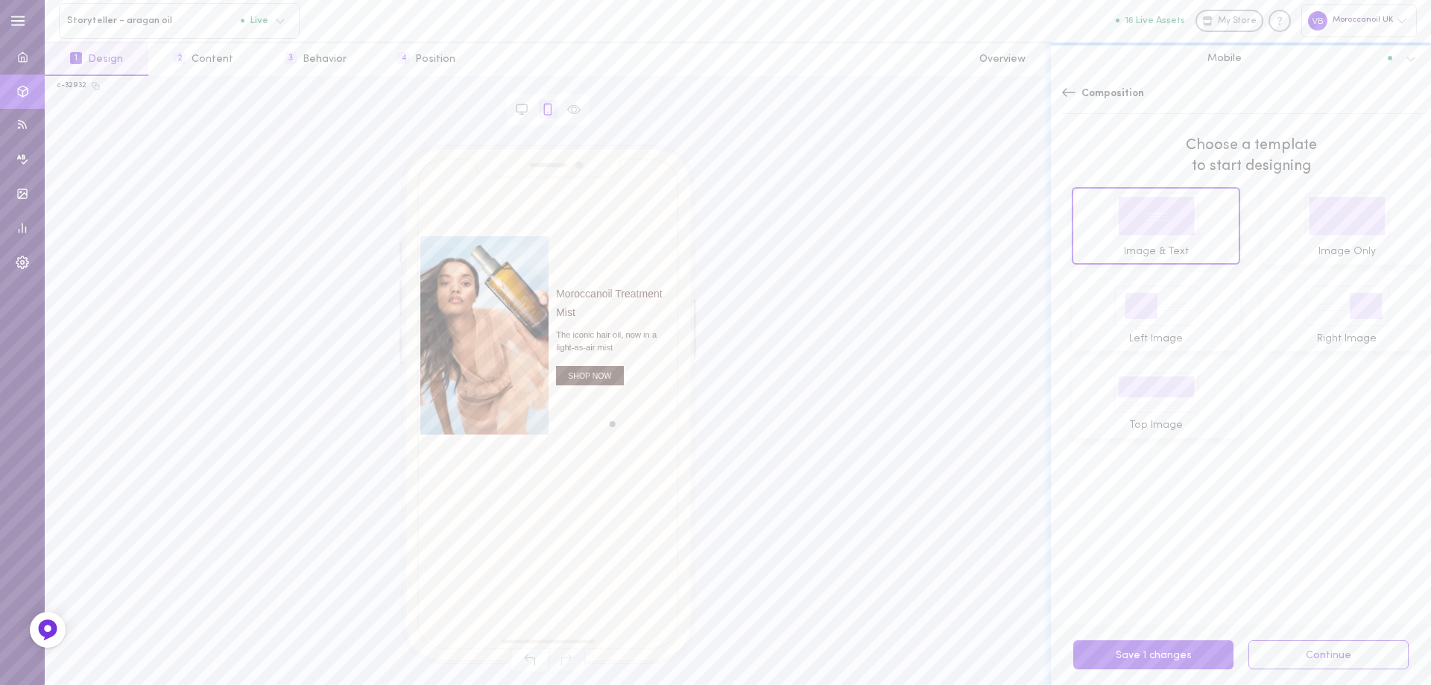
click at [1068, 86] on icon at bounding box center [1068, 92] width 15 height 15
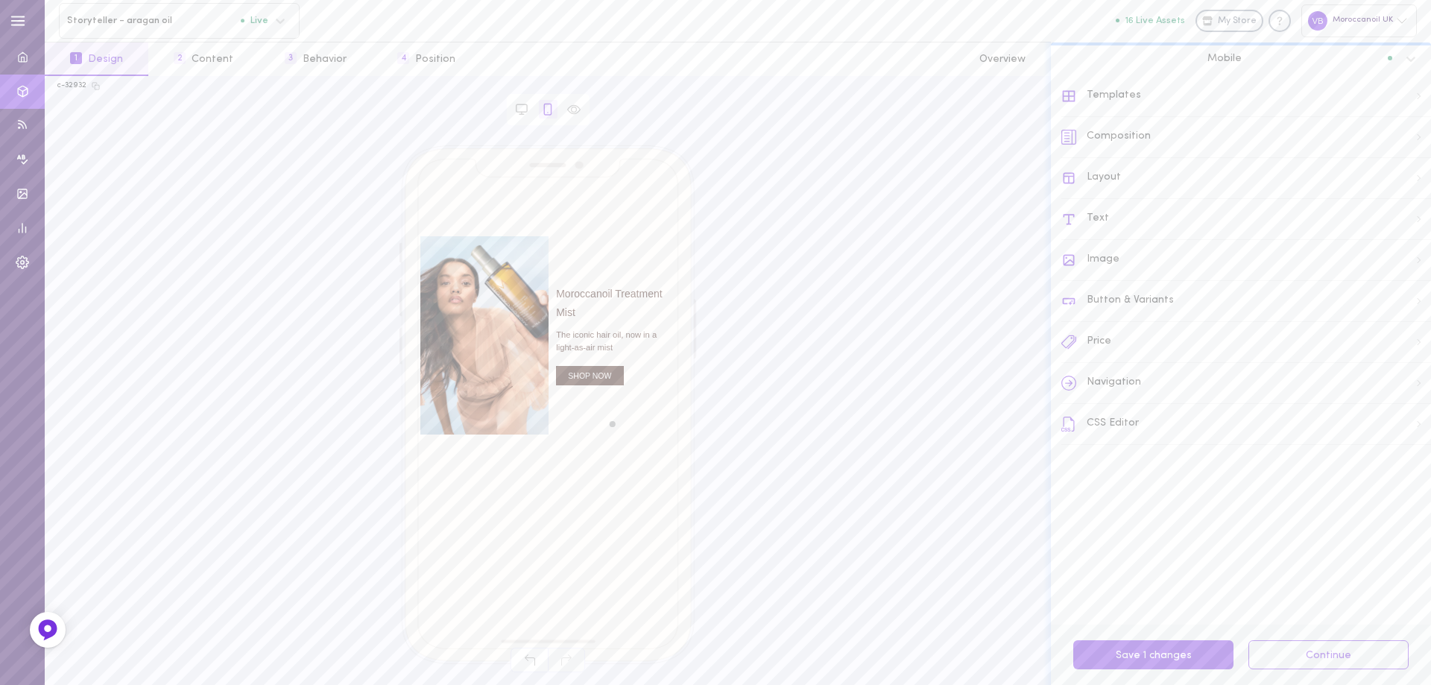
click at [1092, 174] on div "Layout" at bounding box center [1246, 178] width 370 height 41
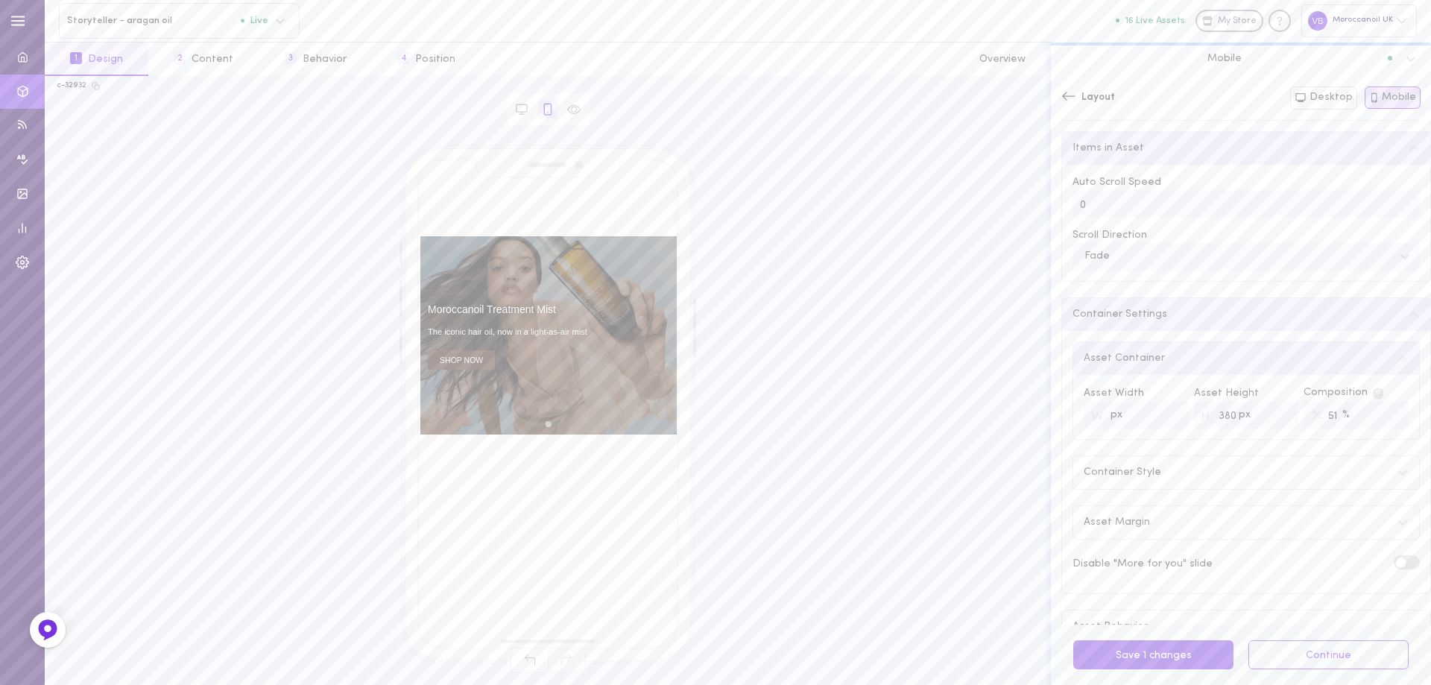
click at [1383, 416] on input "51" at bounding box center [1355, 415] width 105 height 28
click at [1383, 414] on input "52" at bounding box center [1355, 415] width 105 height 28
click at [1383, 414] on input "53" at bounding box center [1355, 415] width 105 height 28
click at [1383, 414] on input "54" at bounding box center [1355, 415] width 105 height 28
type input "55"
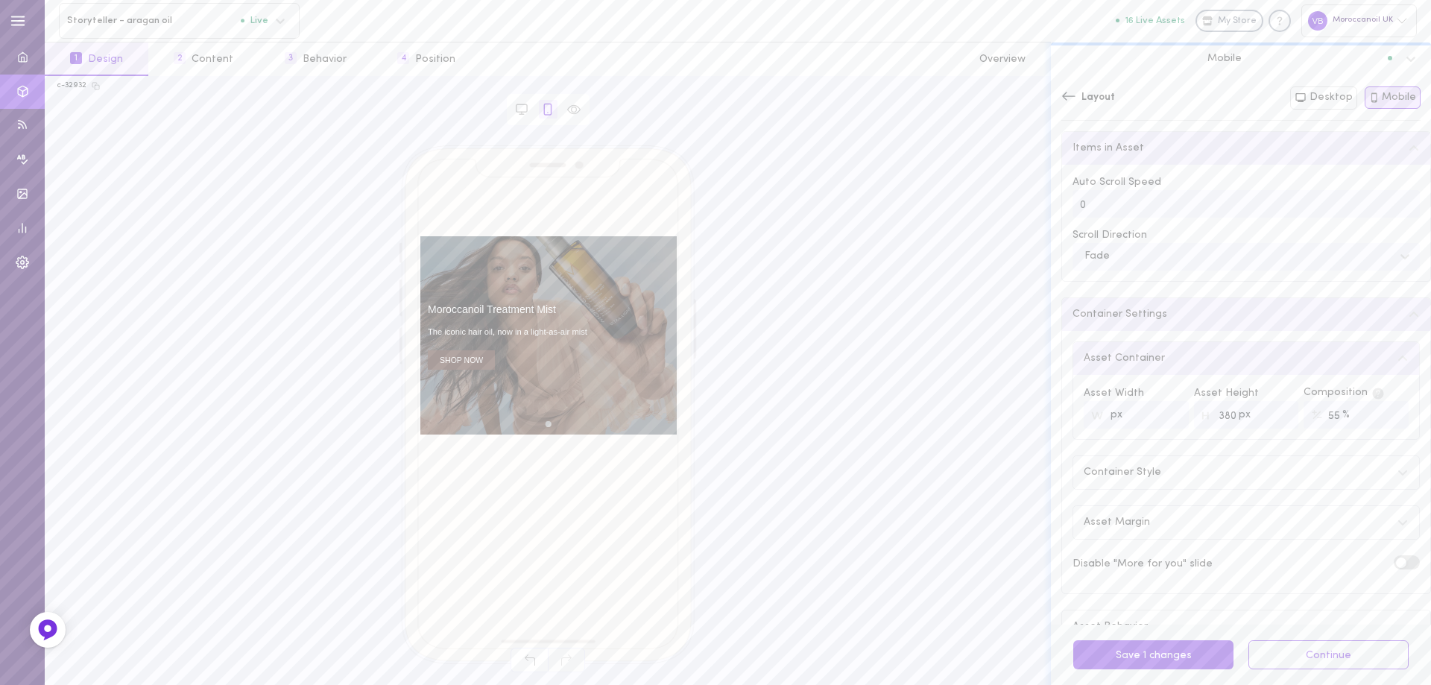
click at [1380, 413] on input "55" at bounding box center [1355, 415] width 105 height 28
click at [1078, 104] on div "Layout" at bounding box center [1088, 97] width 54 height 15
click at [1106, 142] on div "Composition" at bounding box center [1246, 137] width 370 height 41
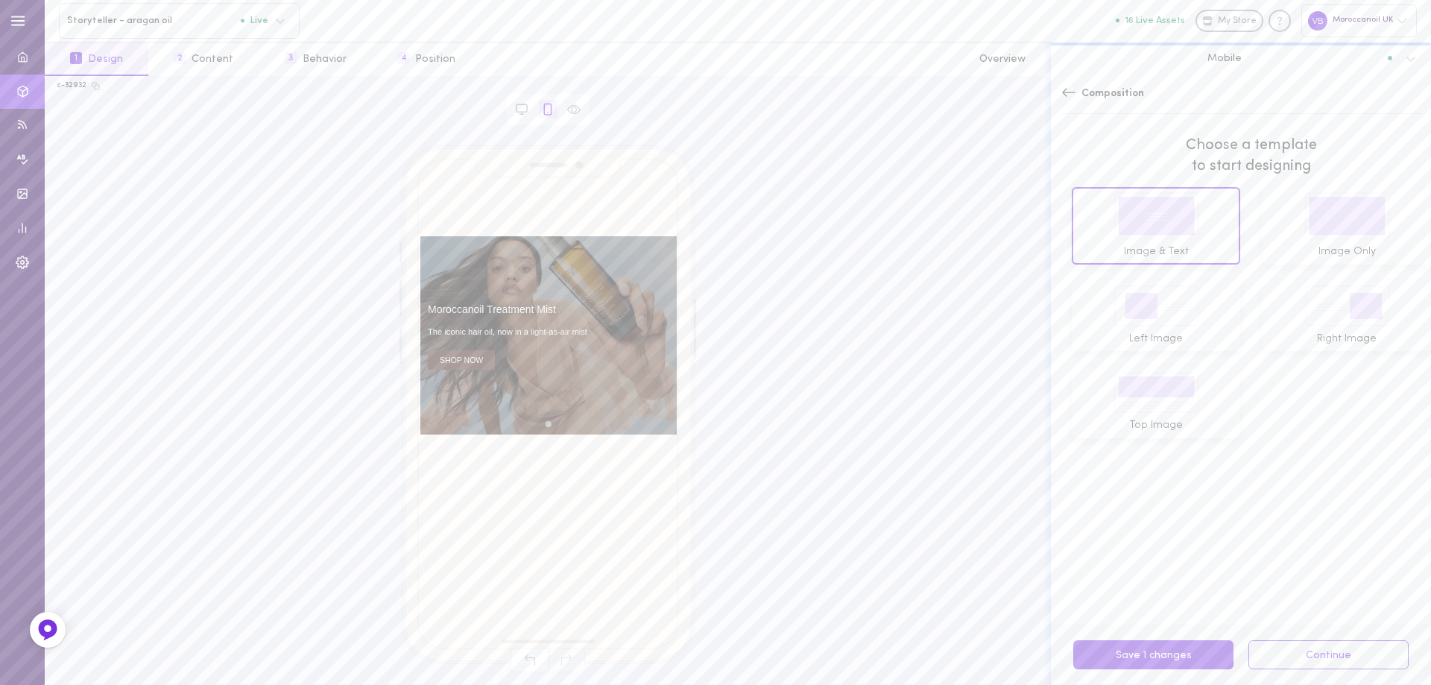
click at [1144, 321] on icon at bounding box center [1156, 305] width 84 height 41
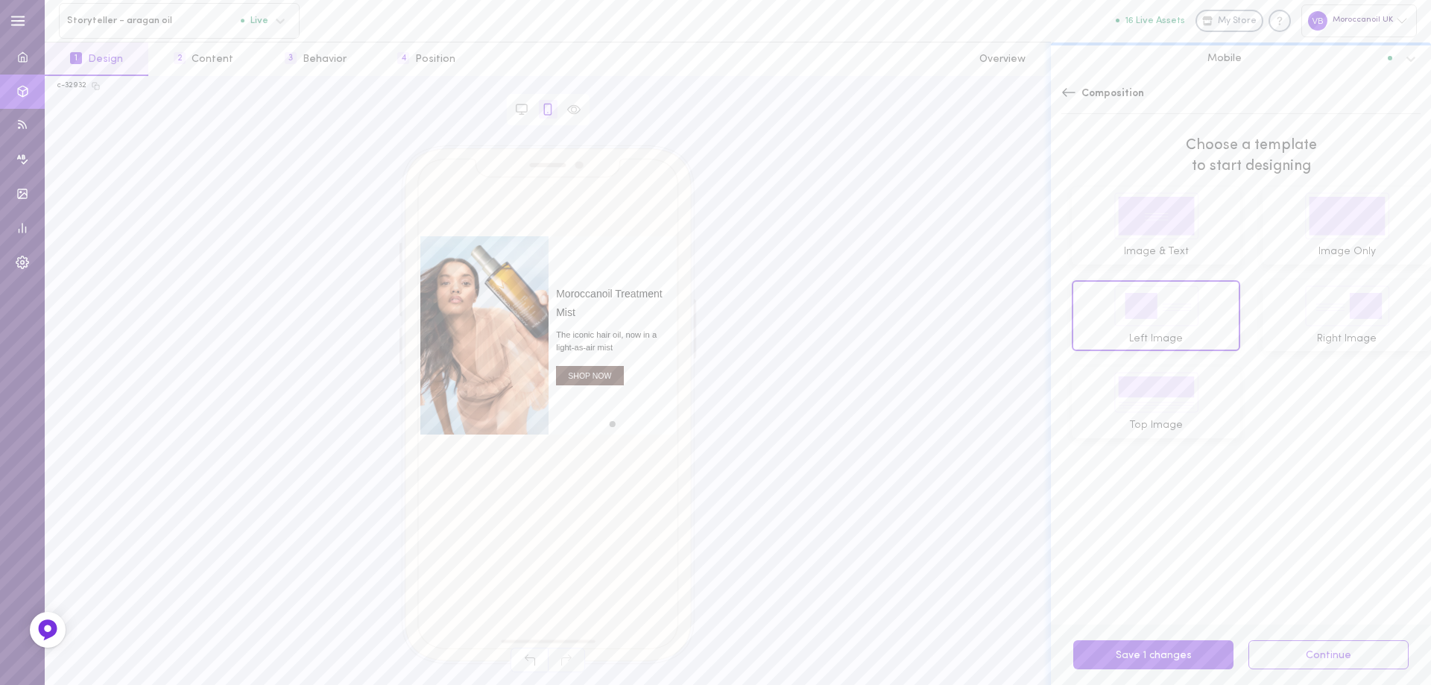
click at [1060, 95] on div "Composition" at bounding box center [1241, 100] width 380 height 48
click at [1071, 92] on icon at bounding box center [1068, 92] width 13 height 8
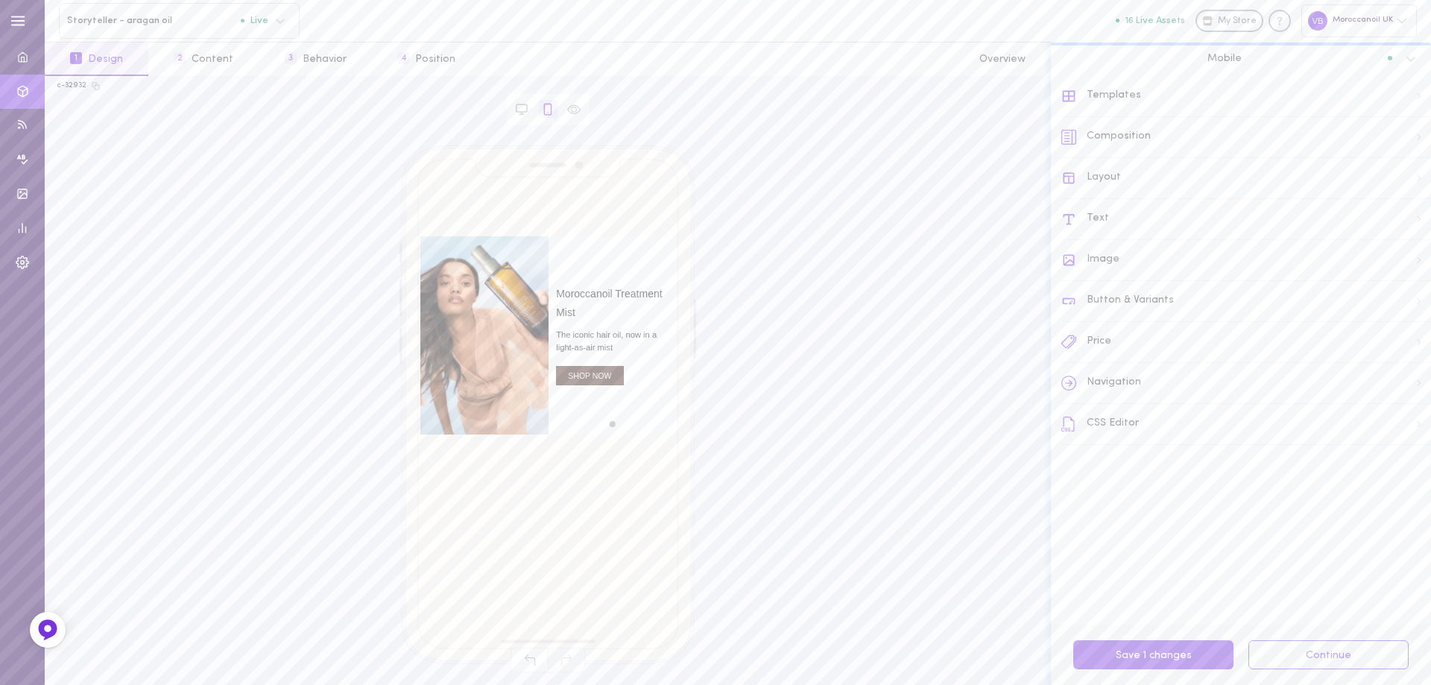
click at [1108, 174] on div "Layout" at bounding box center [1246, 178] width 370 height 41
click at [1381, 415] on input "51" at bounding box center [1355, 415] width 105 height 28
click at [1381, 415] on input "52" at bounding box center [1355, 415] width 105 height 28
click at [1381, 415] on input "53" at bounding box center [1355, 415] width 105 height 28
click at [1381, 415] on input "54" at bounding box center [1355, 415] width 105 height 28
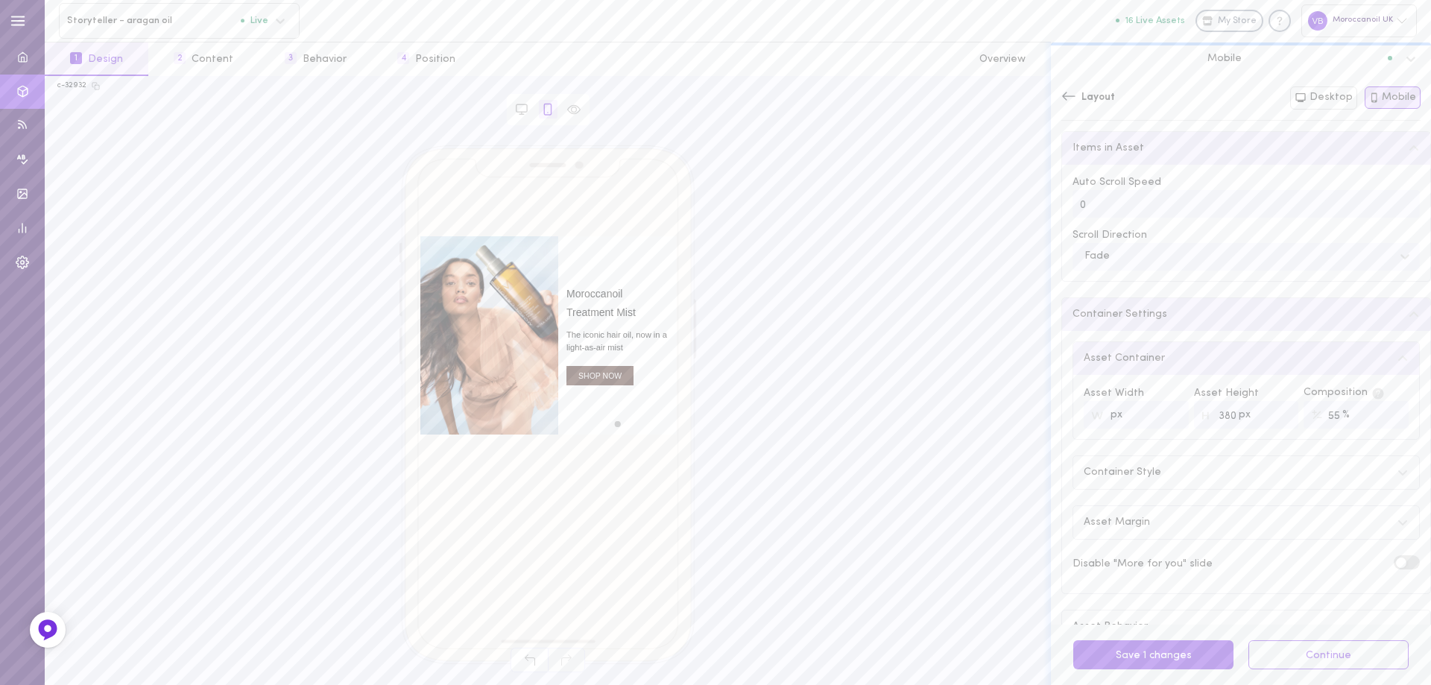
click at [1381, 415] on input "55" at bounding box center [1355, 415] width 105 height 28
click at [1381, 415] on input "56" at bounding box center [1355, 415] width 105 height 28
click at [1381, 415] on input "57" at bounding box center [1355, 415] width 105 height 28
click at [1380, 411] on input "58" at bounding box center [1355, 415] width 105 height 28
click at [1379, 414] on input "59" at bounding box center [1355, 415] width 105 height 28
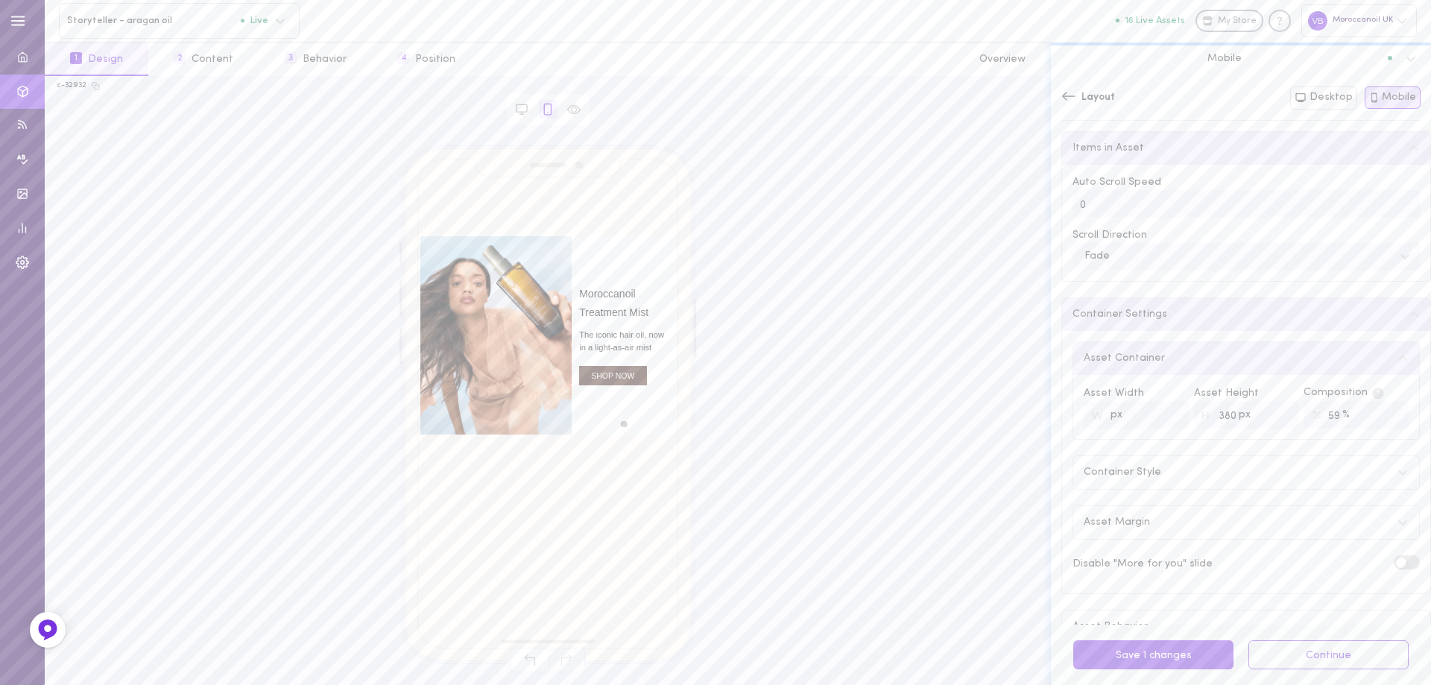
type input "60"
click at [1380, 414] on input "60" at bounding box center [1355, 415] width 105 height 28
click at [1162, 642] on button "Save 1 changes" at bounding box center [1153, 654] width 160 height 29
click at [1305, 95] on icon at bounding box center [1300, 97] width 10 height 9
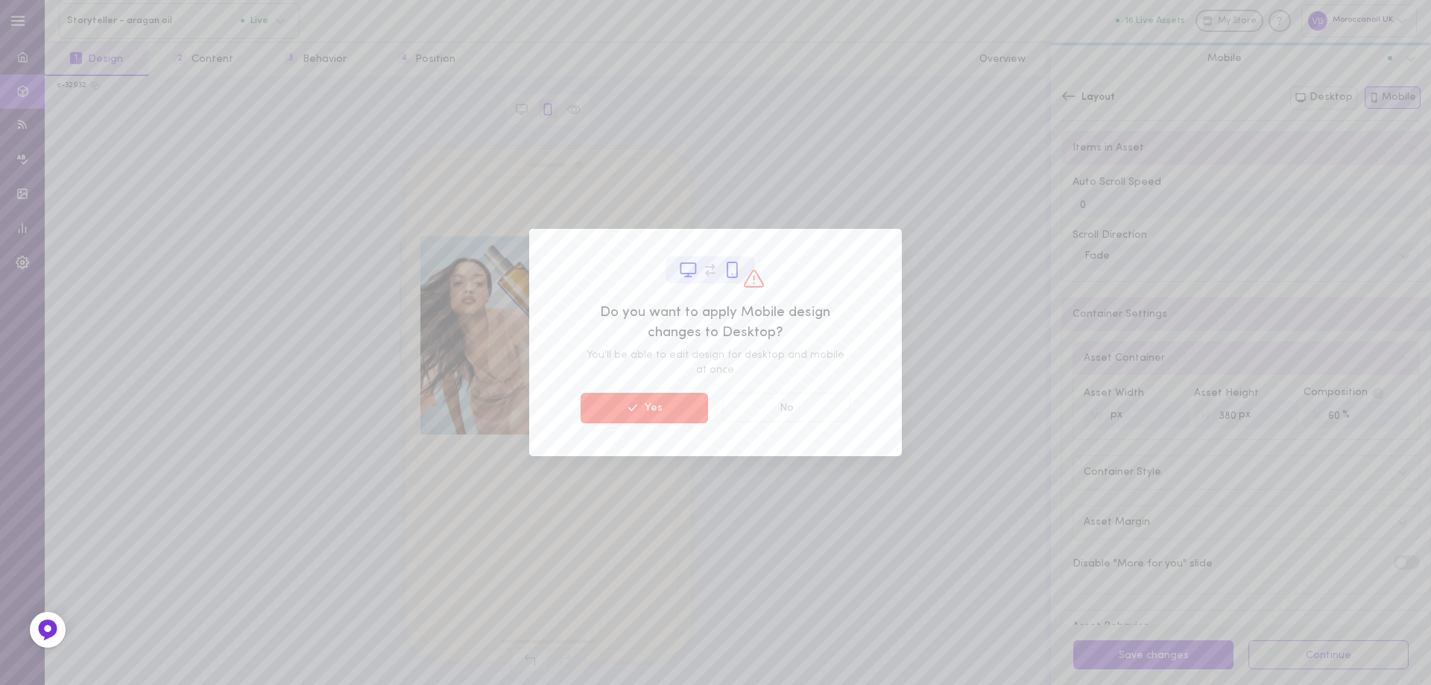
click at [671, 403] on button "Yes" at bounding box center [643, 408] width 127 height 30
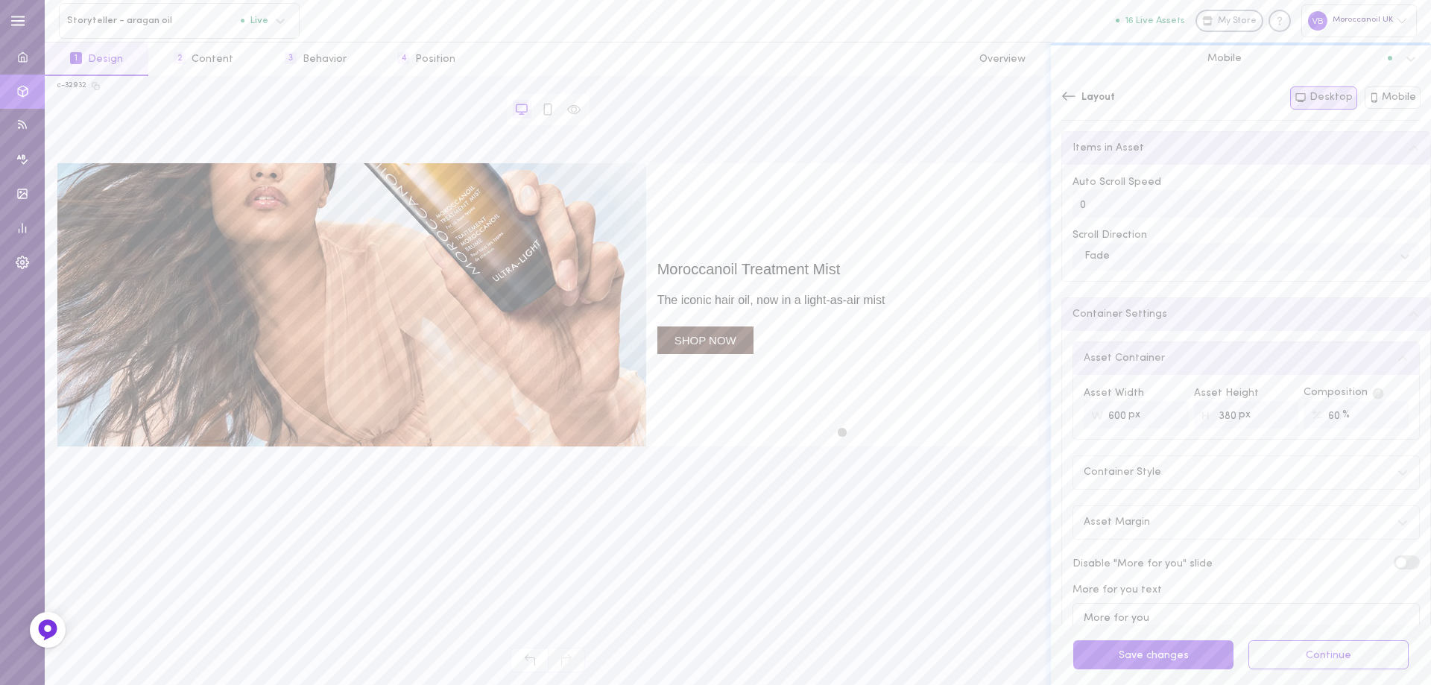
type input "600"
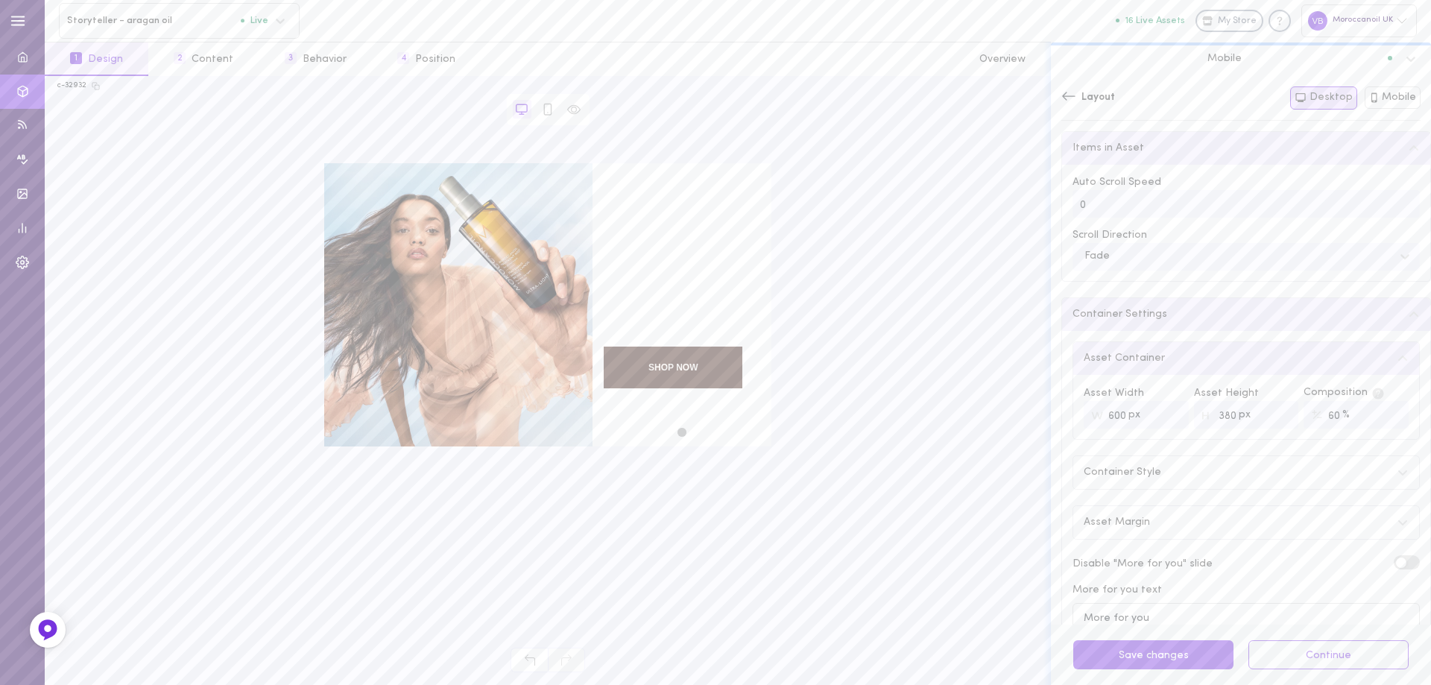
click at [1069, 98] on icon at bounding box center [1068, 96] width 13 height 8
click at [219, 60] on button "2 Content" at bounding box center [203, 59] width 110 height 34
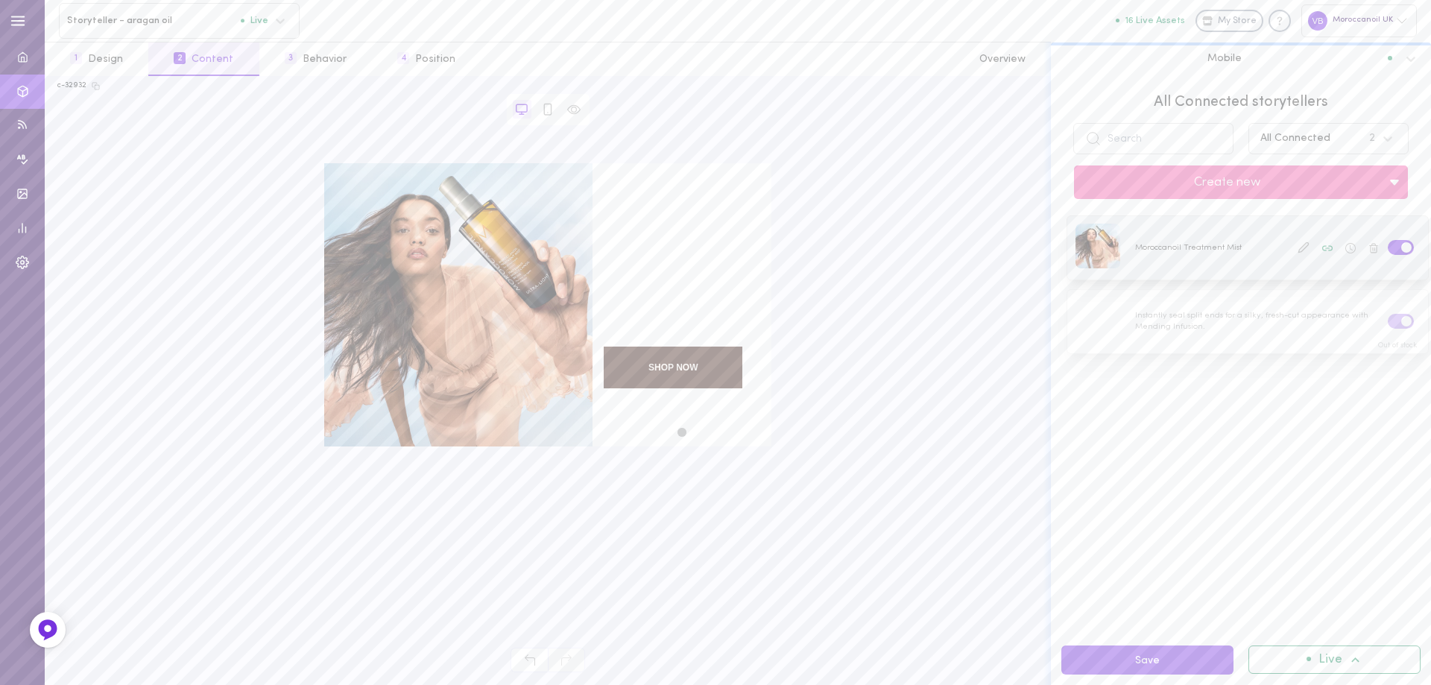
click at [1264, 261] on div at bounding box center [1247, 247] width 361 height 63
click at [1087, 233] on div at bounding box center [1097, 246] width 45 height 45
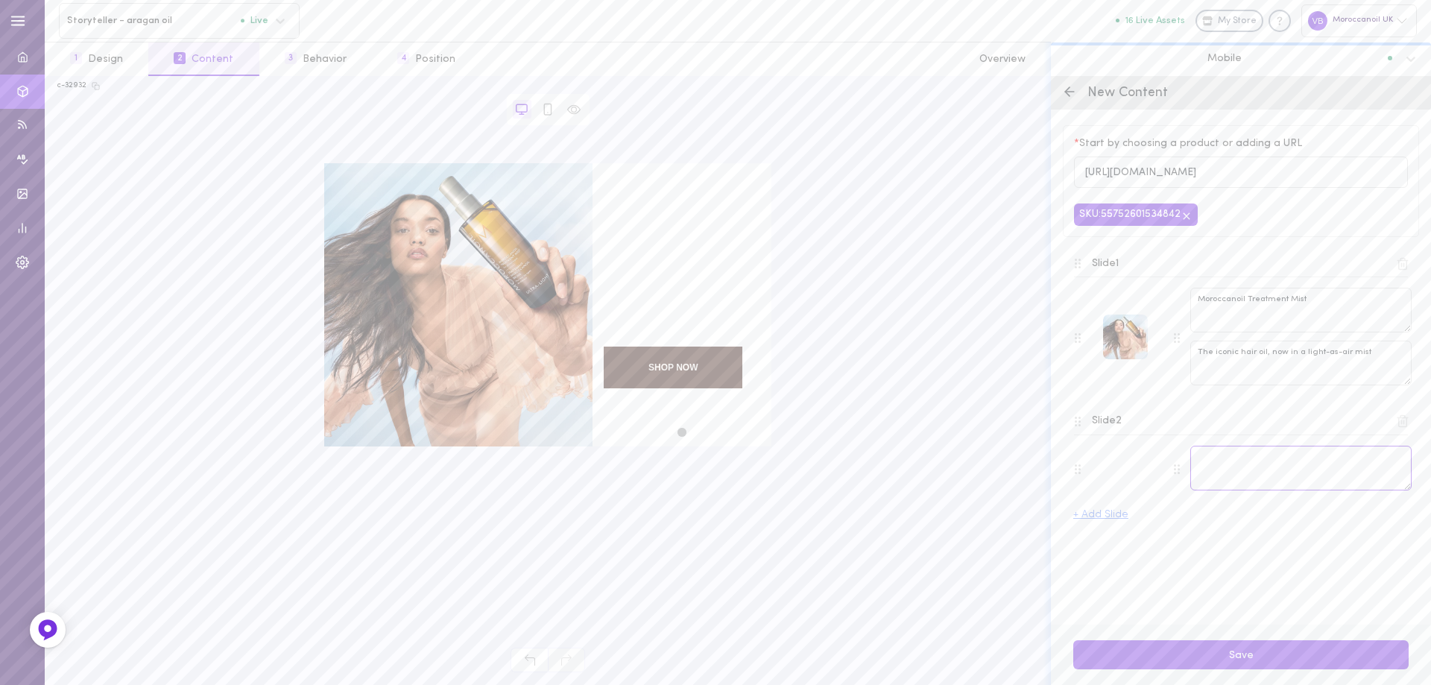
click at [1242, 475] on textarea at bounding box center [1300, 468] width 221 height 45
click at [683, 432] on div "move to slide 1" at bounding box center [681, 431] width 13 height 13
click at [669, 431] on div at bounding box center [660, 319] width 224 height 253
